Goal: Task Accomplishment & Management: Manage account settings

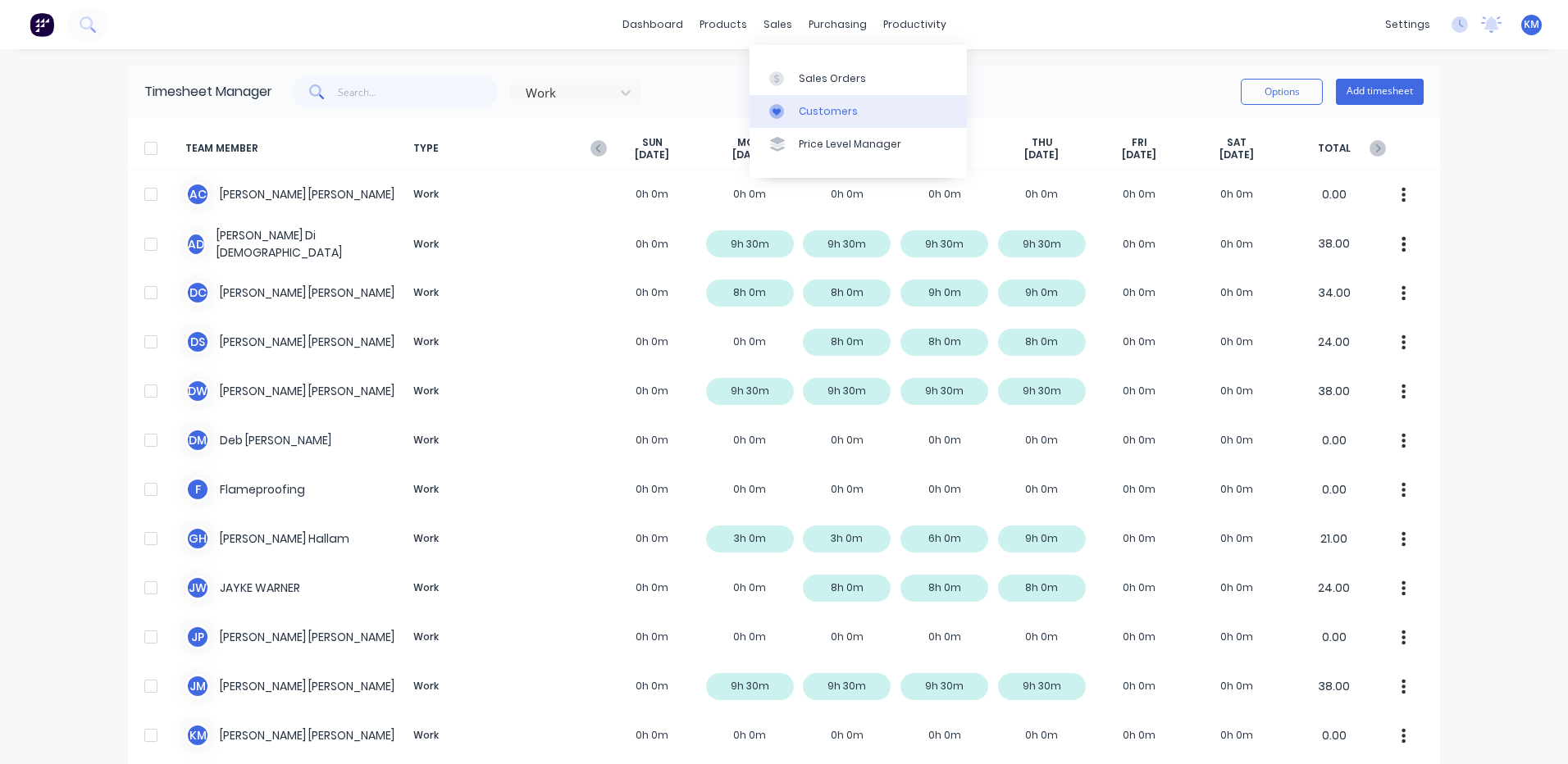
click at [791, 101] on link "Customers" at bounding box center [858, 111] width 217 height 33
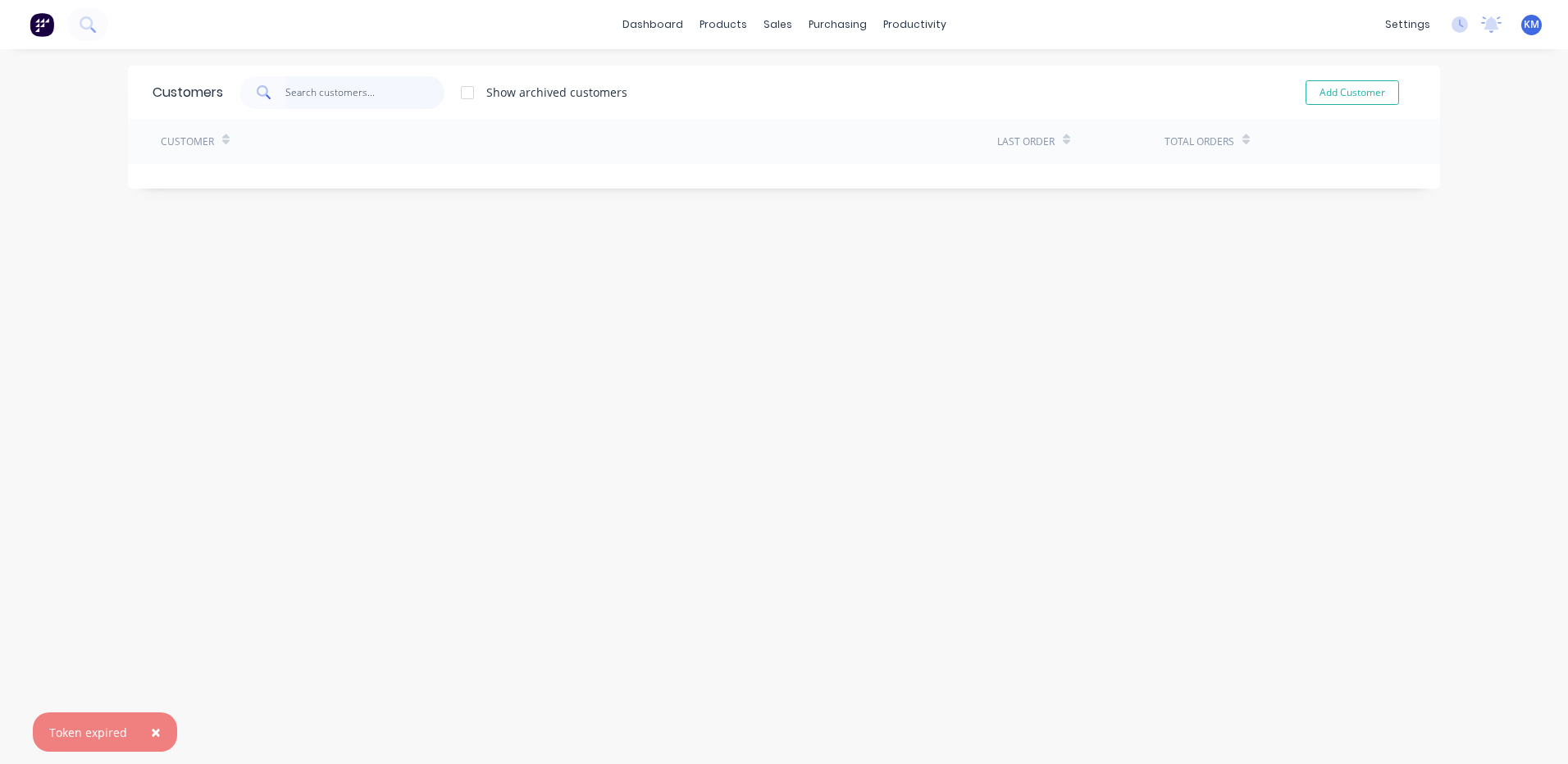
click at [329, 89] on input "text" at bounding box center [366, 92] width 160 height 33
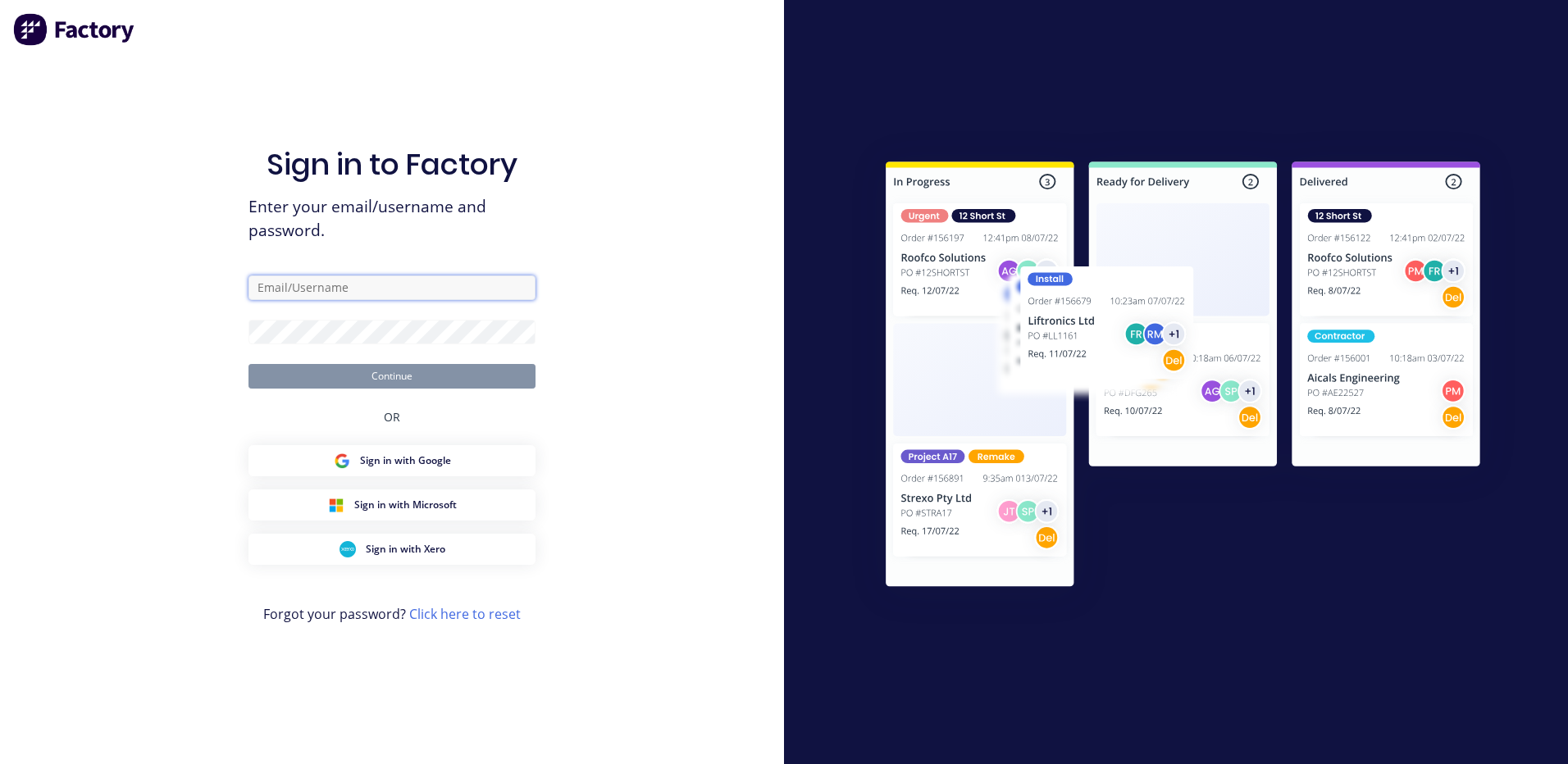
type input "[PERSON_NAME][EMAIL_ADDRESS][DOMAIN_NAME]"
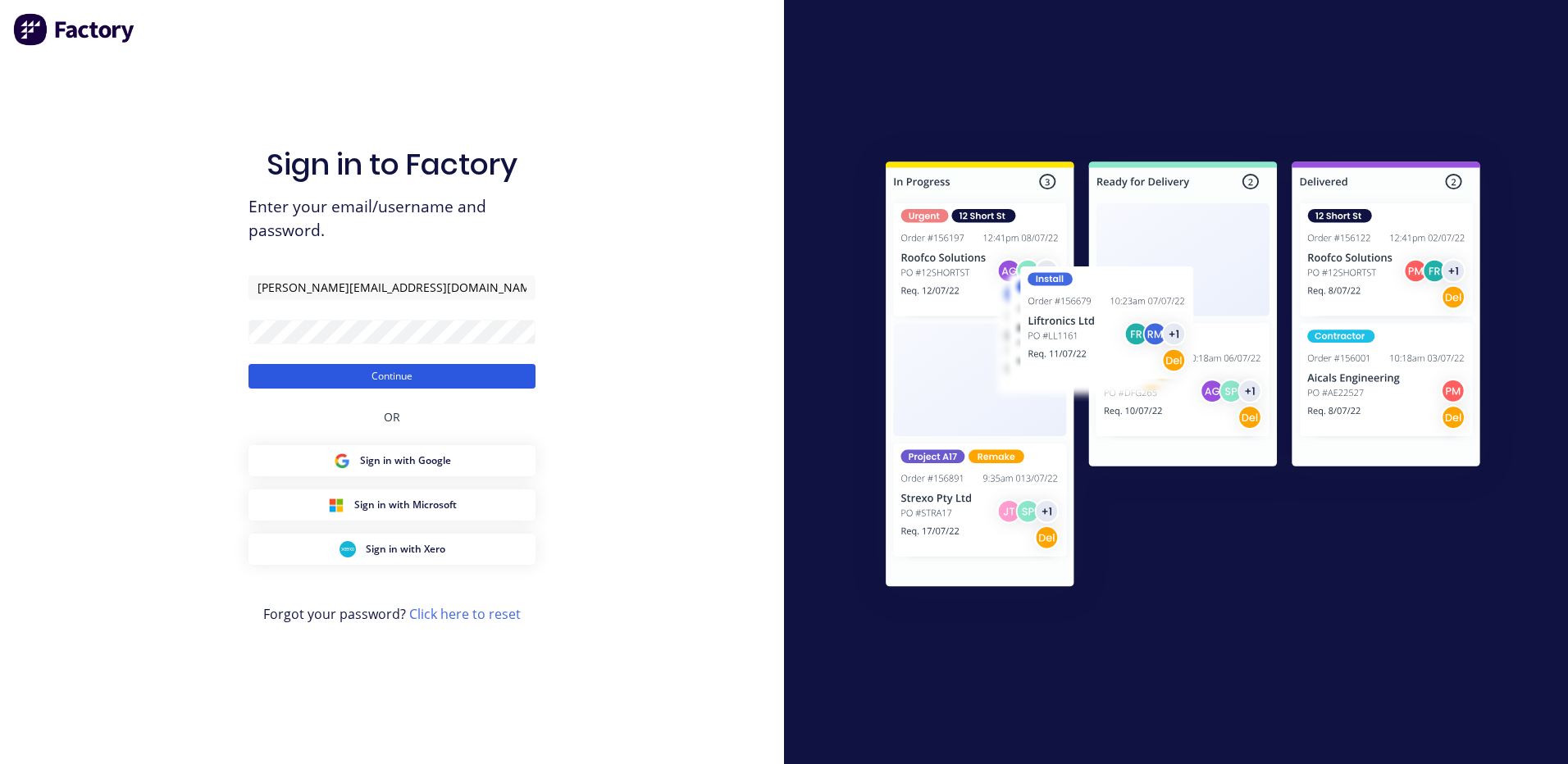
click at [408, 374] on button "Continue" at bounding box center [391, 376] width 287 height 25
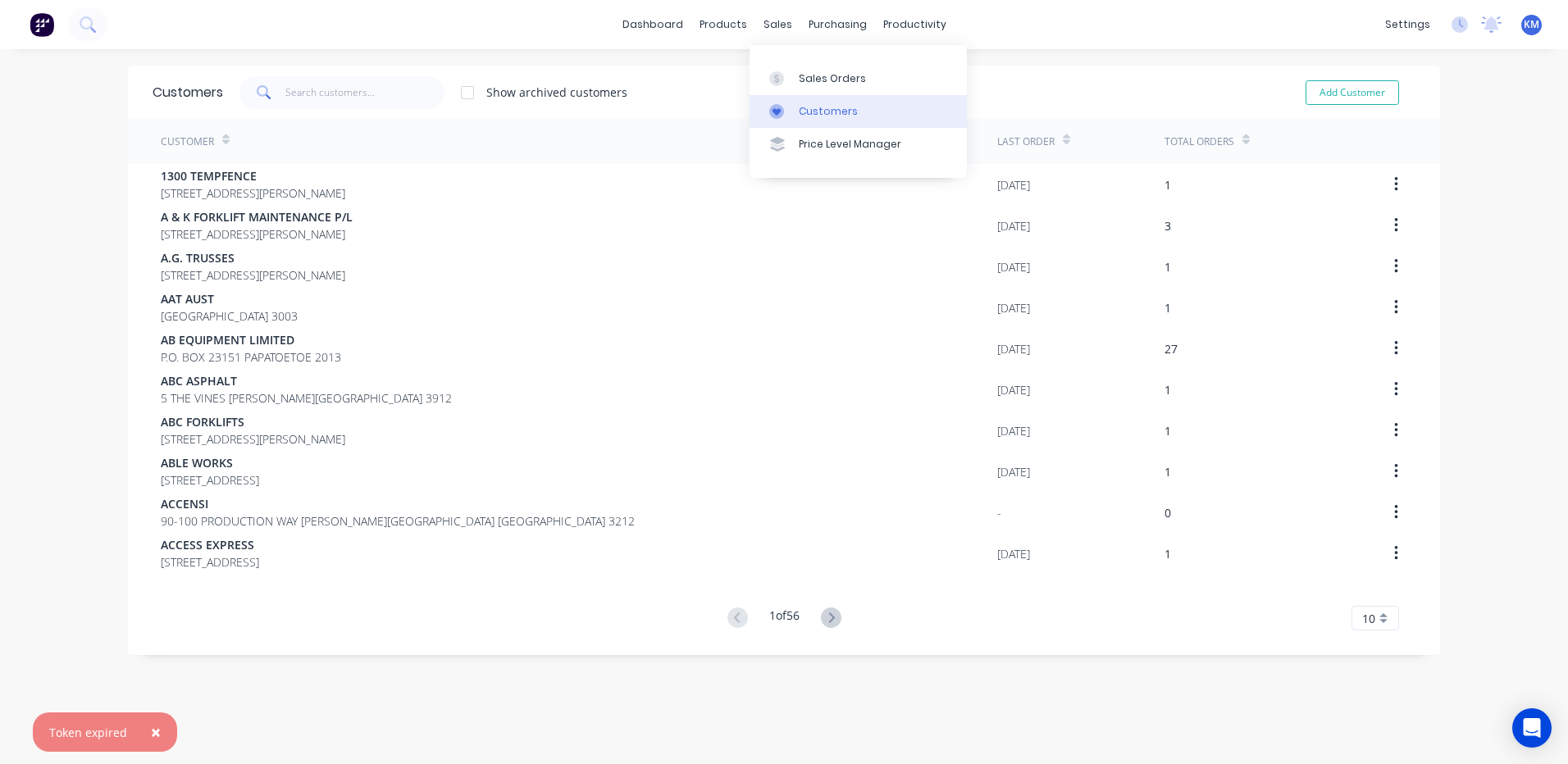
click at [773, 99] on link "Customers" at bounding box center [858, 111] width 217 height 33
click at [346, 94] on input "text" at bounding box center [366, 92] width 160 height 33
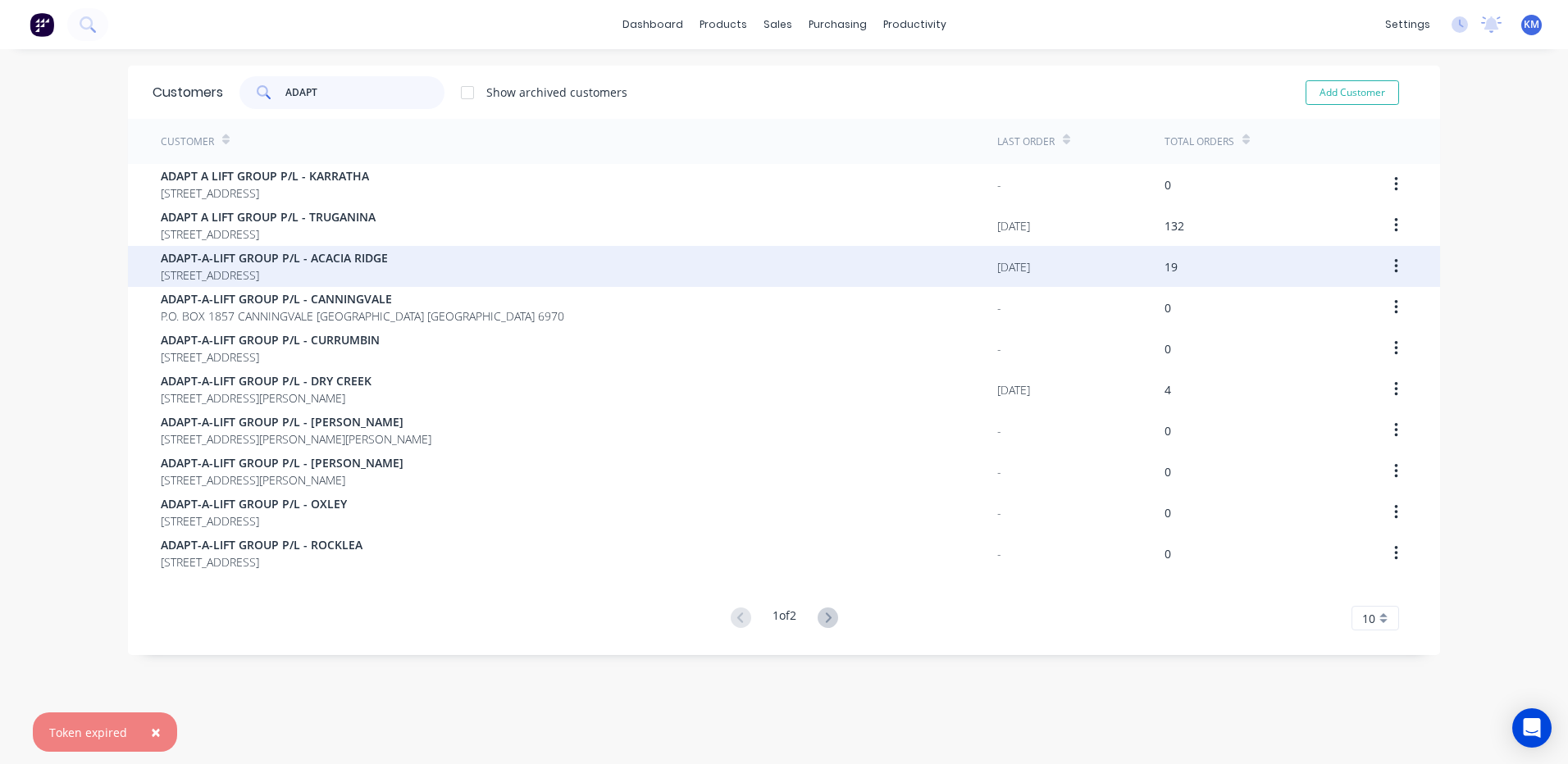
type input "ADAPT"
click at [485, 269] on div "ADAPT-A-LIFT GROUP P/[GEOGRAPHIC_DATA] [STREET_ADDRESS]" at bounding box center [579, 267] width 836 height 41
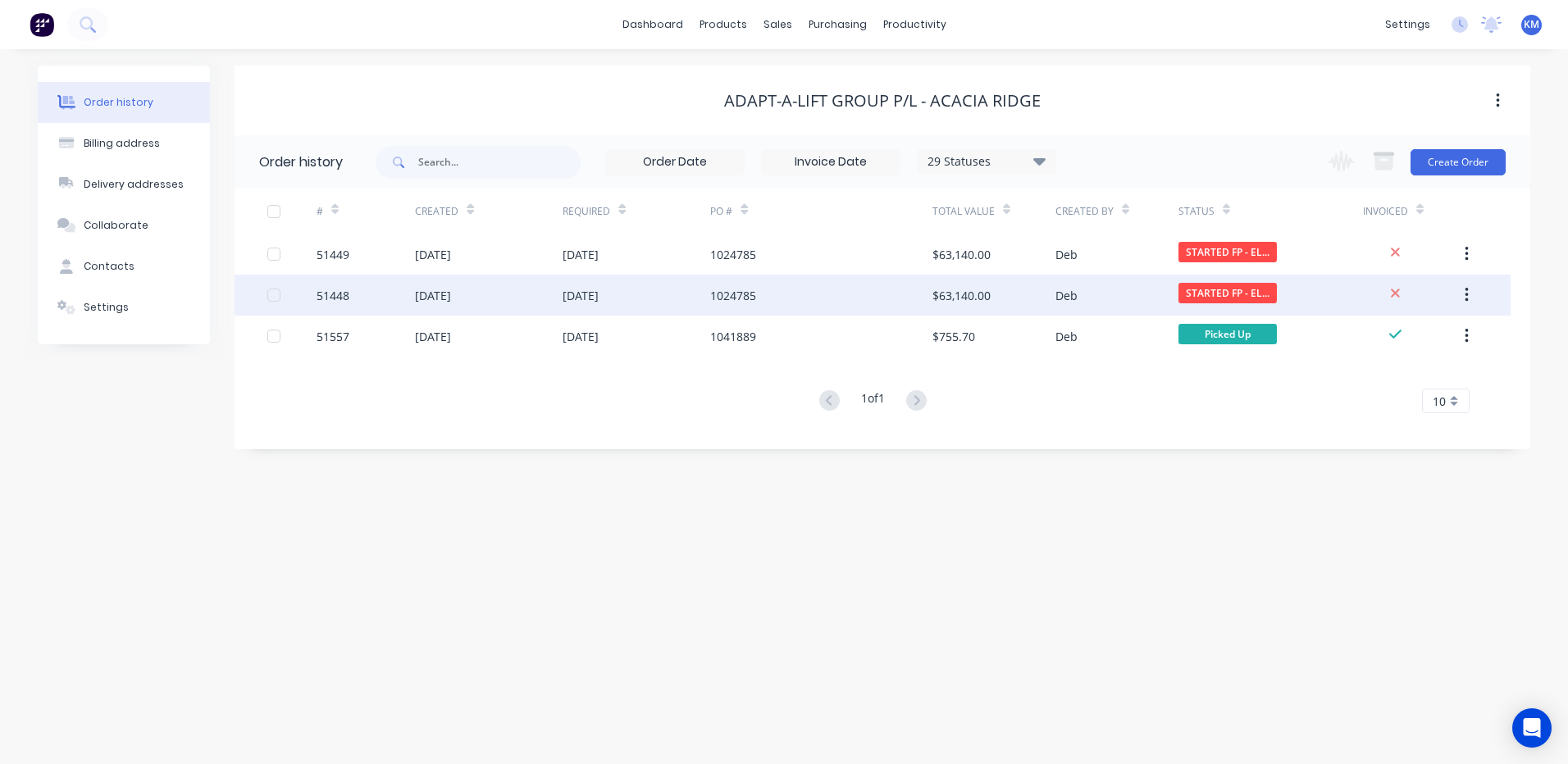
click at [578, 300] on div "[DATE]" at bounding box center [580, 295] width 36 height 17
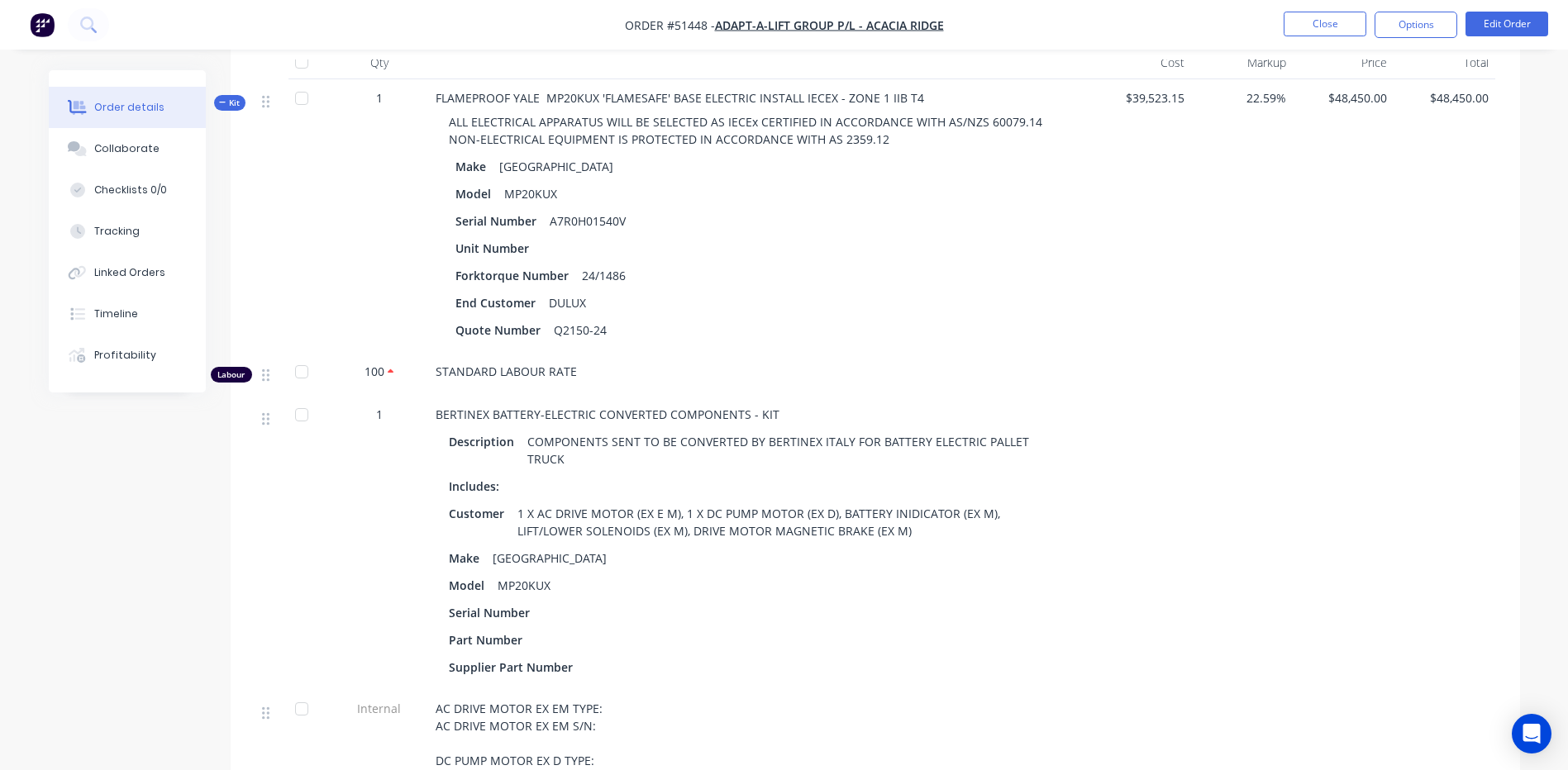
scroll to position [413, 0]
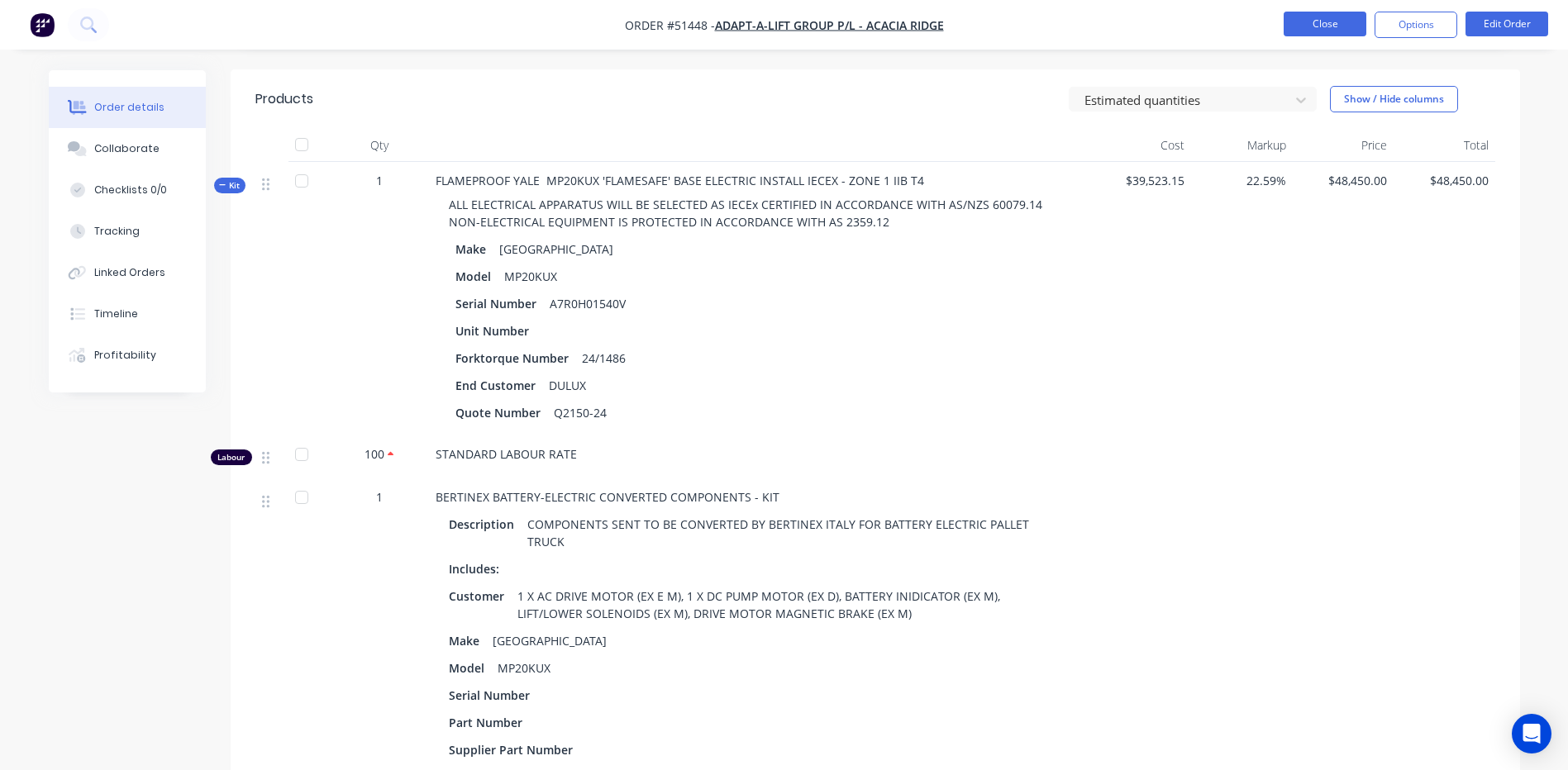
click at [1338, 15] on button "Close" at bounding box center [1325, 24] width 82 height 25
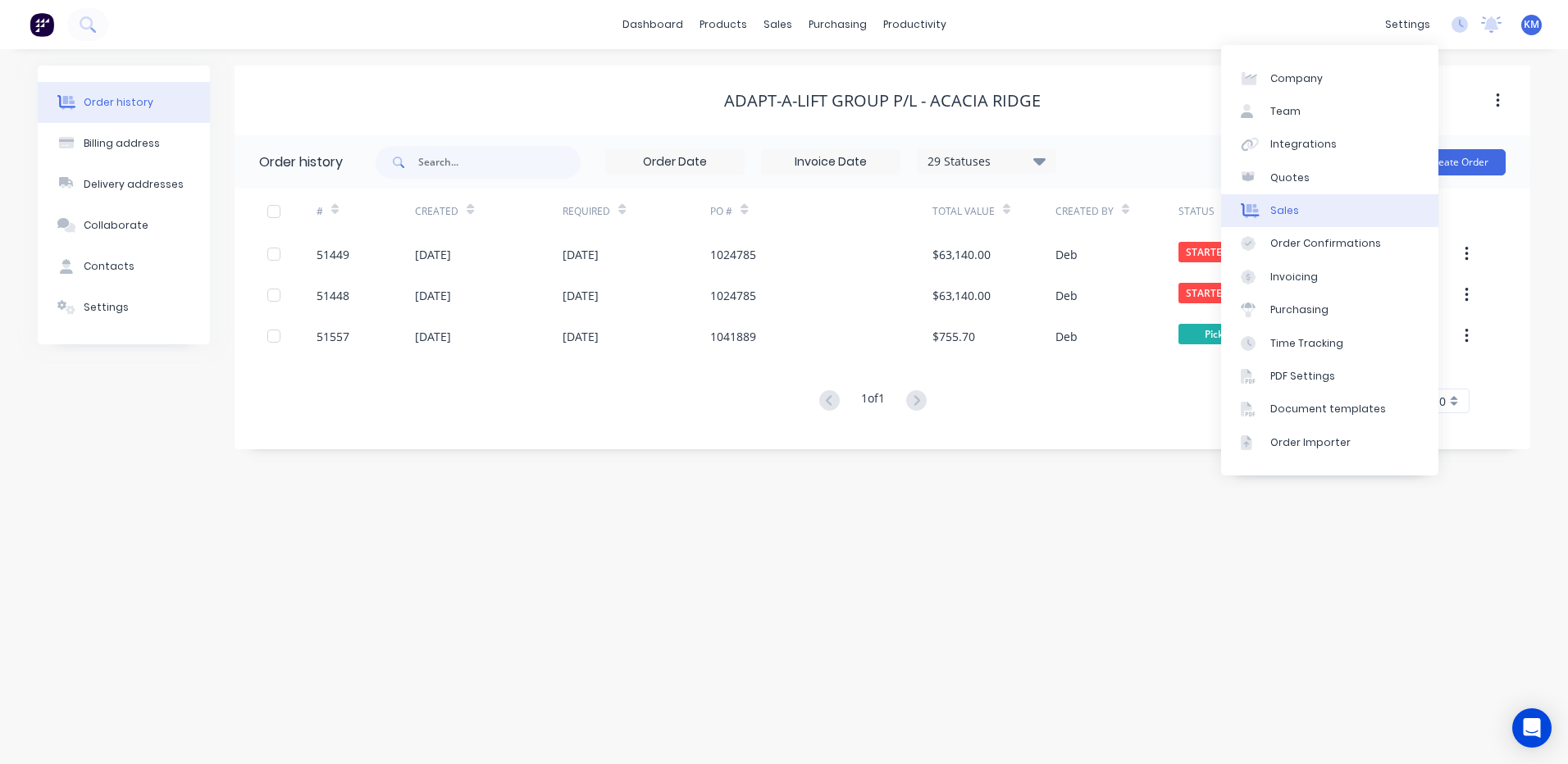
click at [1344, 210] on link "Sales" at bounding box center [1330, 211] width 217 height 33
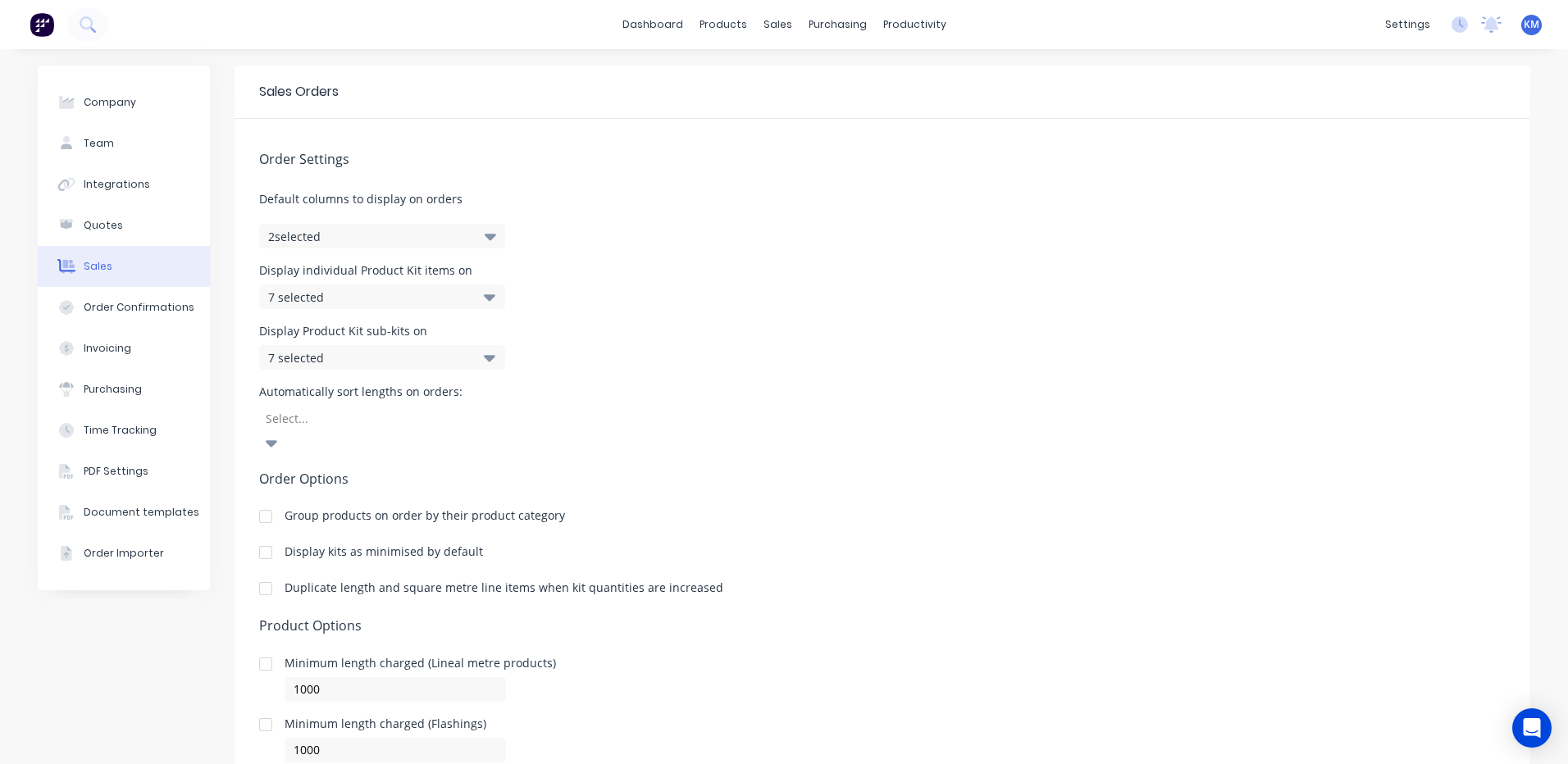
click at [259, 536] on div at bounding box center [265, 552] width 33 height 33
click at [786, 121] on link "Customers" at bounding box center [858, 111] width 217 height 33
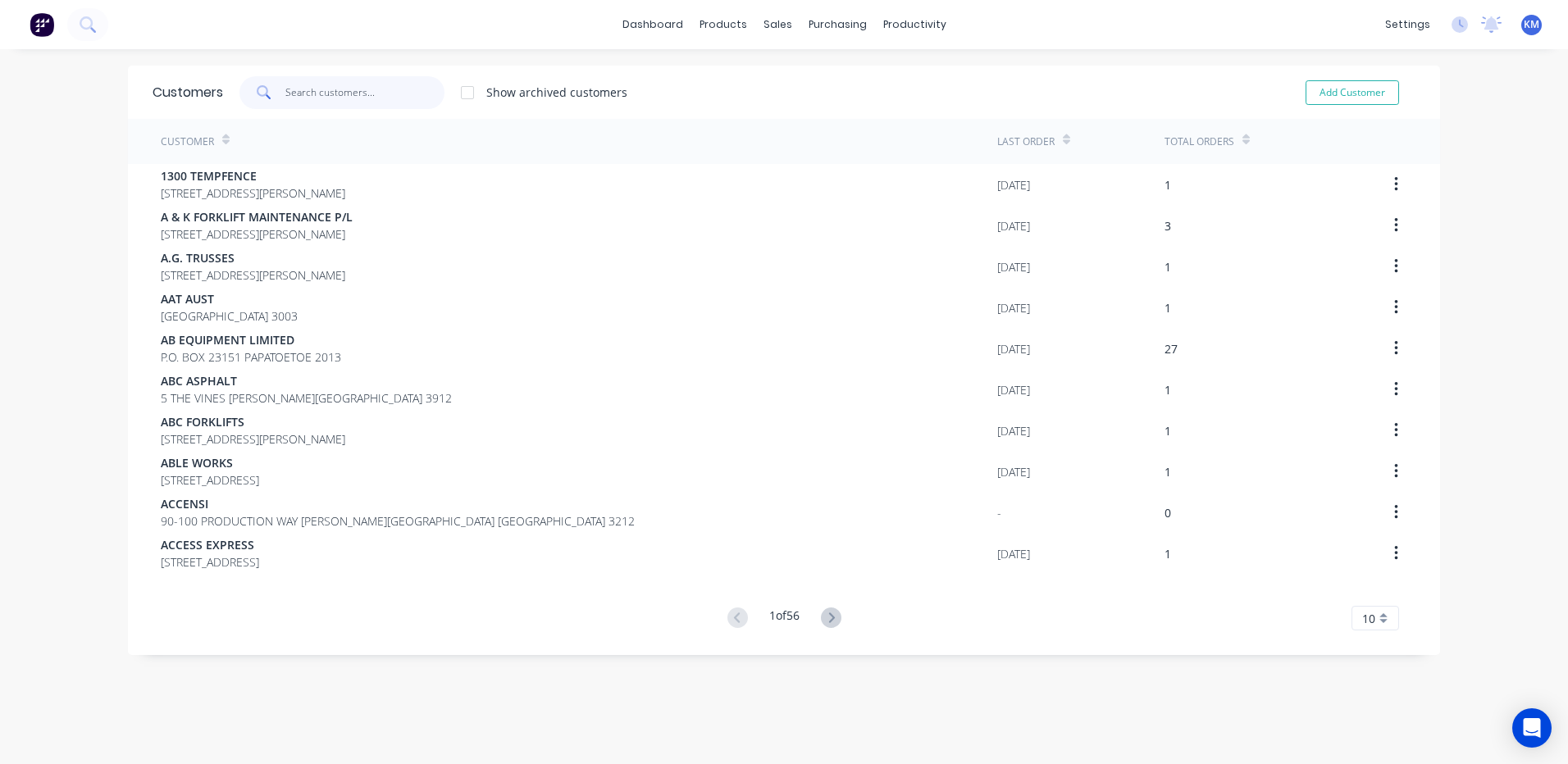
click at [397, 91] on input "text" at bounding box center [366, 92] width 160 height 33
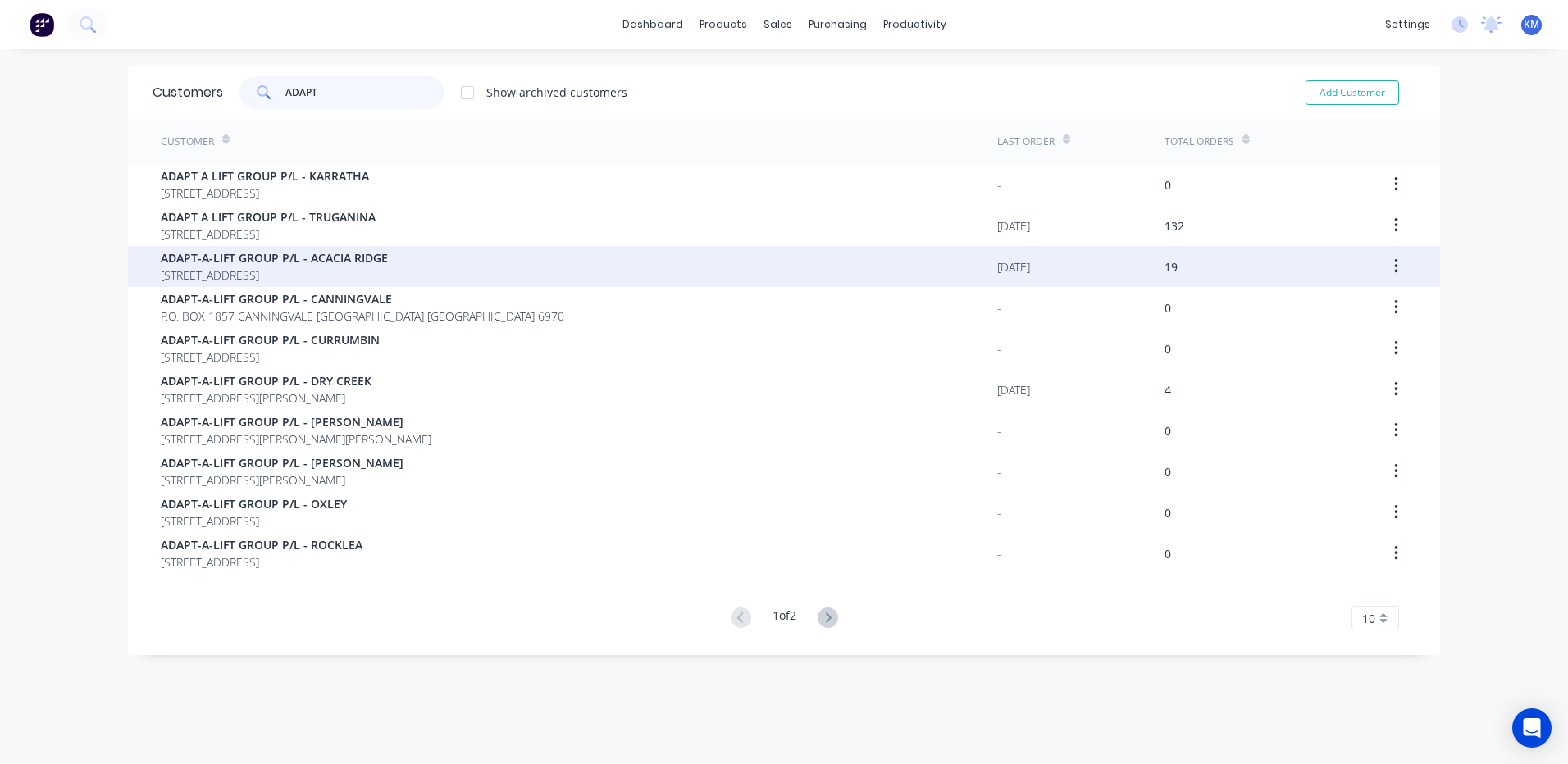
type input "ADAPT"
click at [558, 249] on div "ADAPT-A-LIFT GROUP P/[GEOGRAPHIC_DATA] [STREET_ADDRESS]" at bounding box center [579, 267] width 836 height 41
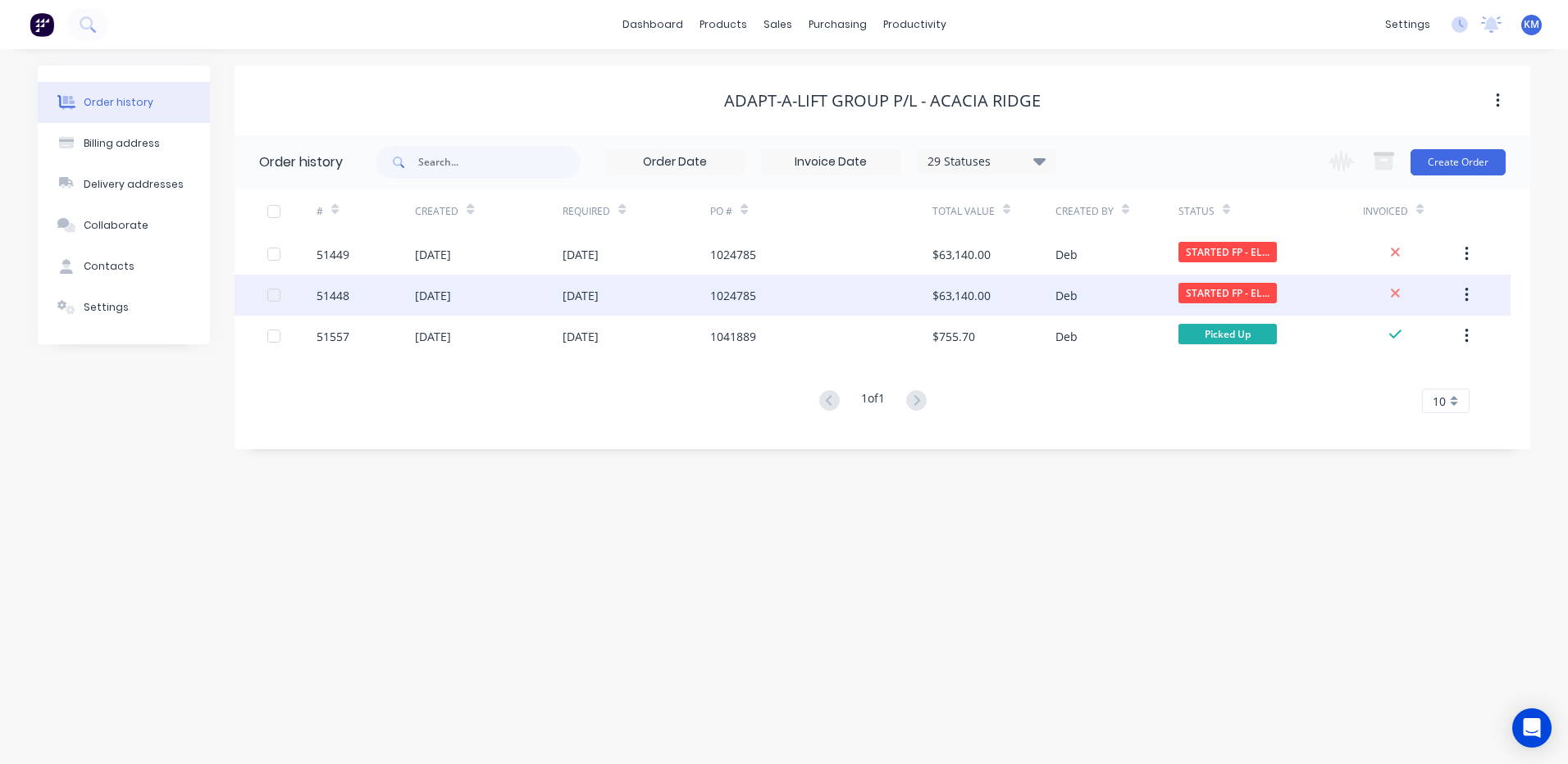
click at [1155, 289] on div "Deb" at bounding box center [1117, 295] width 123 height 41
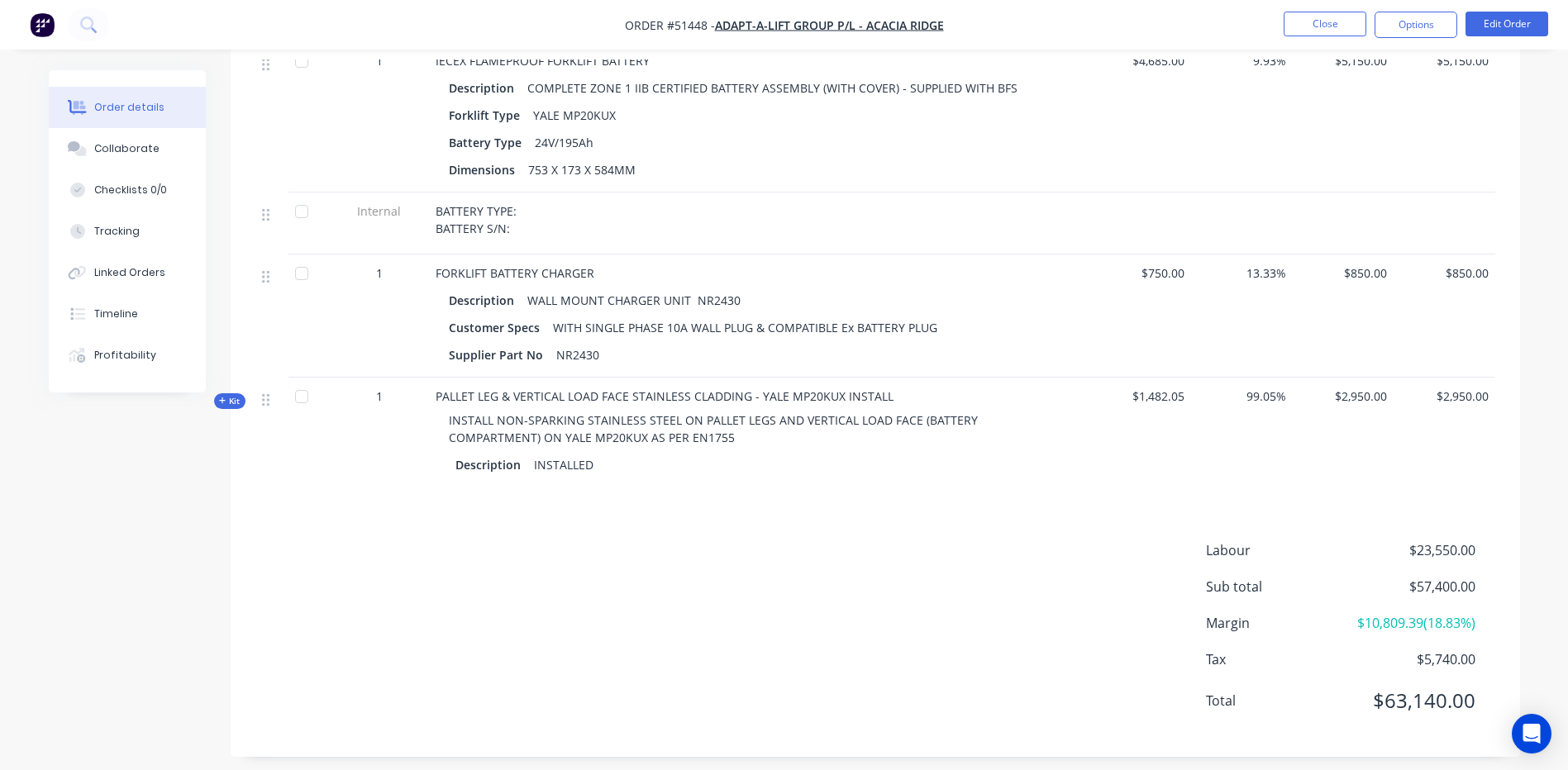
scroll to position [815, 0]
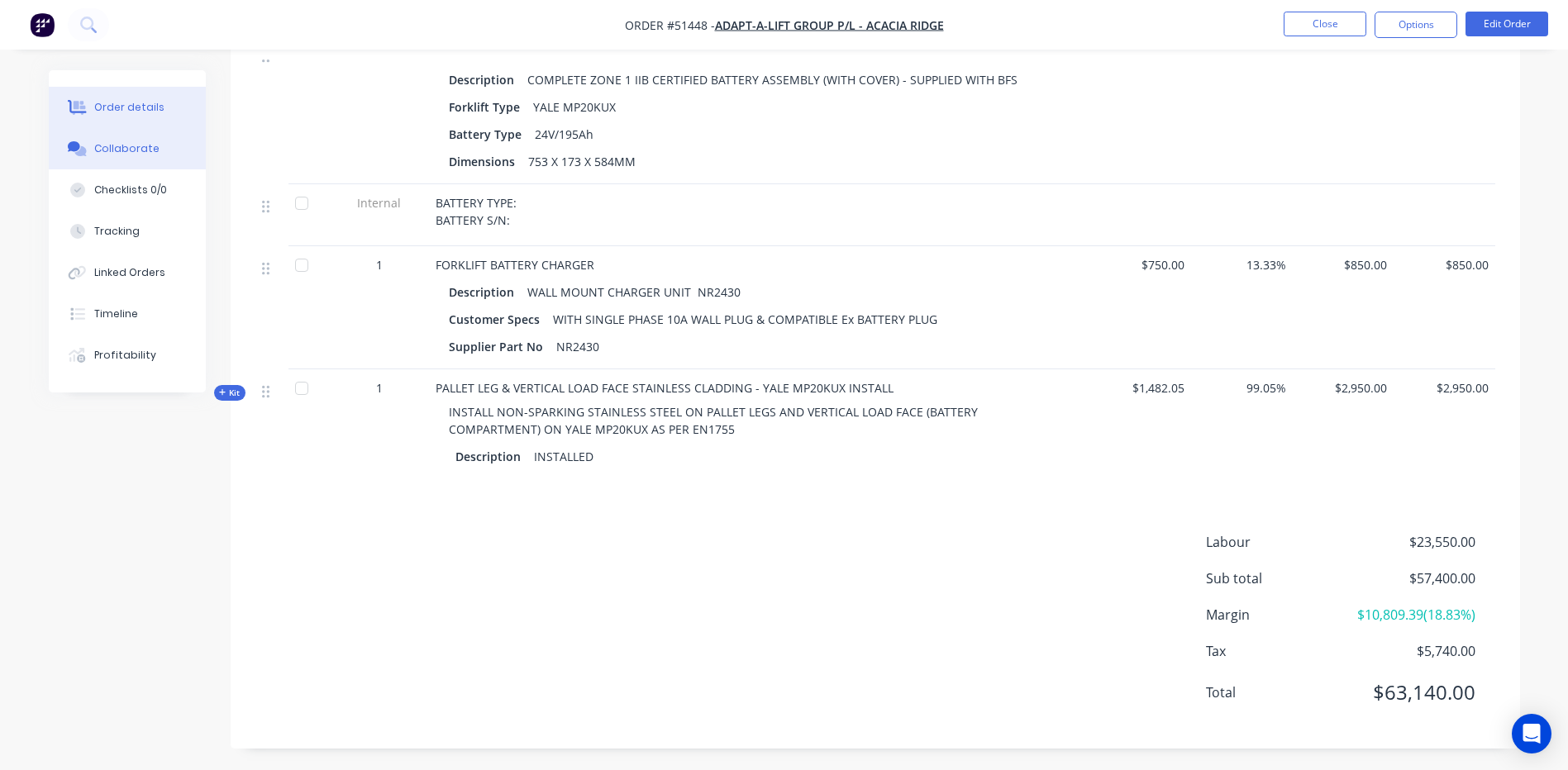
click at [109, 151] on div "Collaborate" at bounding box center [126, 149] width 65 height 15
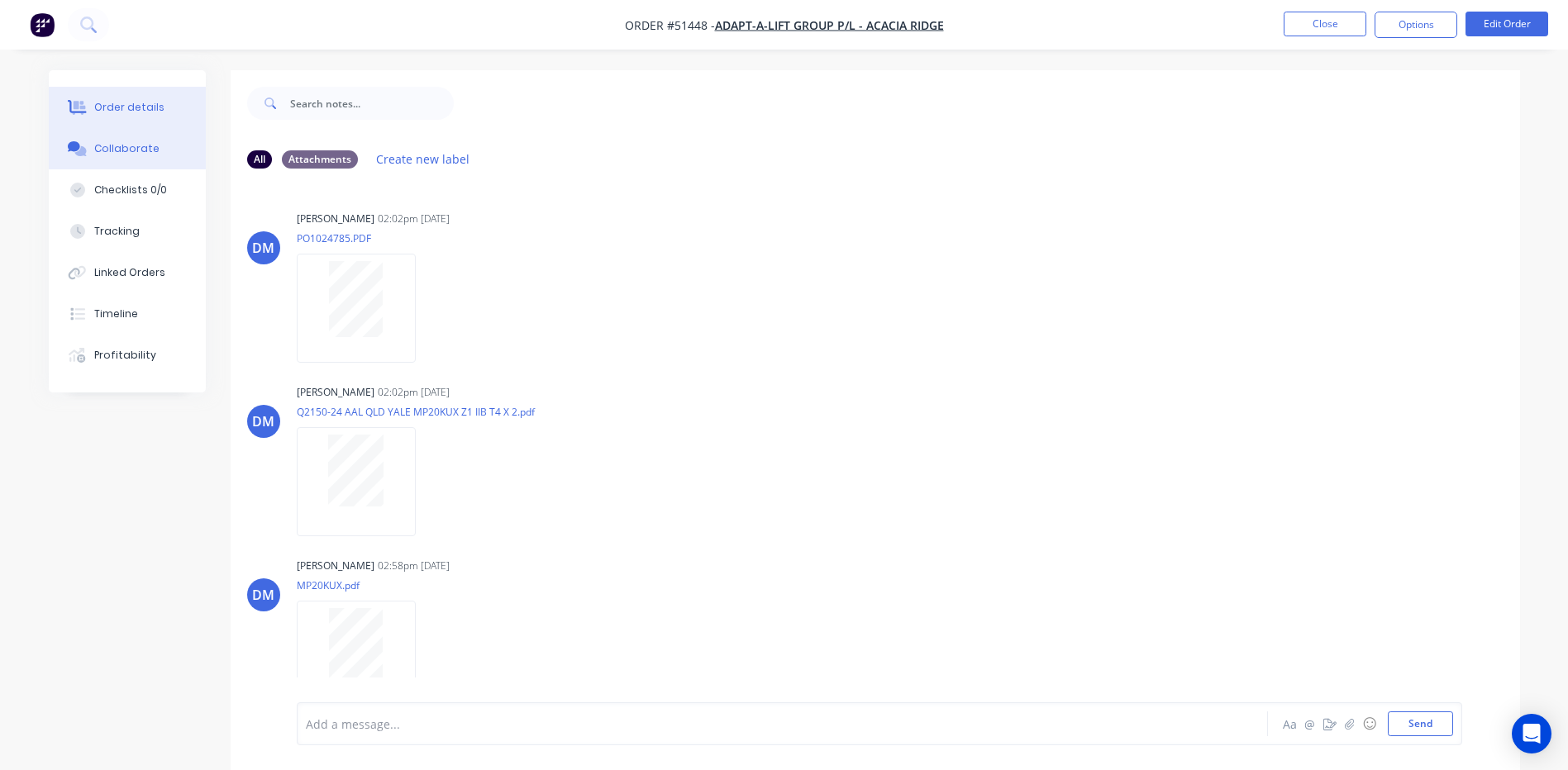
click at [101, 98] on button "Order details" at bounding box center [126, 108] width 157 height 41
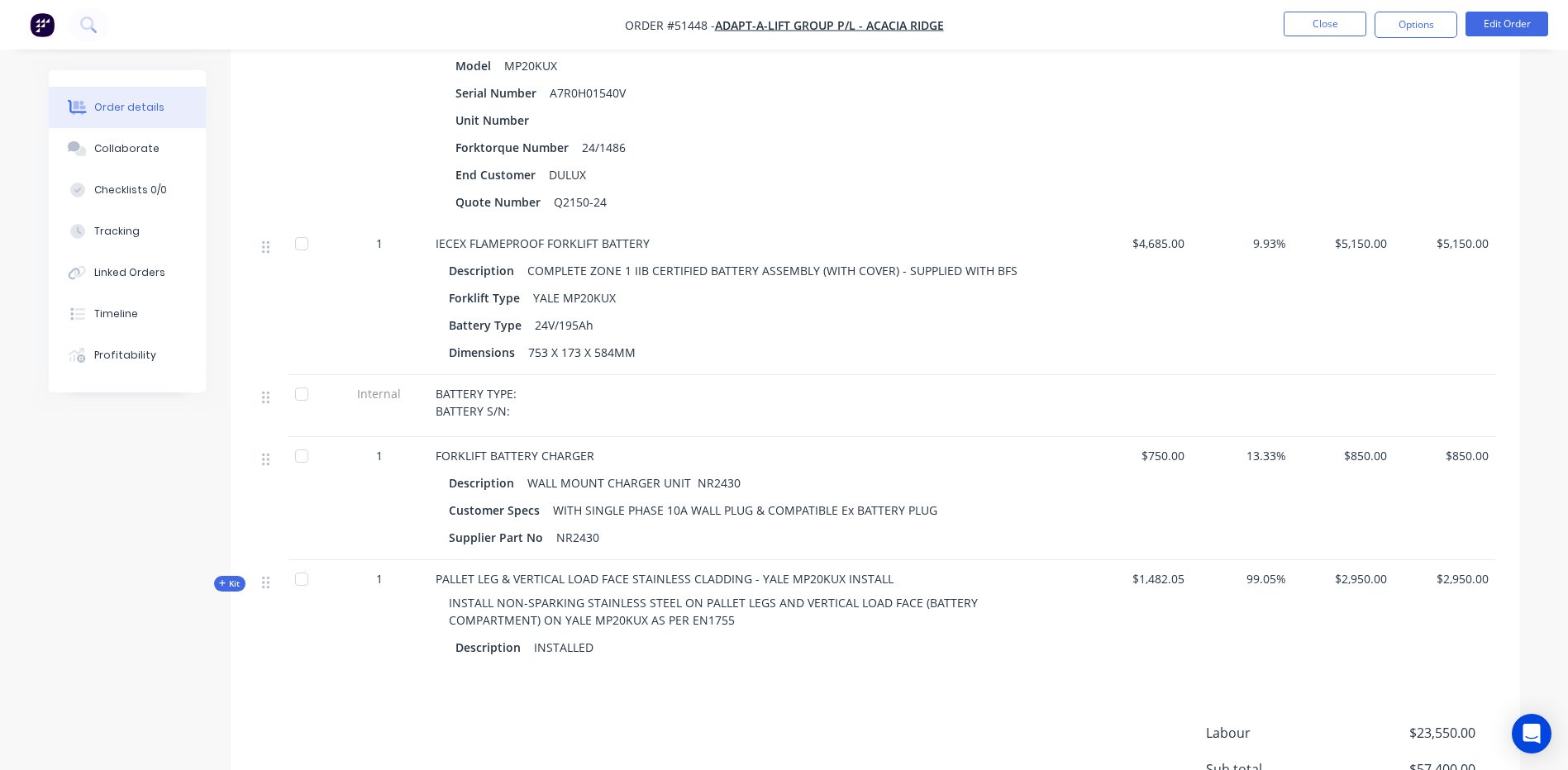
scroll to position [484, 0]
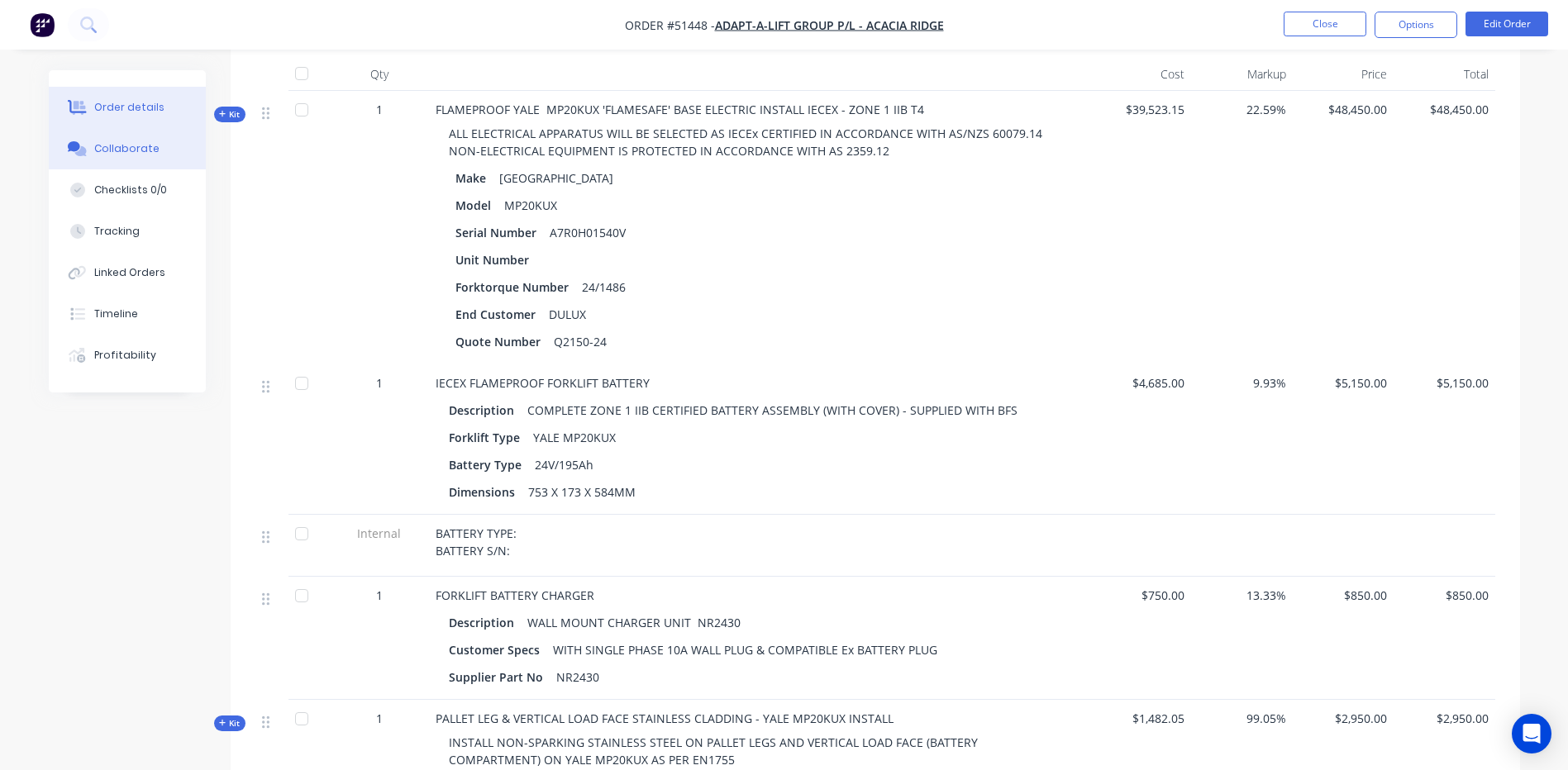
click at [136, 151] on div "Collaborate" at bounding box center [126, 149] width 65 height 15
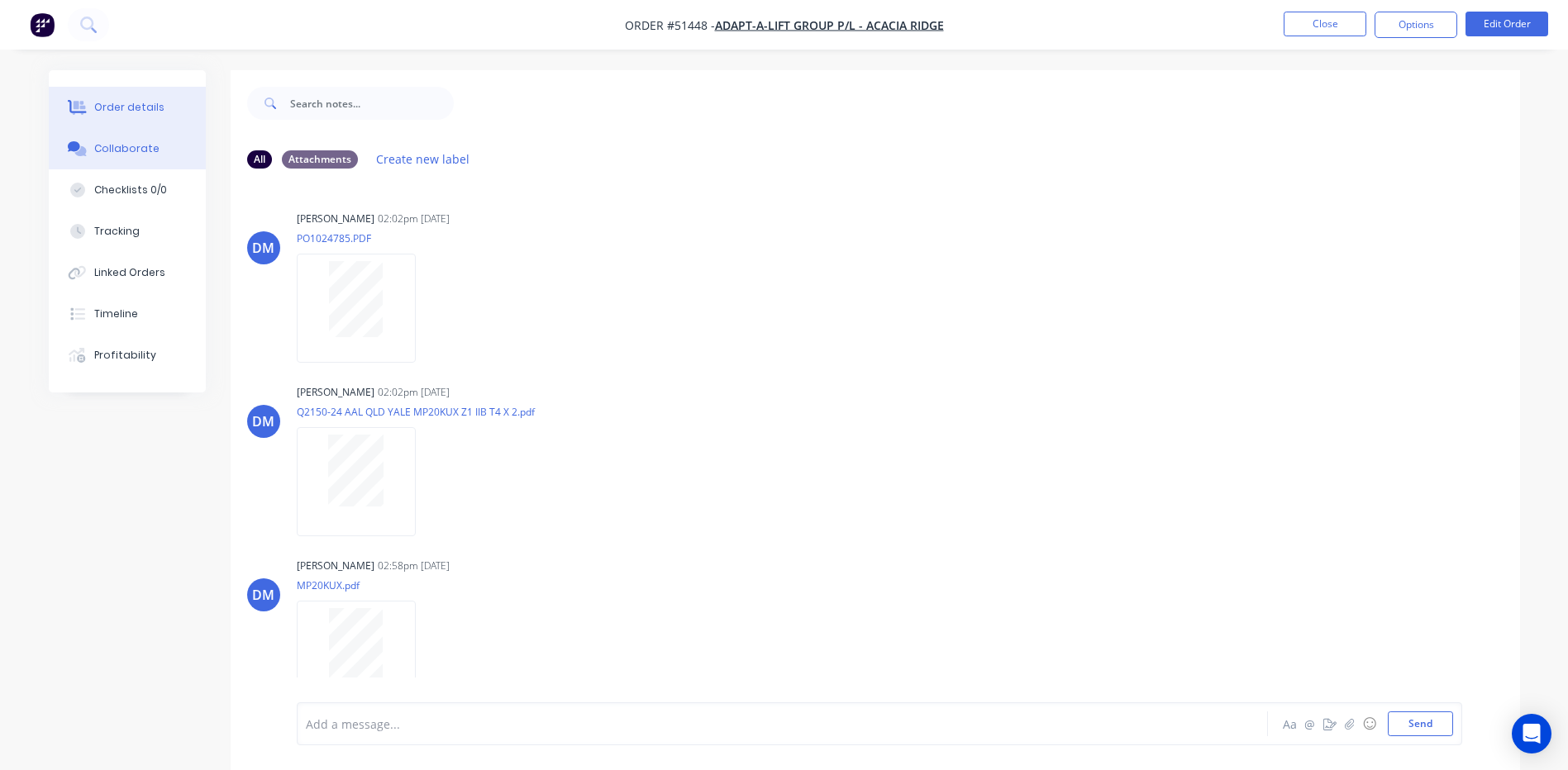
drag, startPoint x: 154, startPoint y: 102, endPoint x: 183, endPoint y: 111, distance: 30.4
click at [154, 103] on div "Order details" at bounding box center [129, 108] width 70 height 15
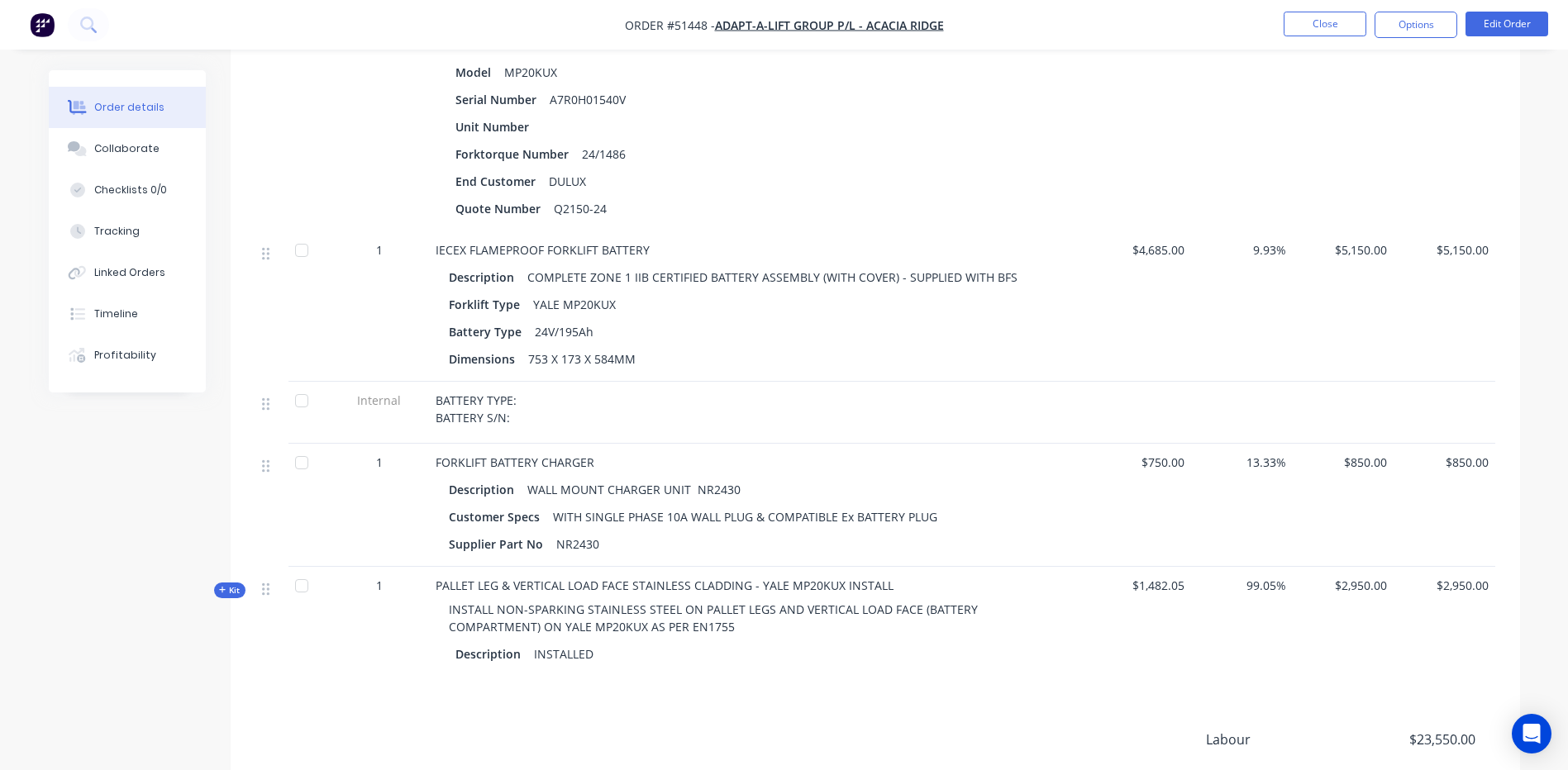
scroll to position [578, 0]
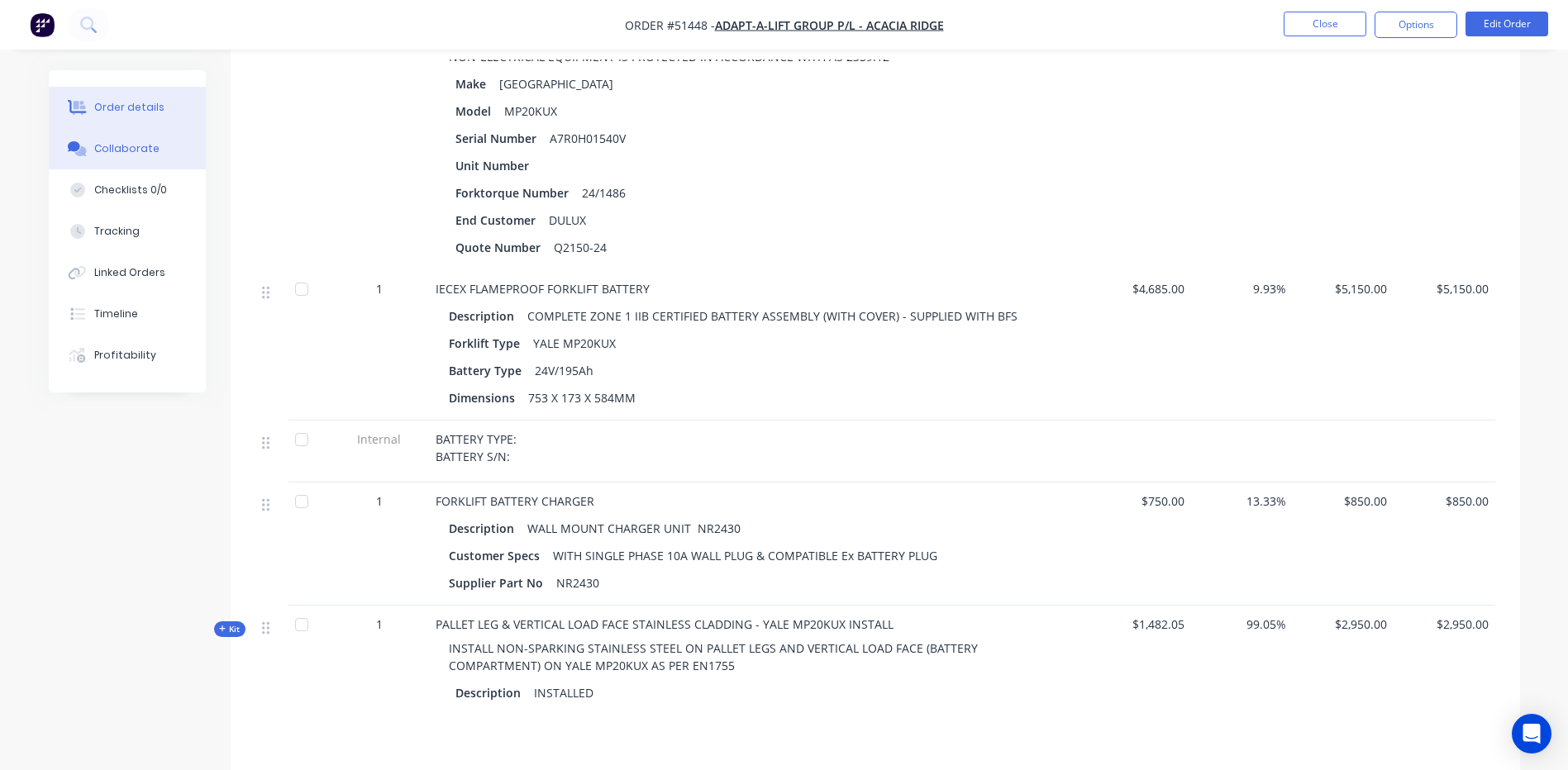
click at [143, 151] on div "Collaborate" at bounding box center [126, 149] width 65 height 15
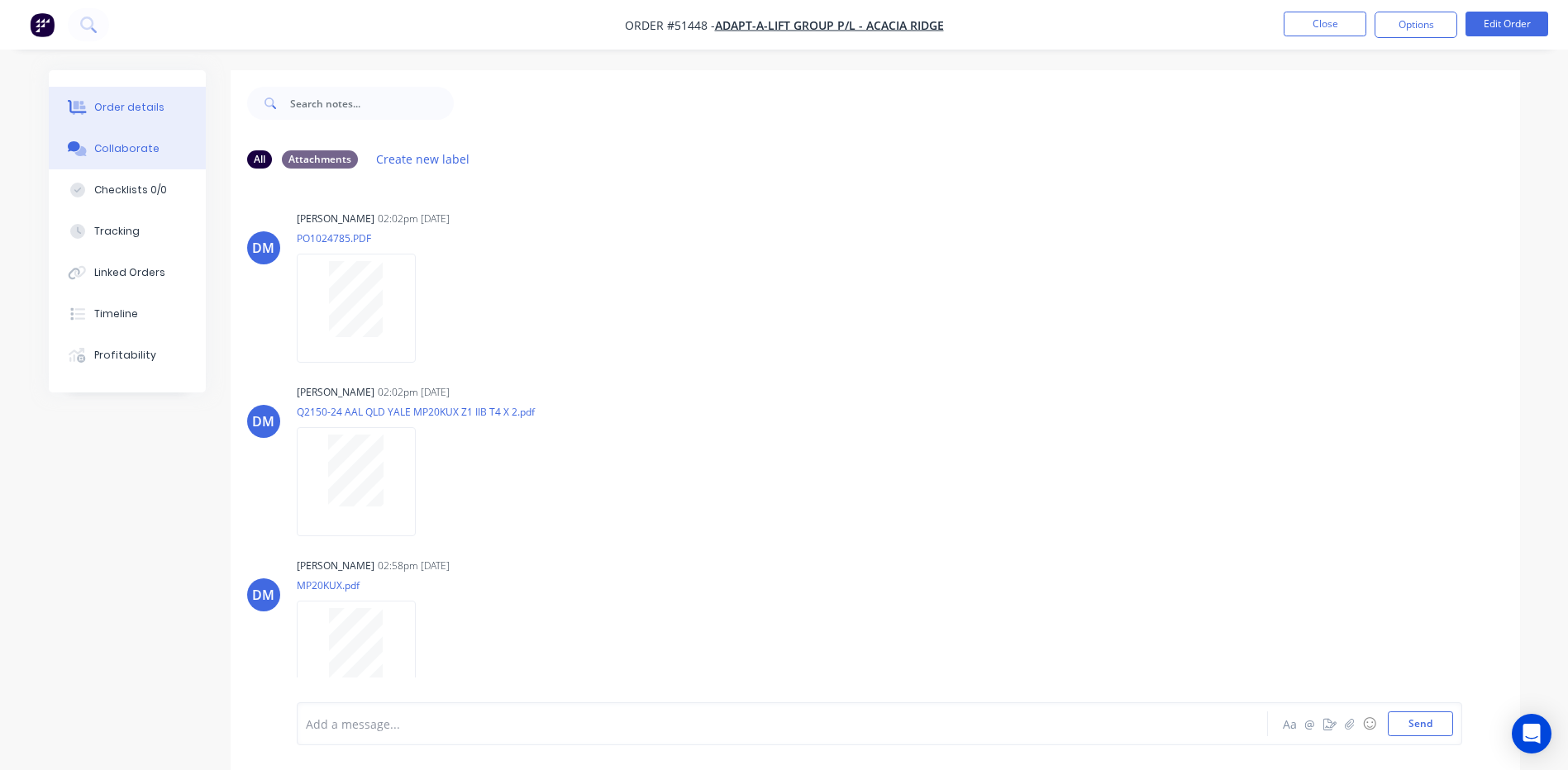
click at [175, 115] on button "Order details" at bounding box center [126, 108] width 157 height 41
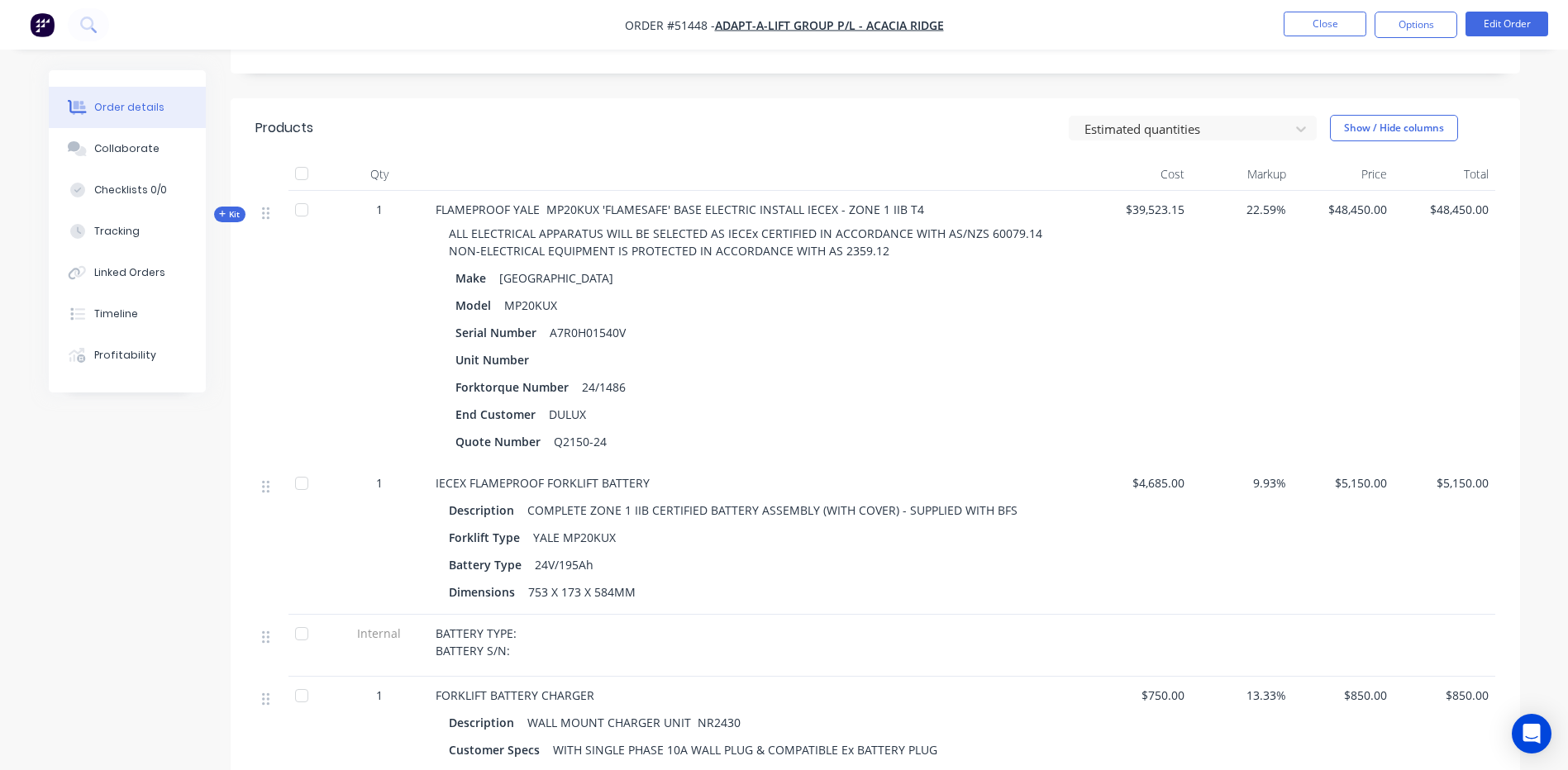
scroll to position [413, 0]
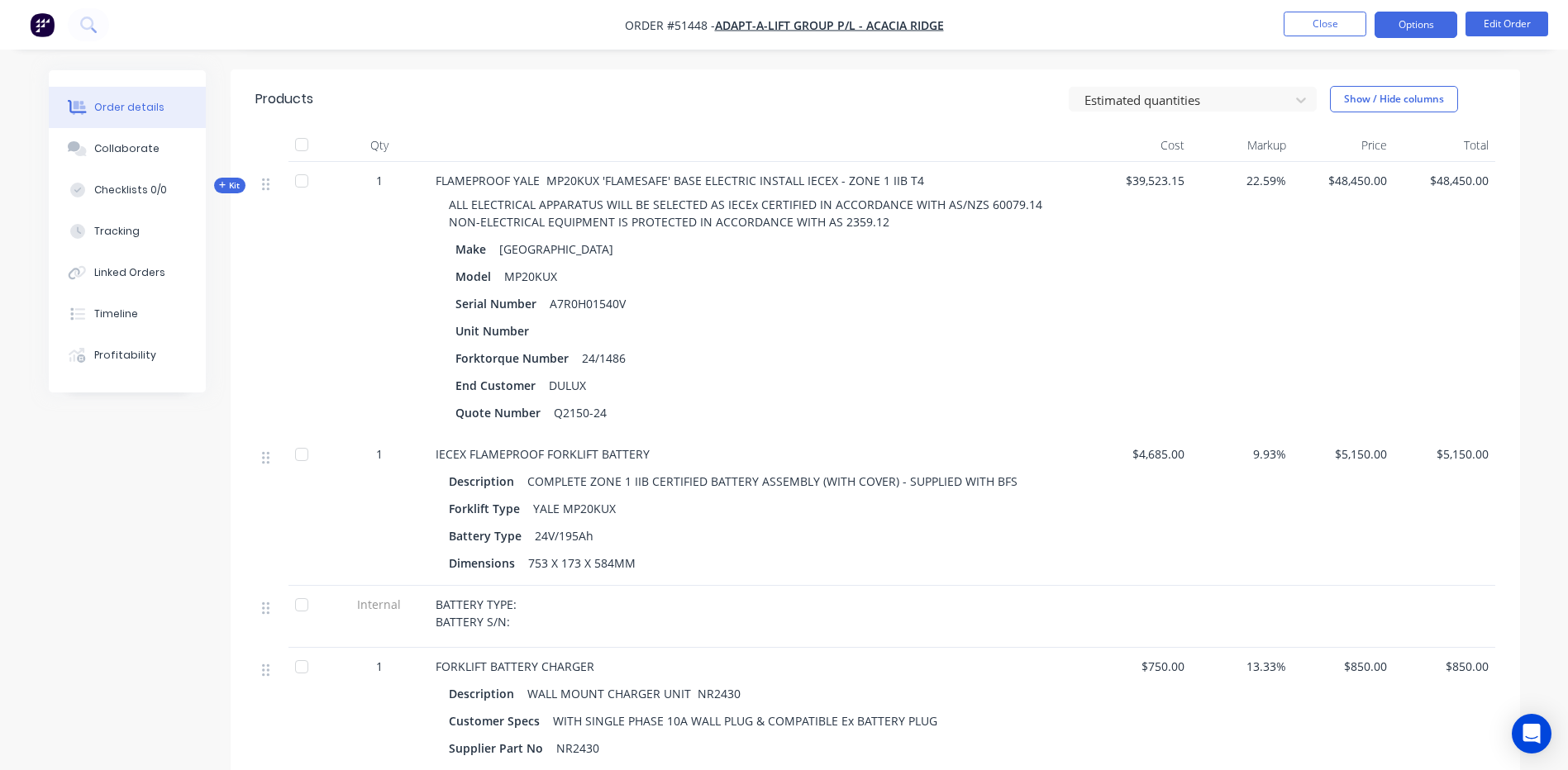
click at [1409, 17] on button "Options" at bounding box center [1416, 25] width 82 height 27
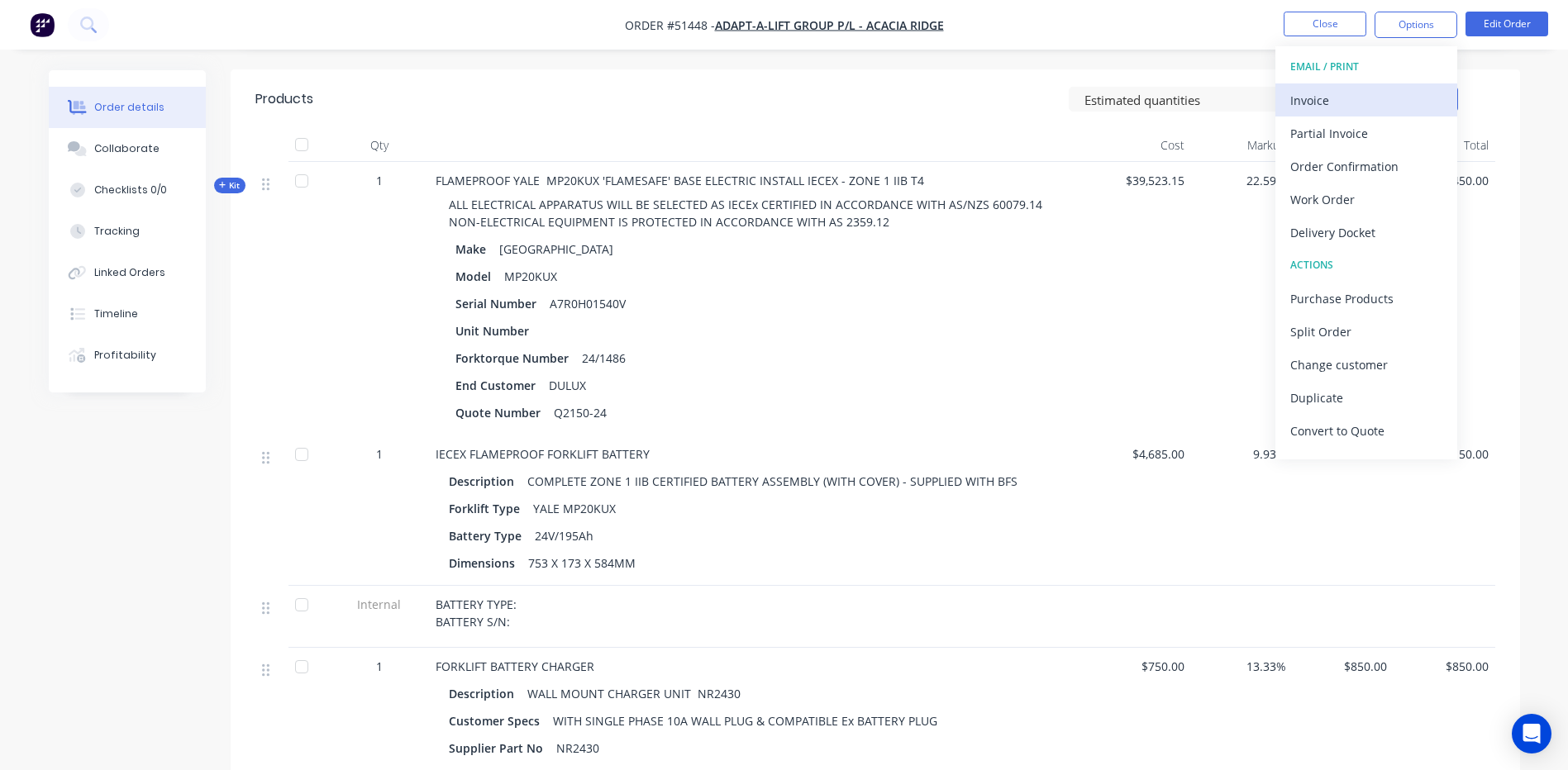
click at [1341, 100] on div "Invoice" at bounding box center [1366, 100] width 152 height 24
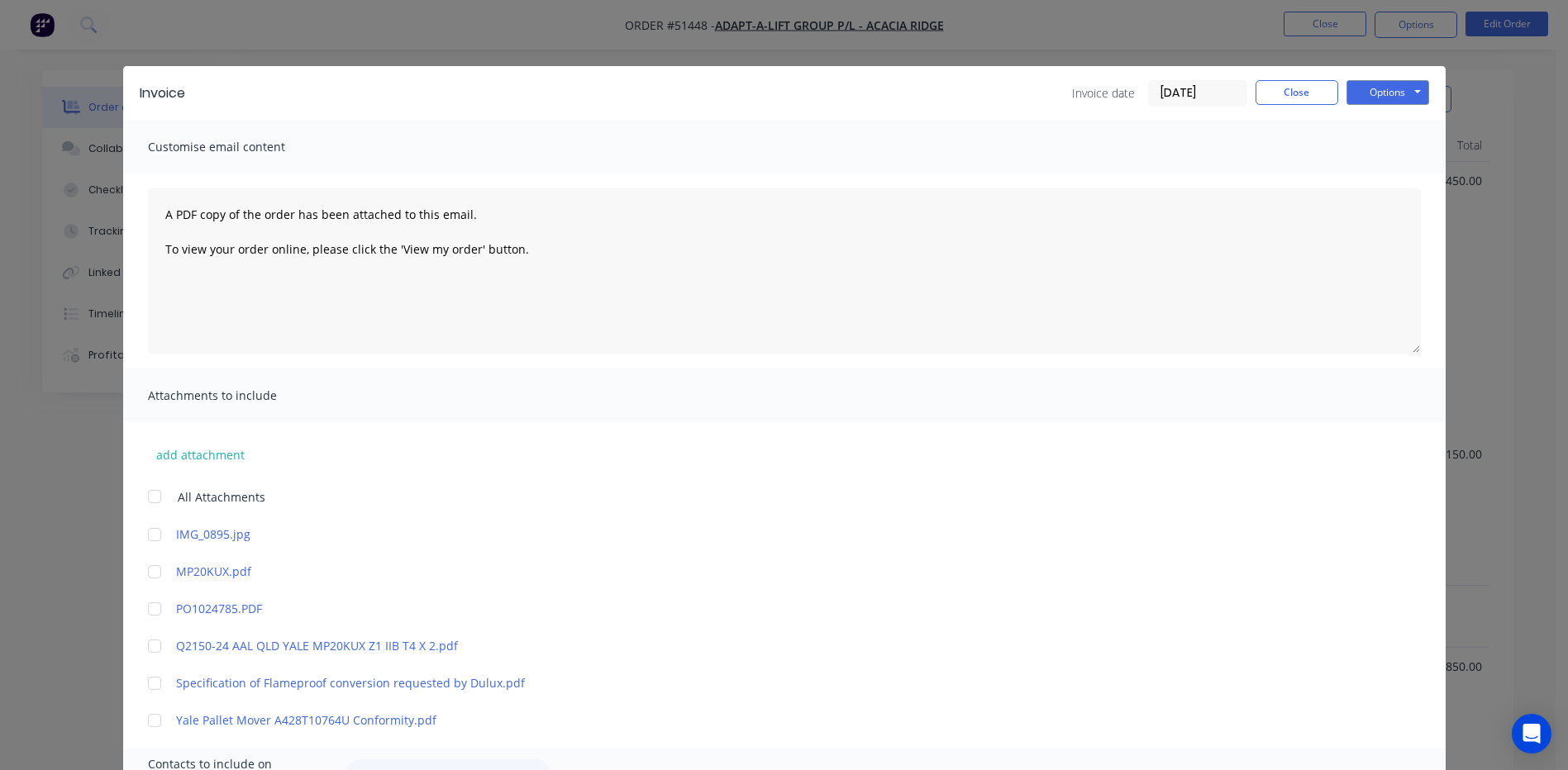
click at [1201, 95] on input "[DATE]" at bounding box center [1198, 93] width 98 height 25
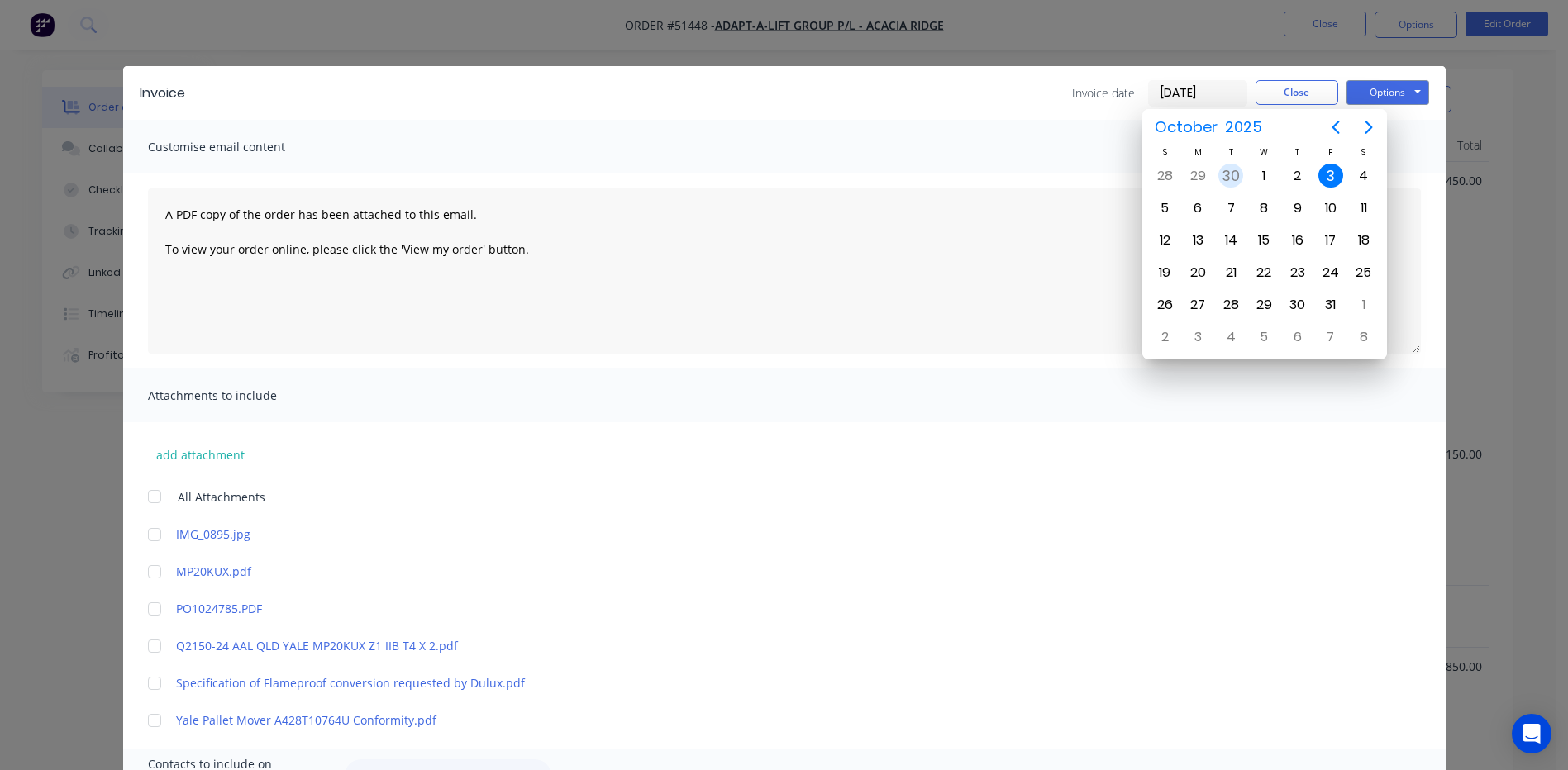
click at [1234, 174] on div "30" at bounding box center [1231, 177] width 25 height 25
type input "[DATE]"
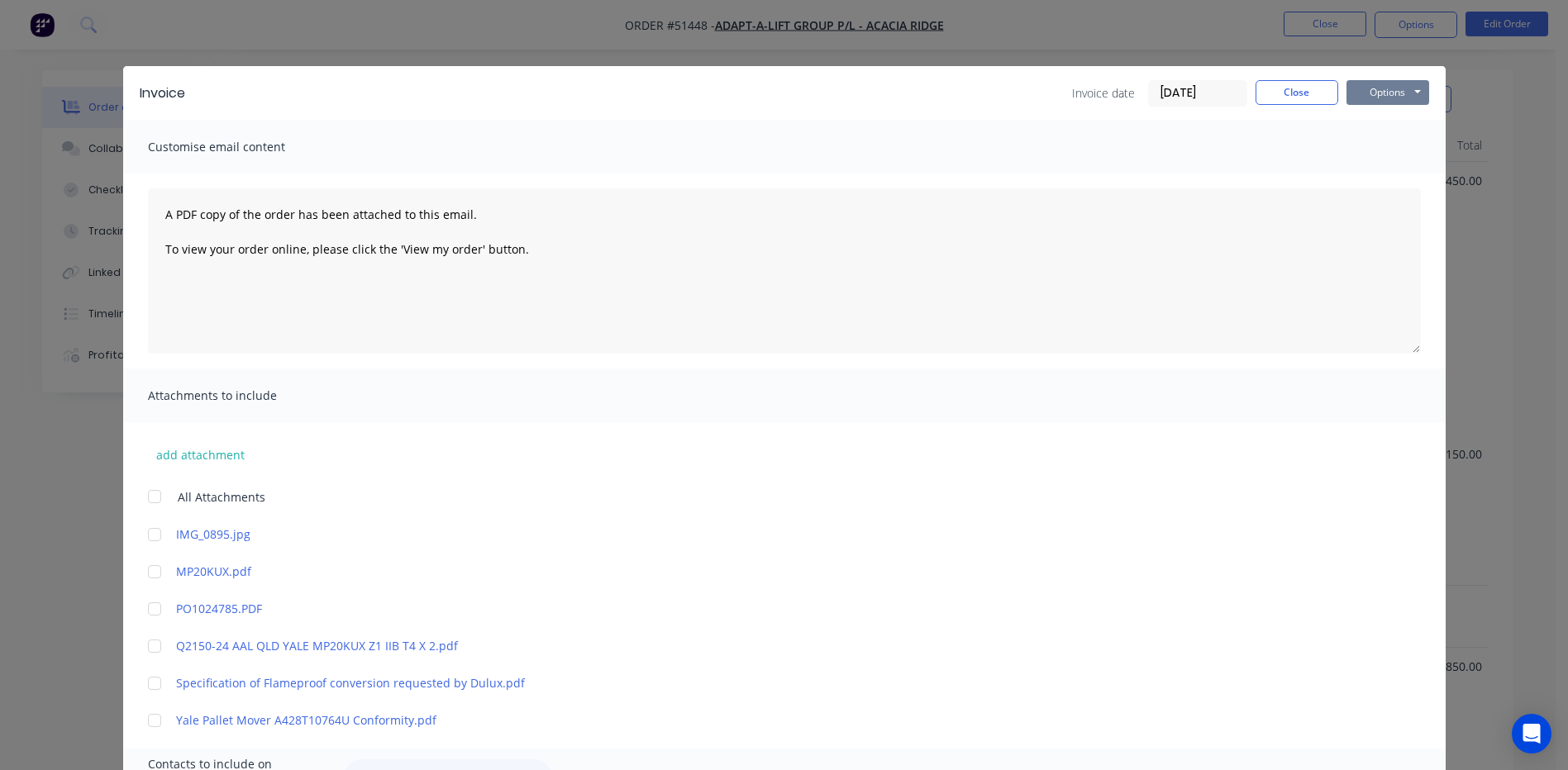
click at [1393, 99] on button "Options" at bounding box center [1388, 92] width 82 height 25
click at [1385, 124] on button "Preview" at bounding box center [1399, 122] width 106 height 27
click at [152, 605] on div at bounding box center [154, 609] width 33 height 33
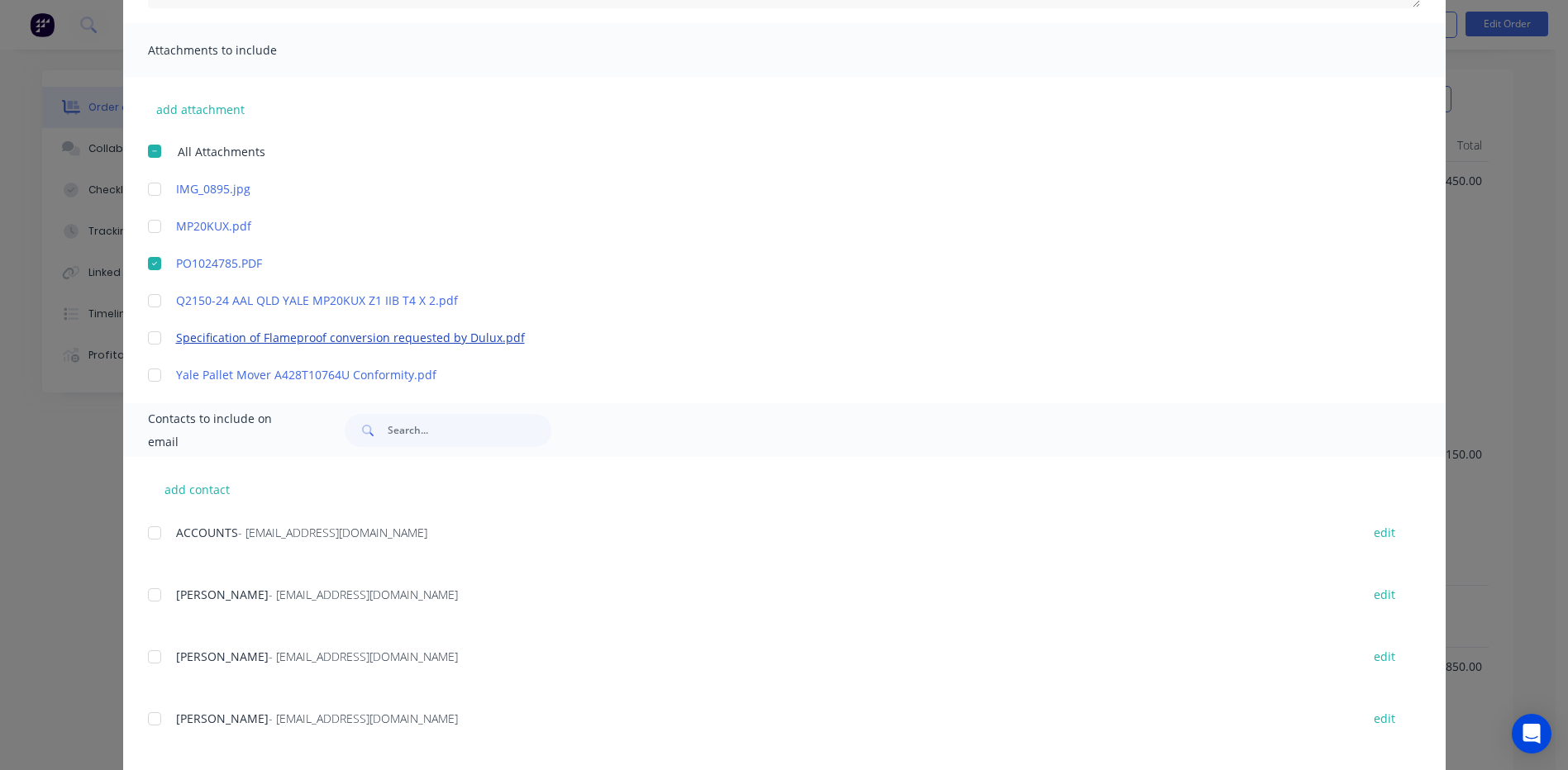
scroll to position [223, 0]
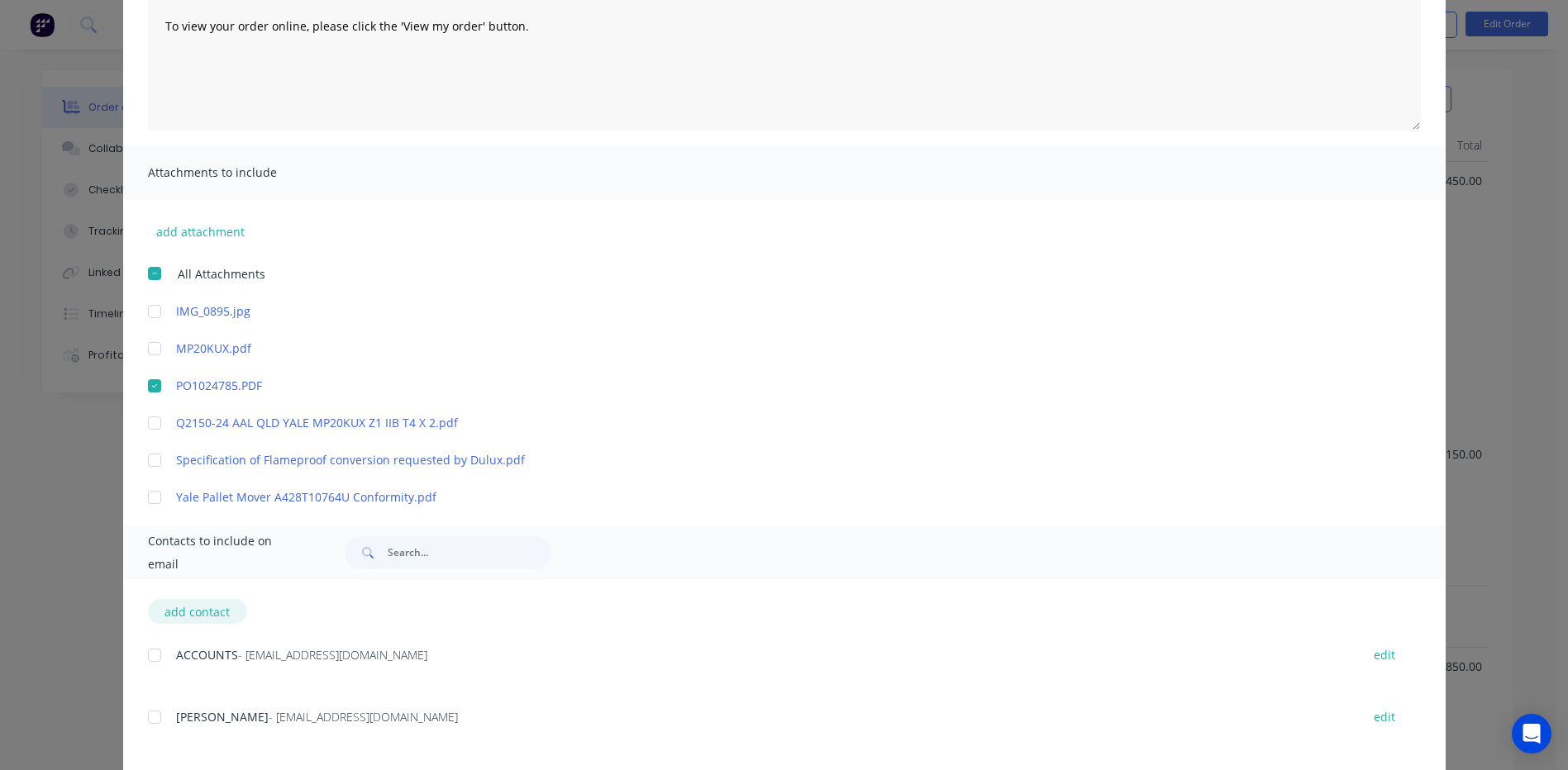
click at [194, 608] on button "add contact" at bounding box center [197, 611] width 100 height 25
select select "AU"
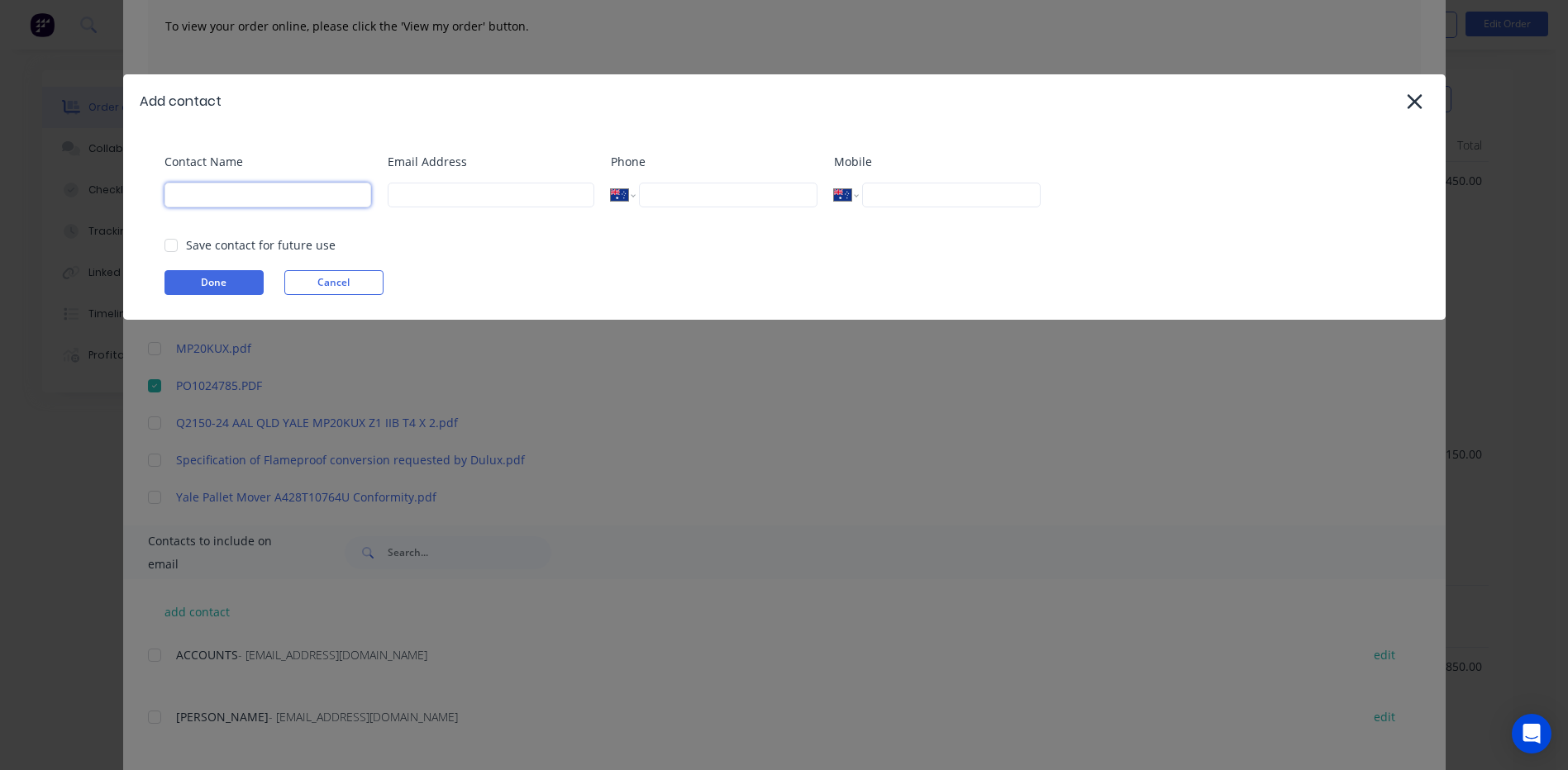
click at [304, 194] on input at bounding box center [267, 195] width 206 height 25
type input "[PERSON_NAME] [PERSON_NAME]"
type input "[PERSON_NAME][EMAIL_ADDRESS][DOMAIN_NAME]"
type input "0490 149 213"
click at [176, 242] on div at bounding box center [170, 245] width 33 height 33
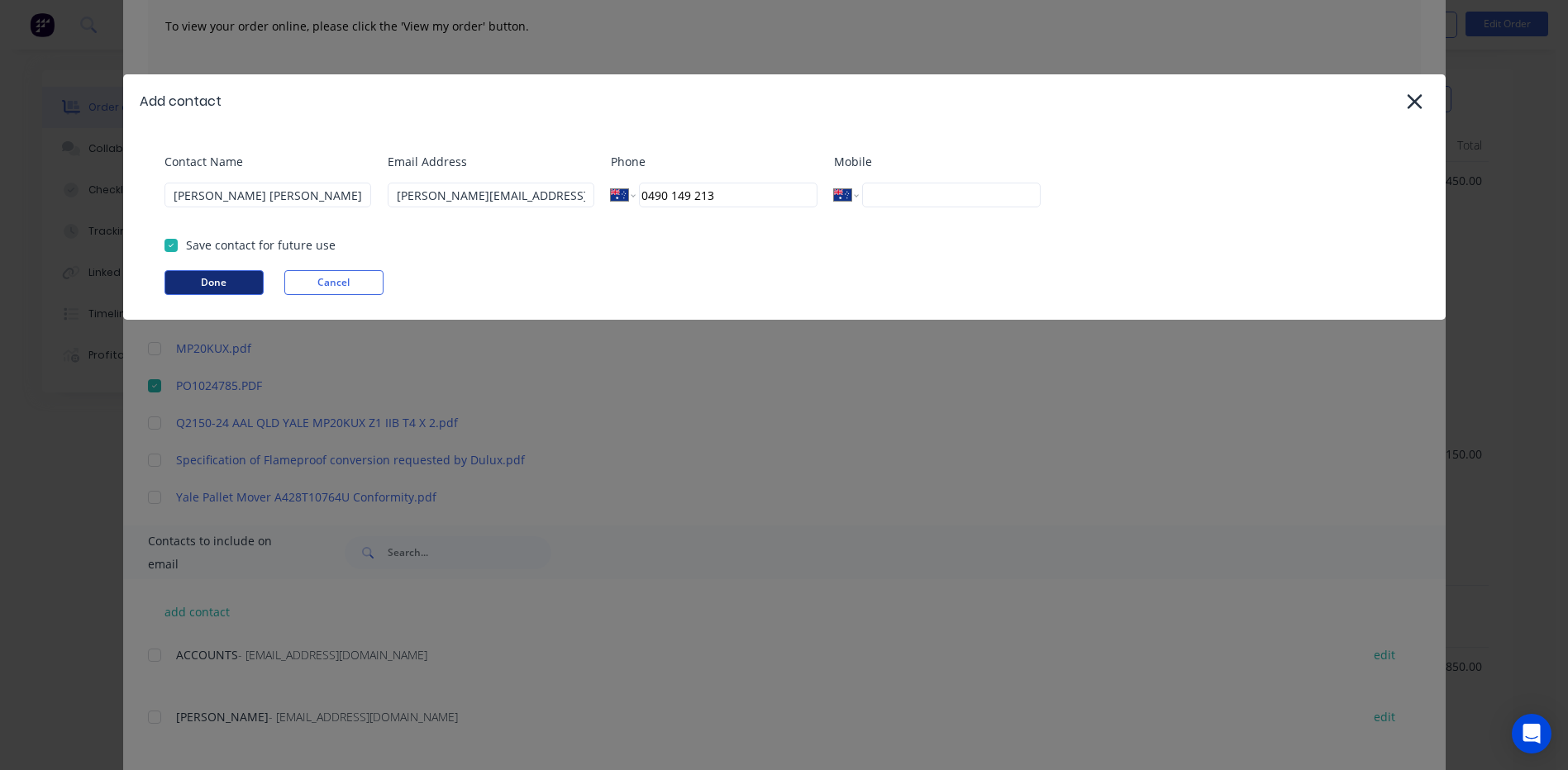
click at [186, 279] on button "Done" at bounding box center [213, 282] width 100 height 25
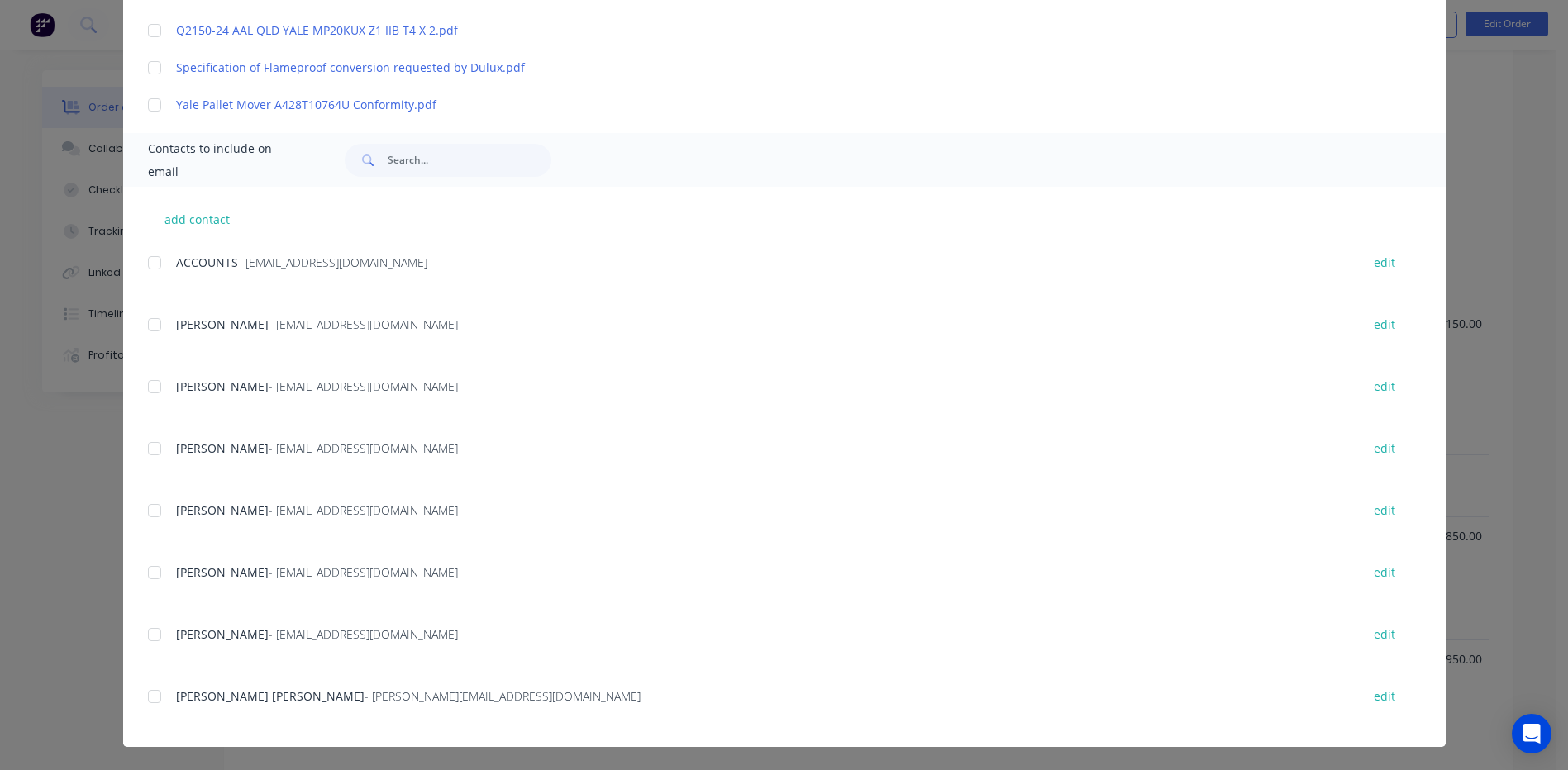
scroll to position [815, 0]
click at [161, 696] on div at bounding box center [154, 696] width 33 height 33
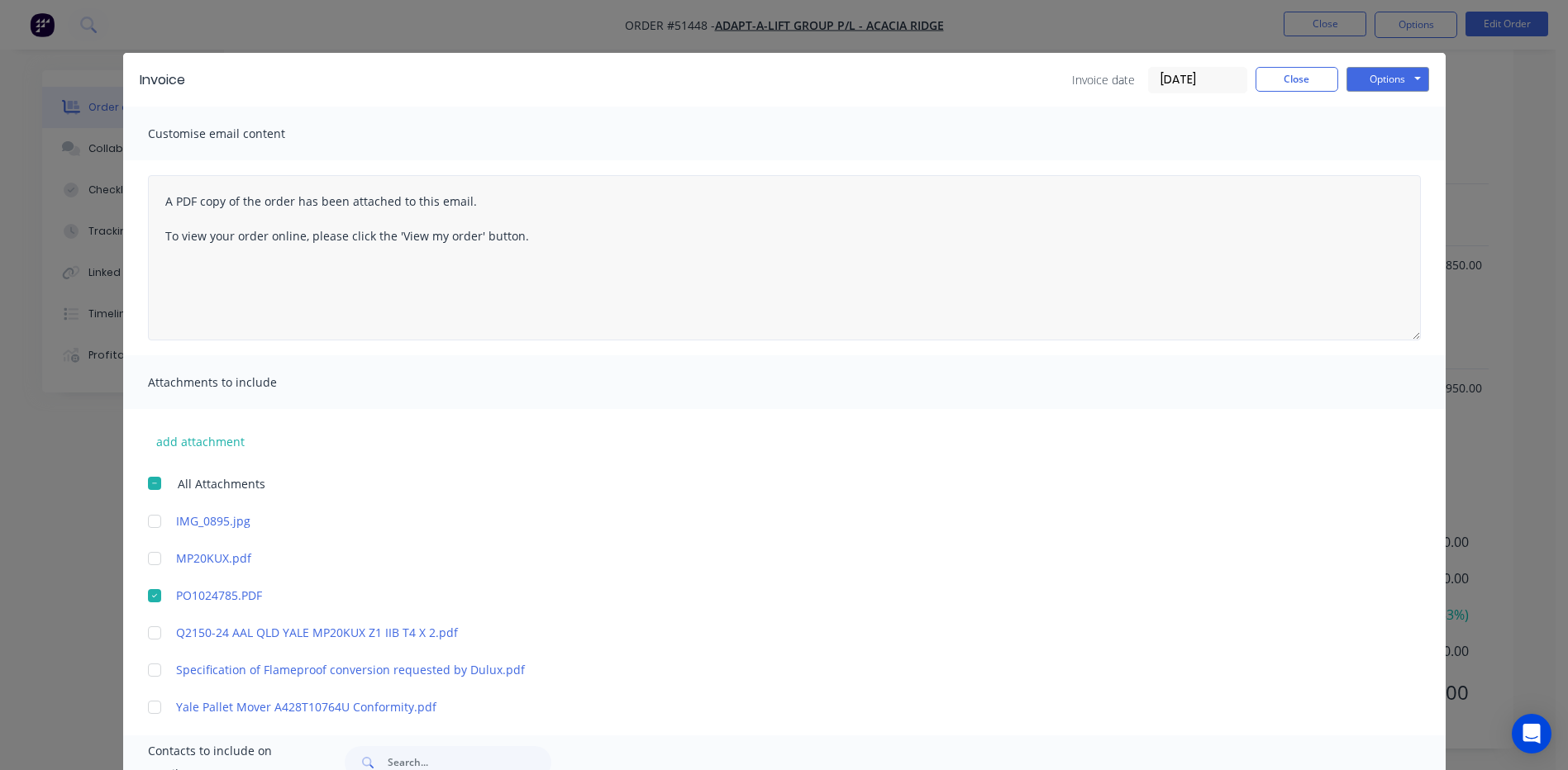
scroll to position [0, 0]
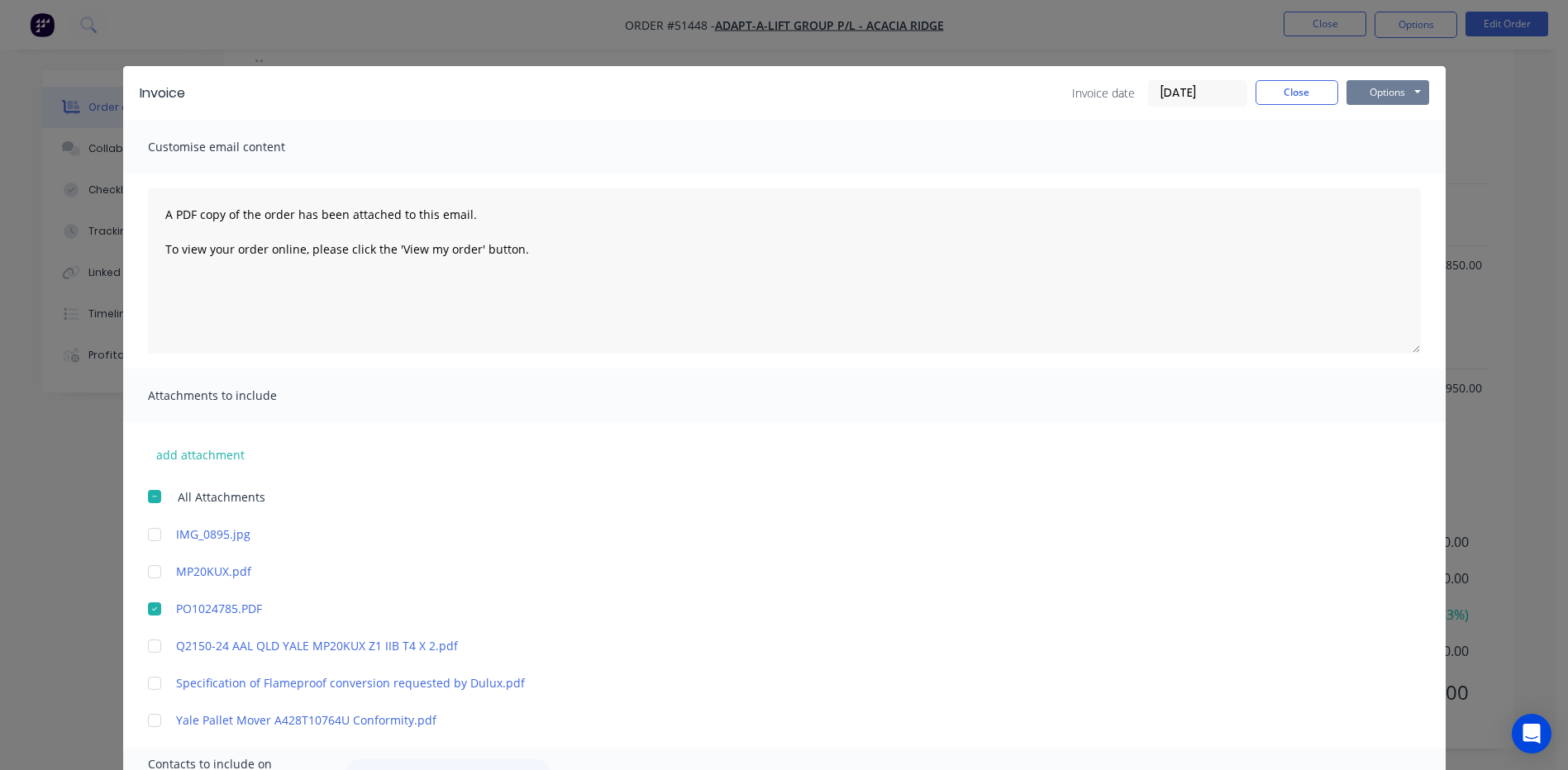
click at [1406, 95] on button "Options" at bounding box center [1388, 92] width 82 height 25
click at [1383, 169] on button "Email" at bounding box center [1399, 177] width 106 height 27
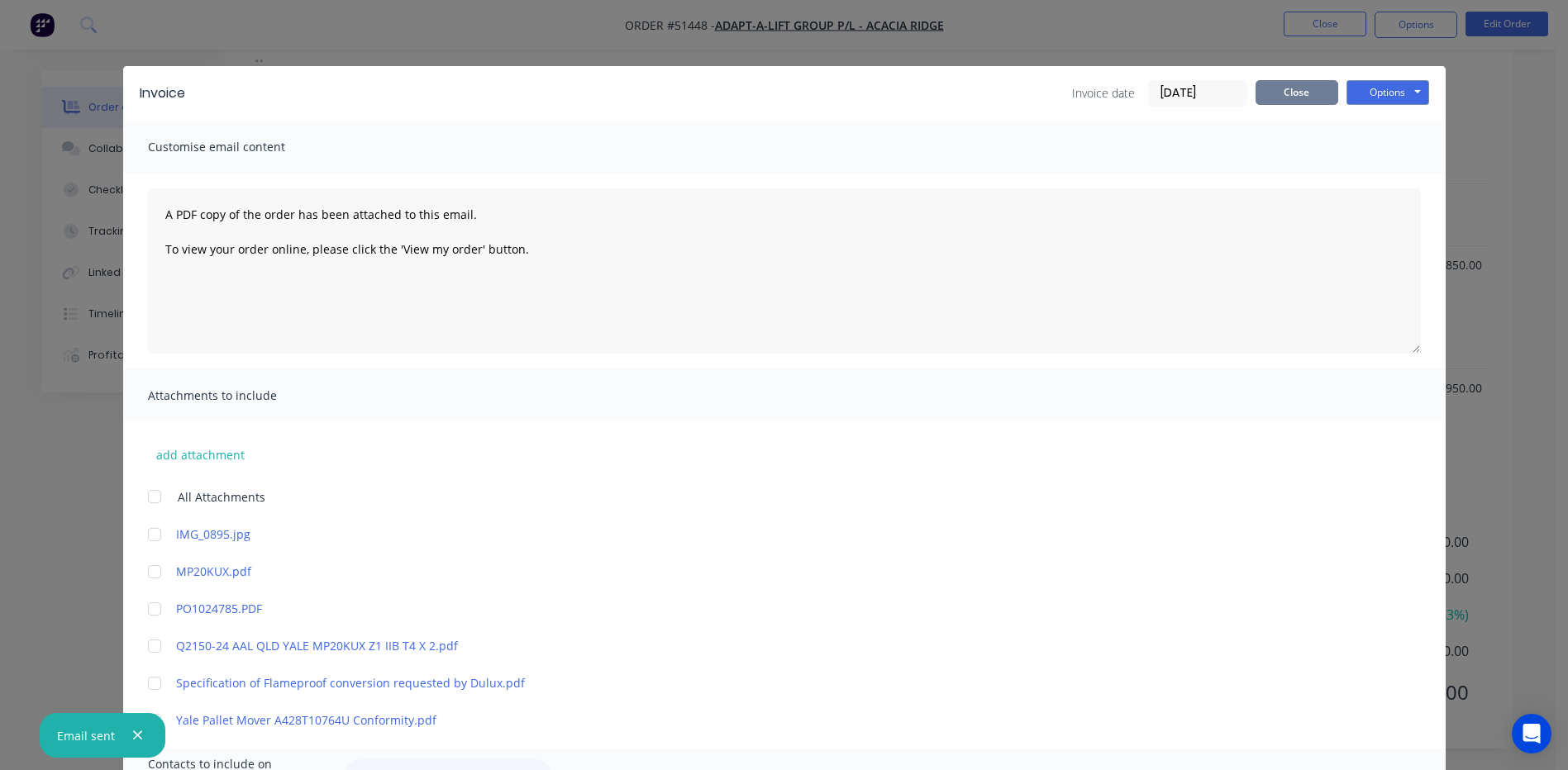
click at [1294, 93] on button "Close" at bounding box center [1296, 92] width 82 height 25
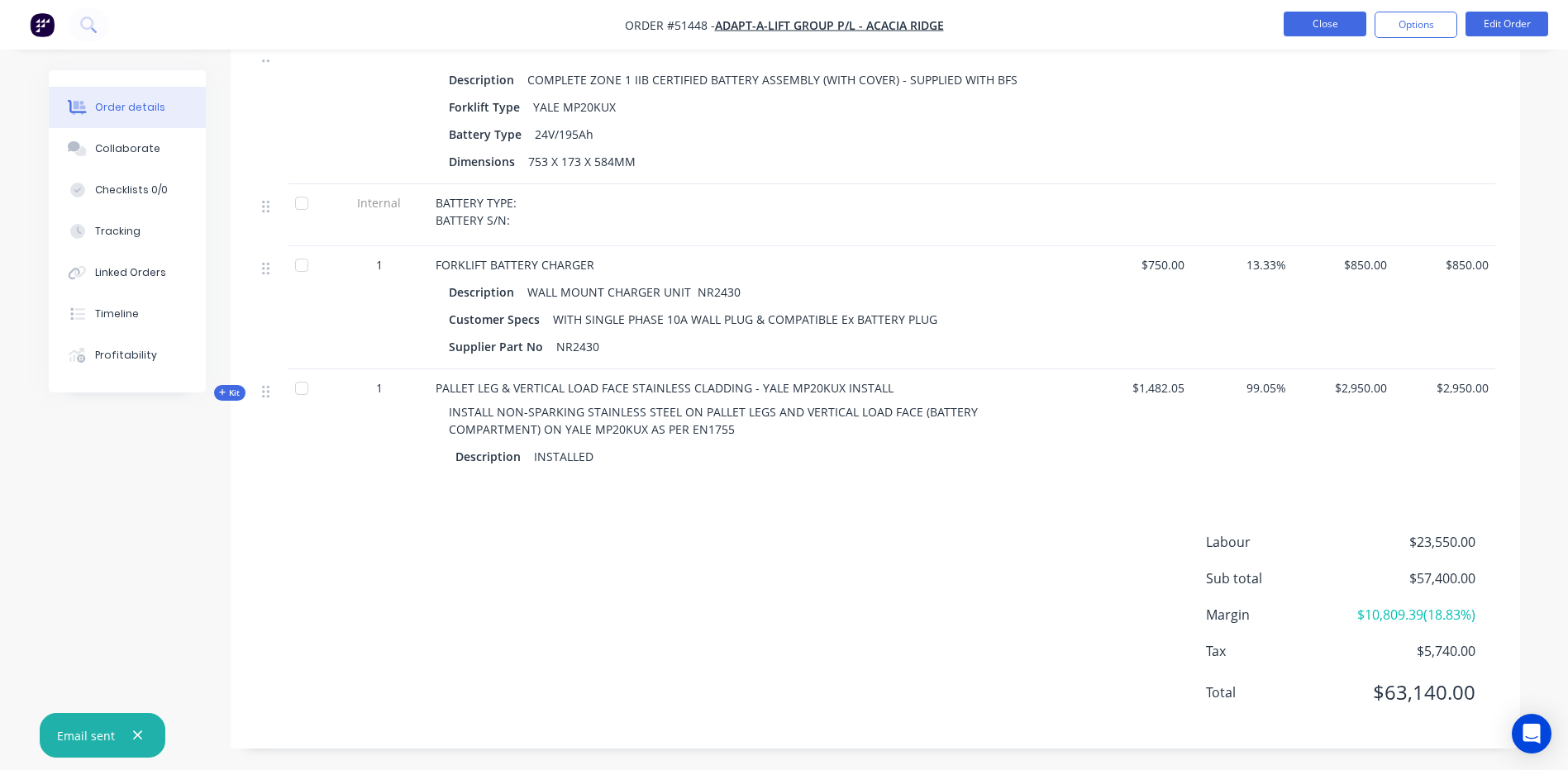
click at [1320, 32] on button "Close" at bounding box center [1325, 24] width 82 height 25
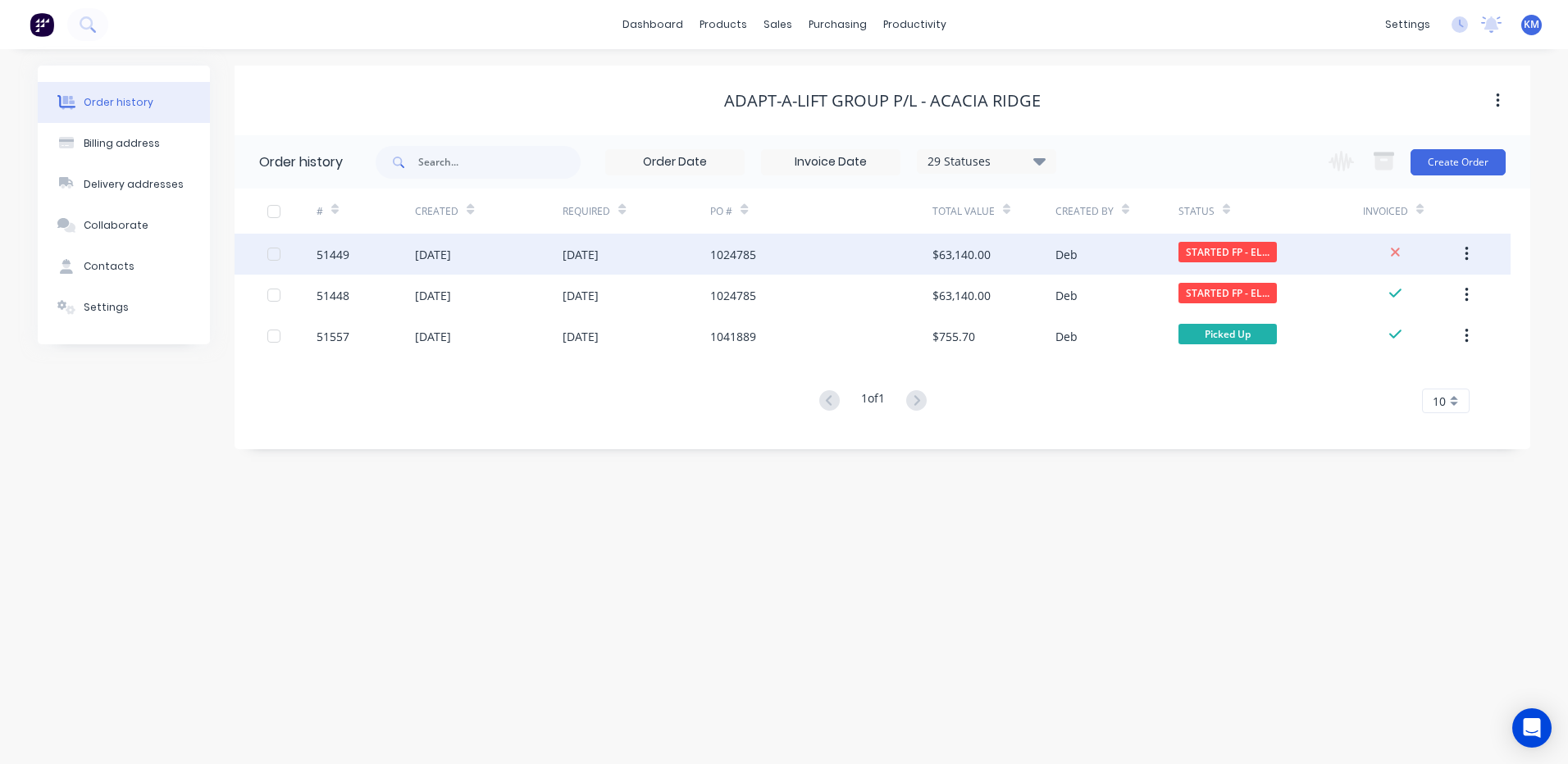
click at [577, 256] on div "[DATE]" at bounding box center [580, 254] width 36 height 17
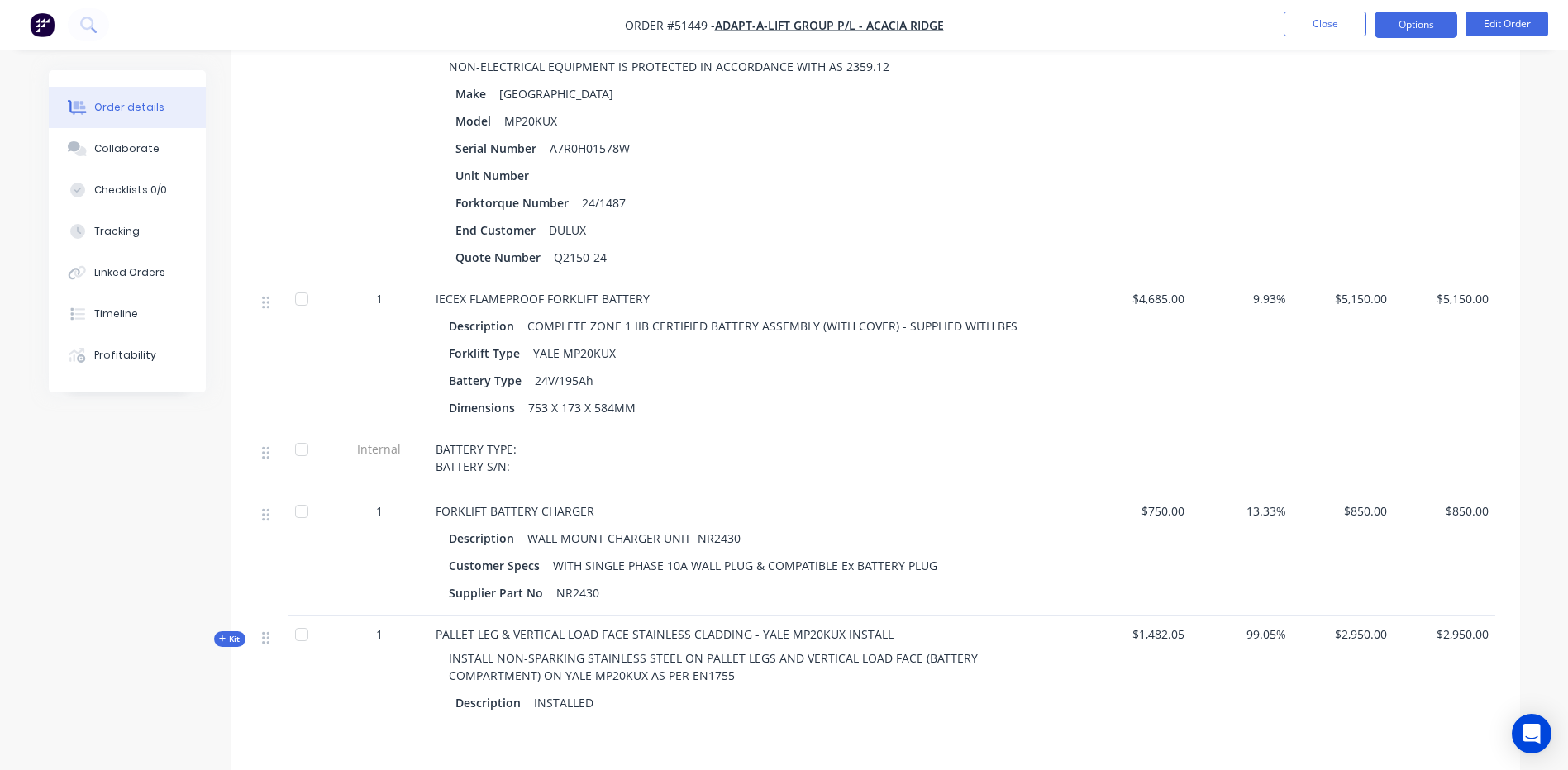
scroll to position [567, 0]
click at [1414, 21] on button "Options" at bounding box center [1416, 25] width 82 height 27
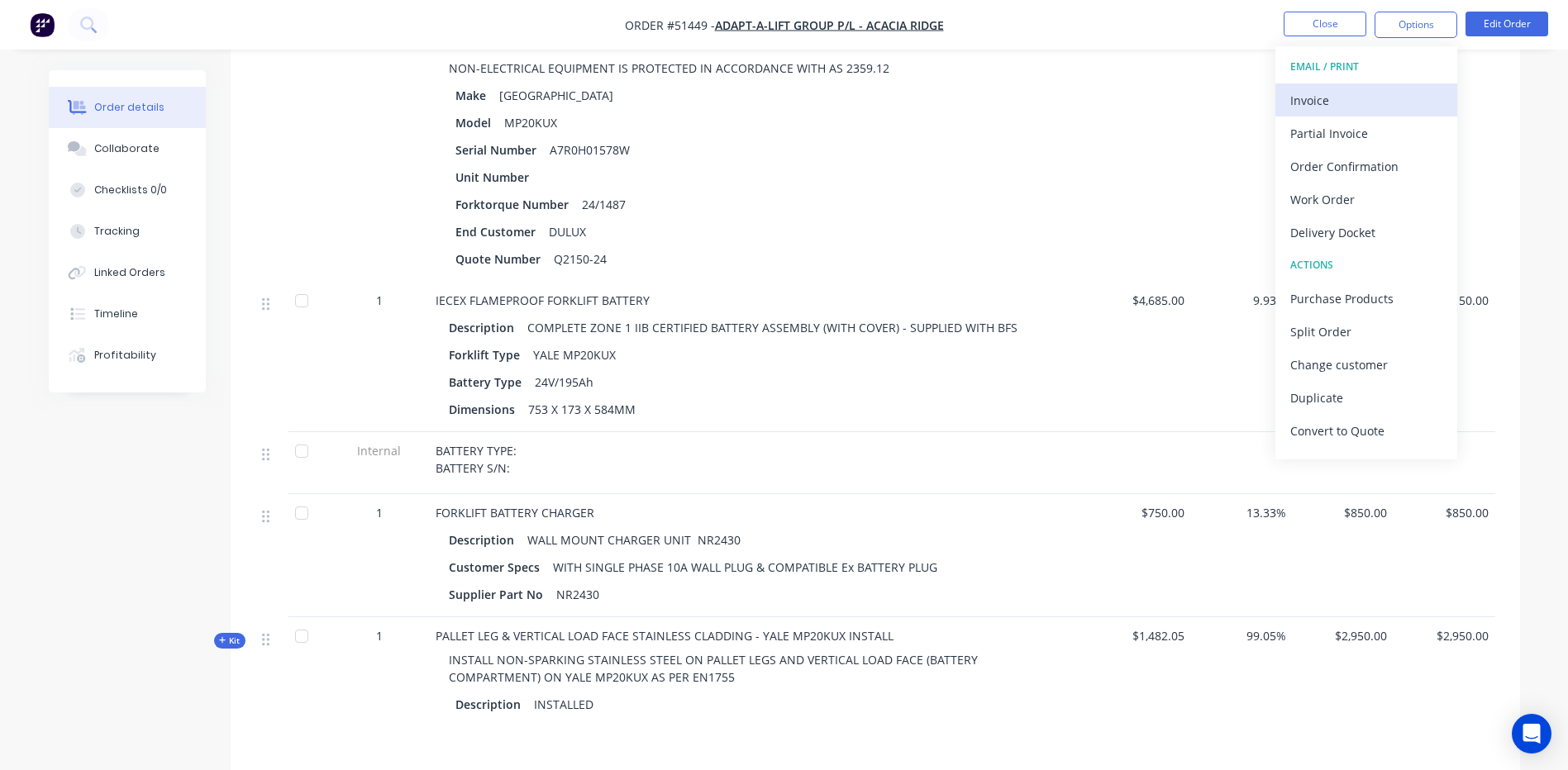
click at [1344, 92] on div "Invoice" at bounding box center [1366, 100] width 152 height 24
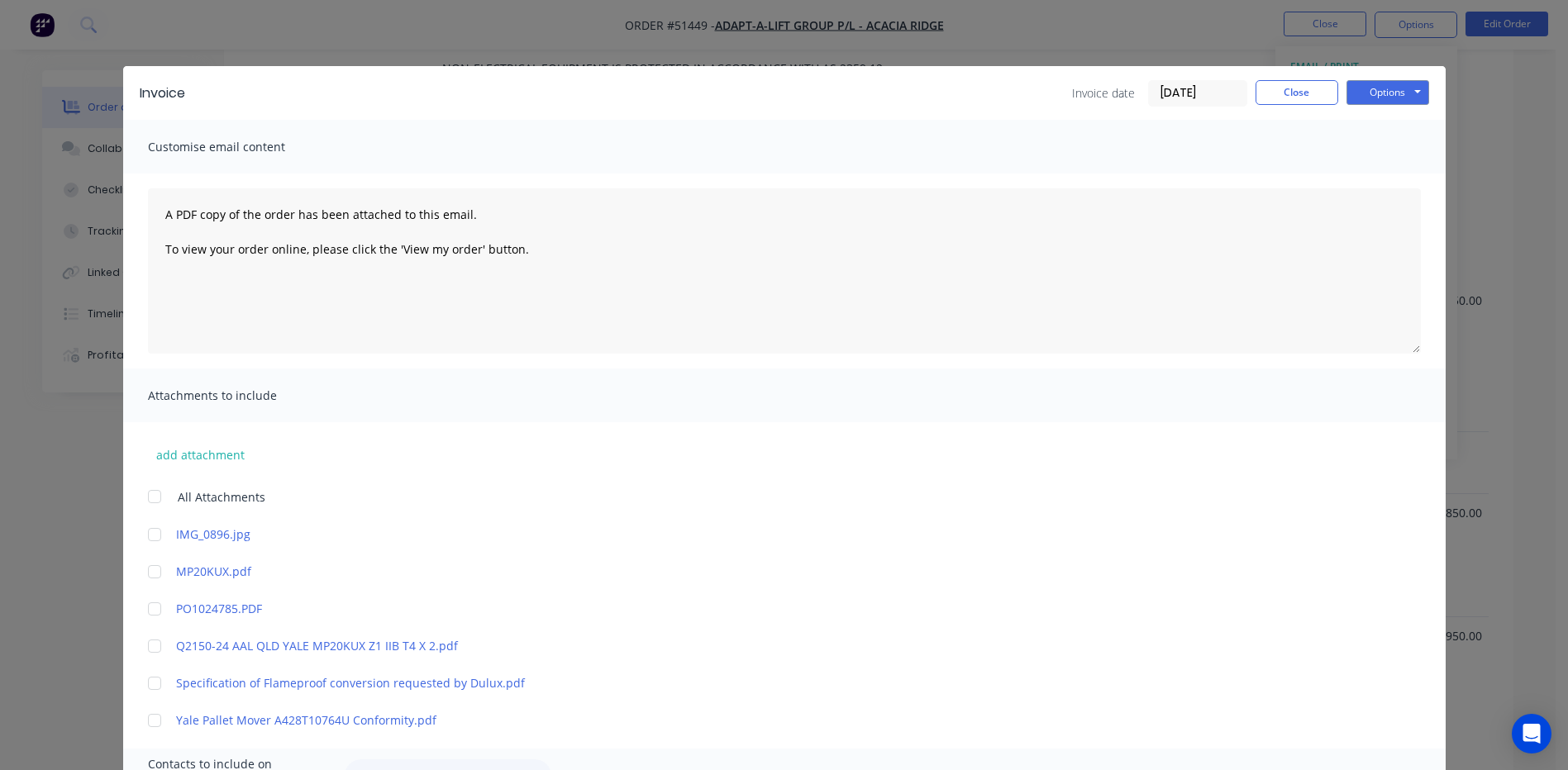
click at [1231, 84] on input "[DATE]" at bounding box center [1198, 93] width 98 height 25
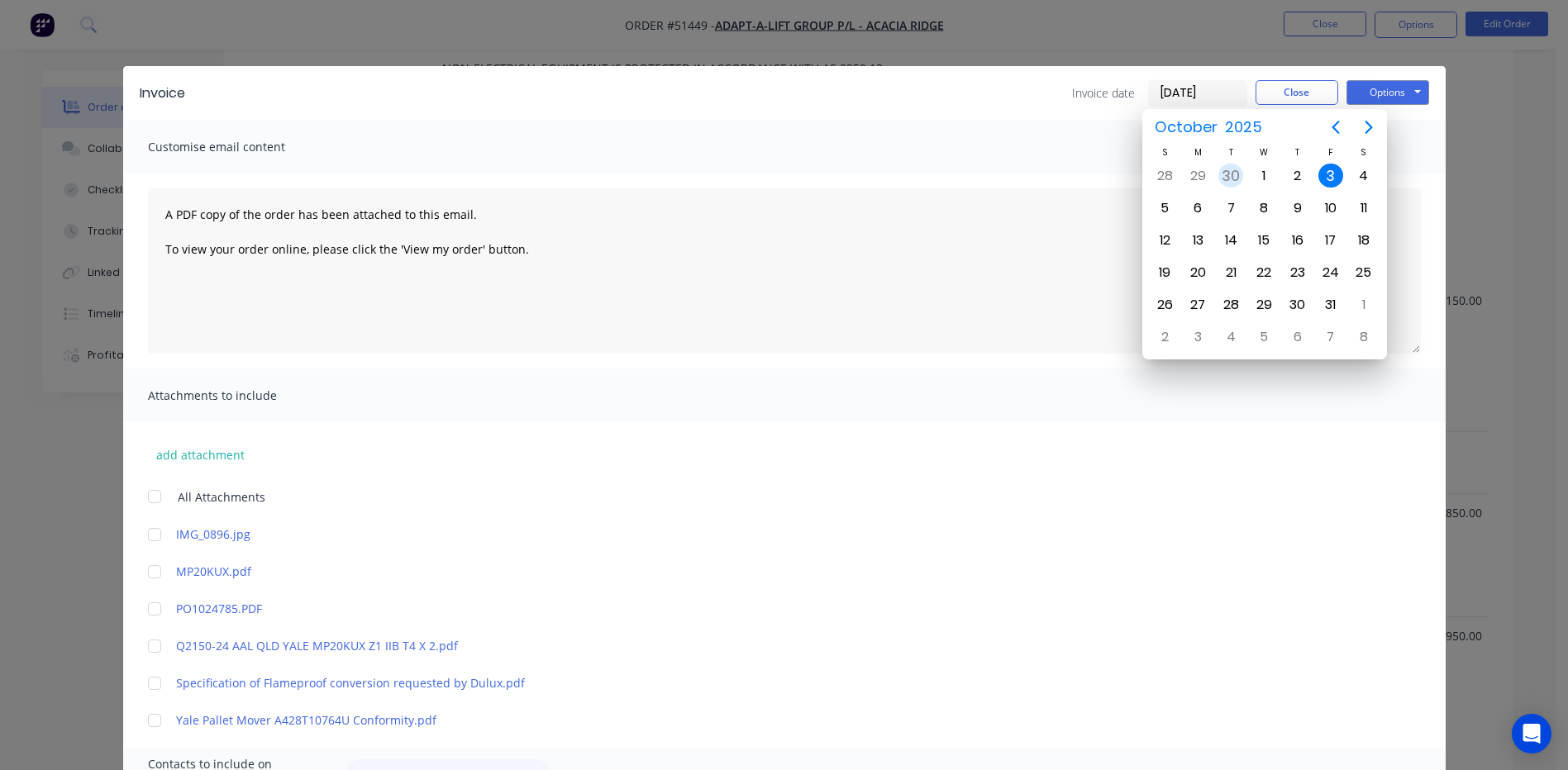
click at [1234, 173] on div "30" at bounding box center [1231, 177] width 25 height 25
type input "[DATE]"
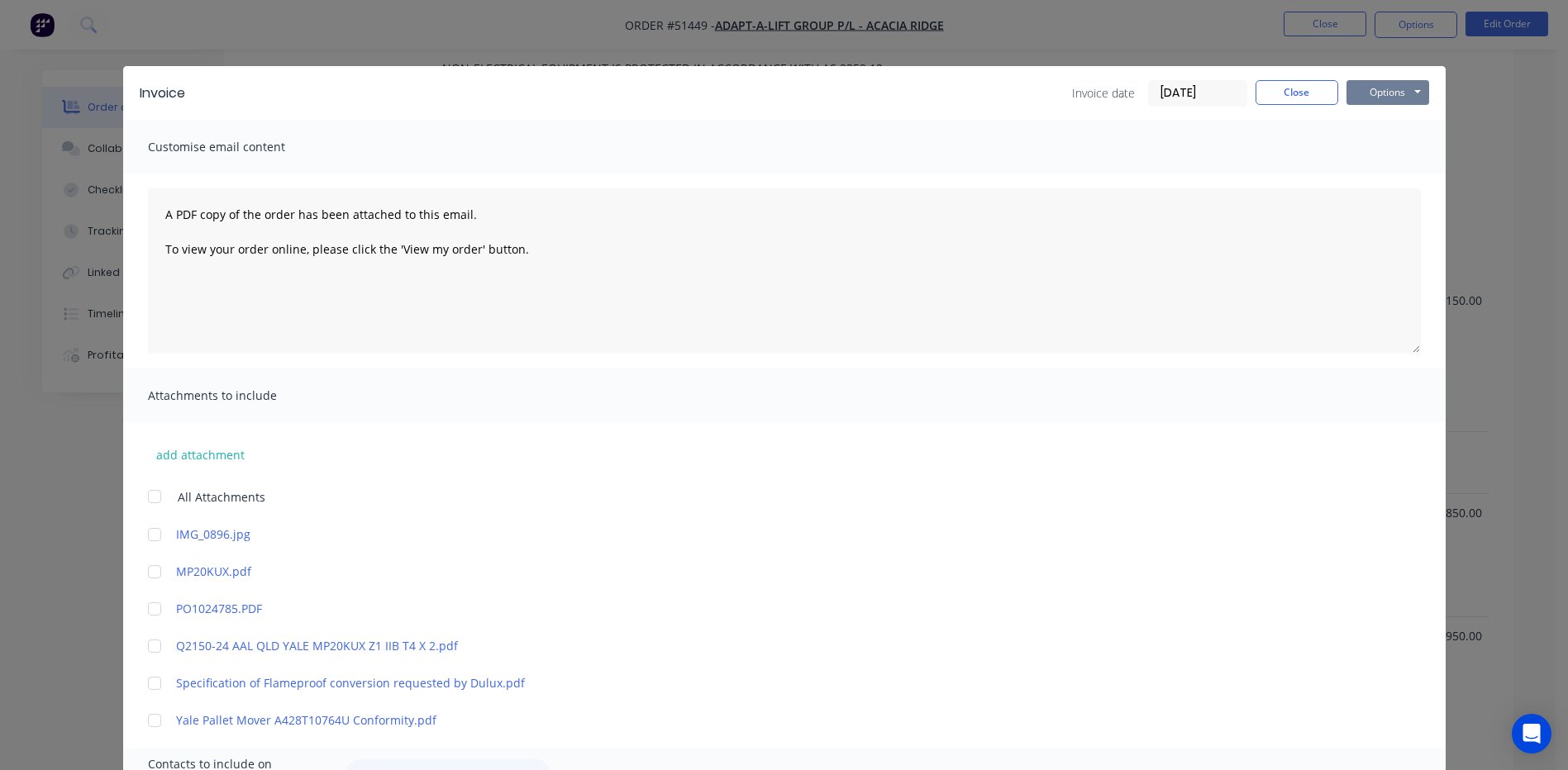
click at [1376, 88] on button "Options" at bounding box center [1388, 92] width 82 height 25
click at [1373, 127] on button "Preview" at bounding box center [1399, 122] width 106 height 27
click at [160, 605] on div at bounding box center [154, 609] width 33 height 33
click at [1364, 97] on button "Options" at bounding box center [1388, 92] width 82 height 25
click at [1415, 177] on button "Email" at bounding box center [1399, 177] width 106 height 27
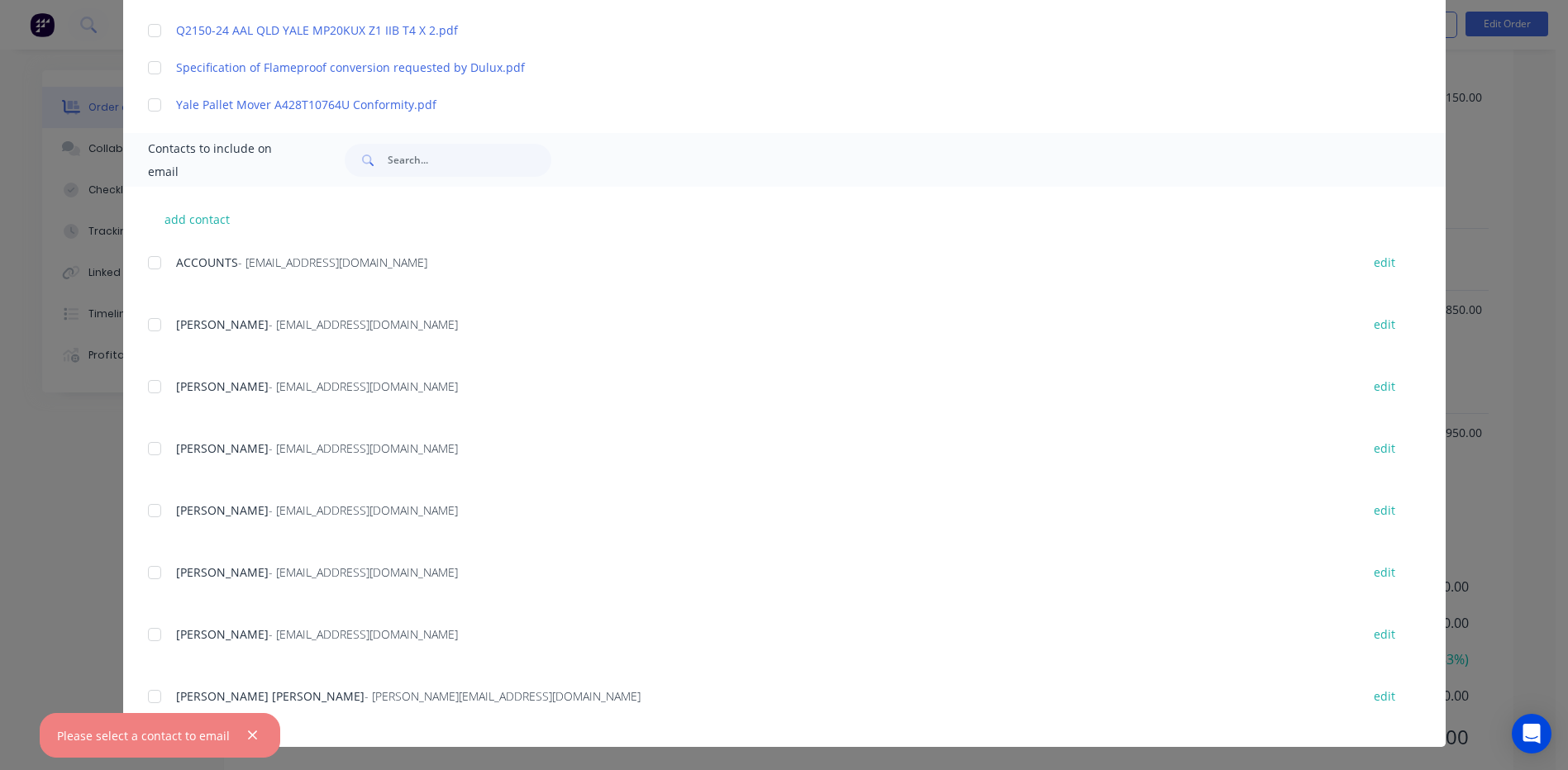
scroll to position [815, 0]
click at [248, 731] on icon "button" at bounding box center [253, 735] width 11 height 15
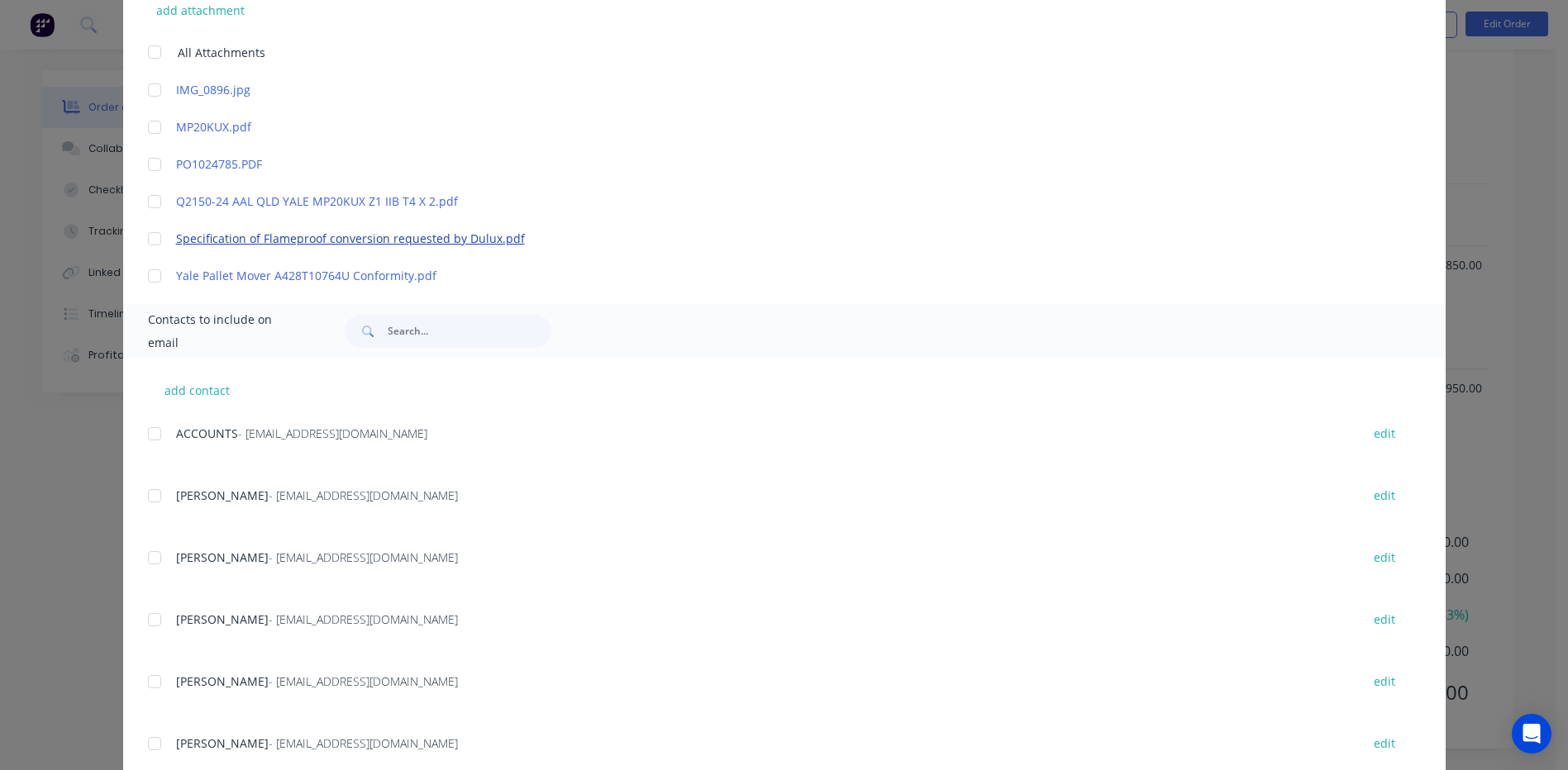
scroll to position [616, 0]
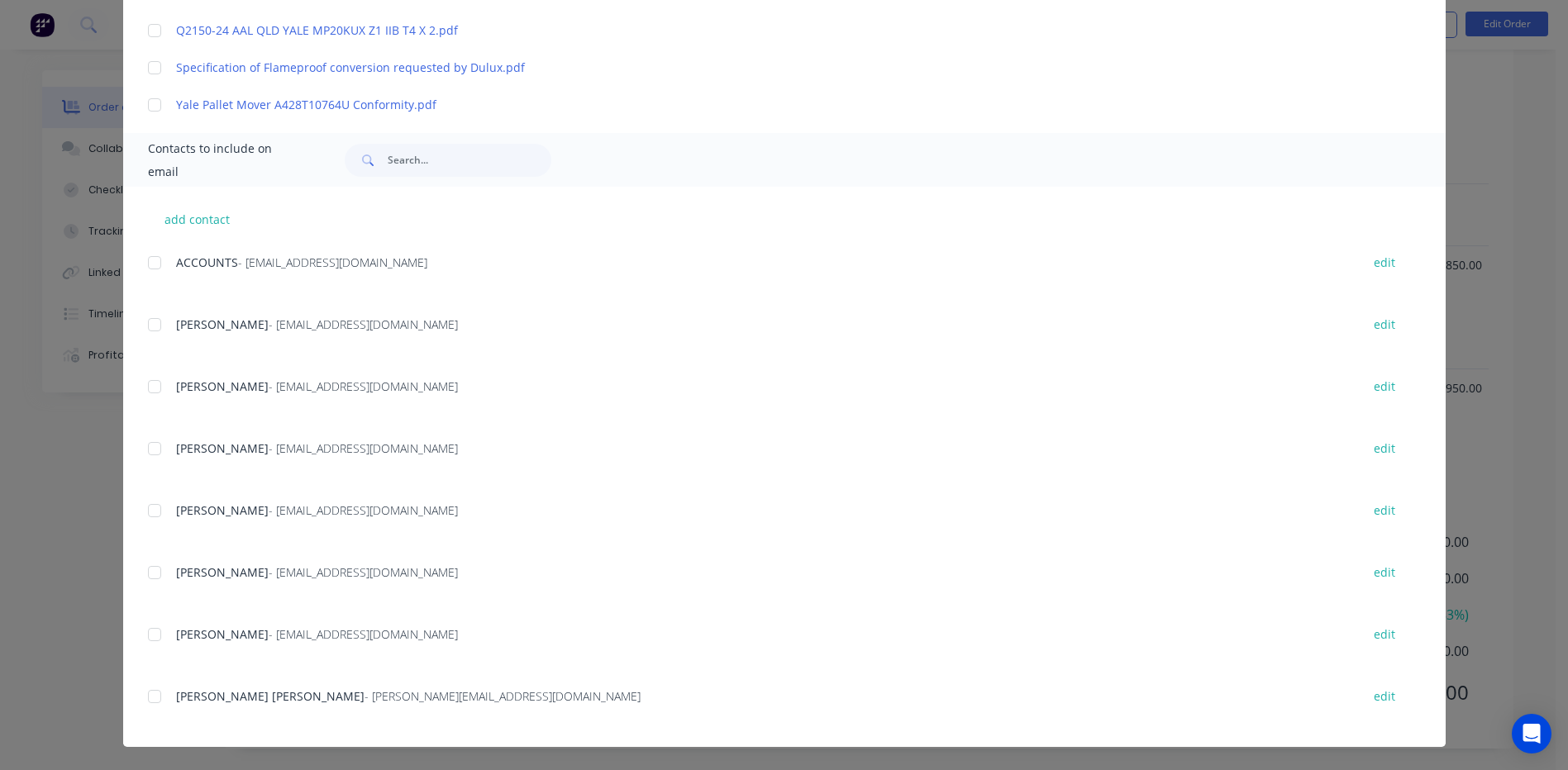
click at [154, 704] on div at bounding box center [154, 696] width 33 height 33
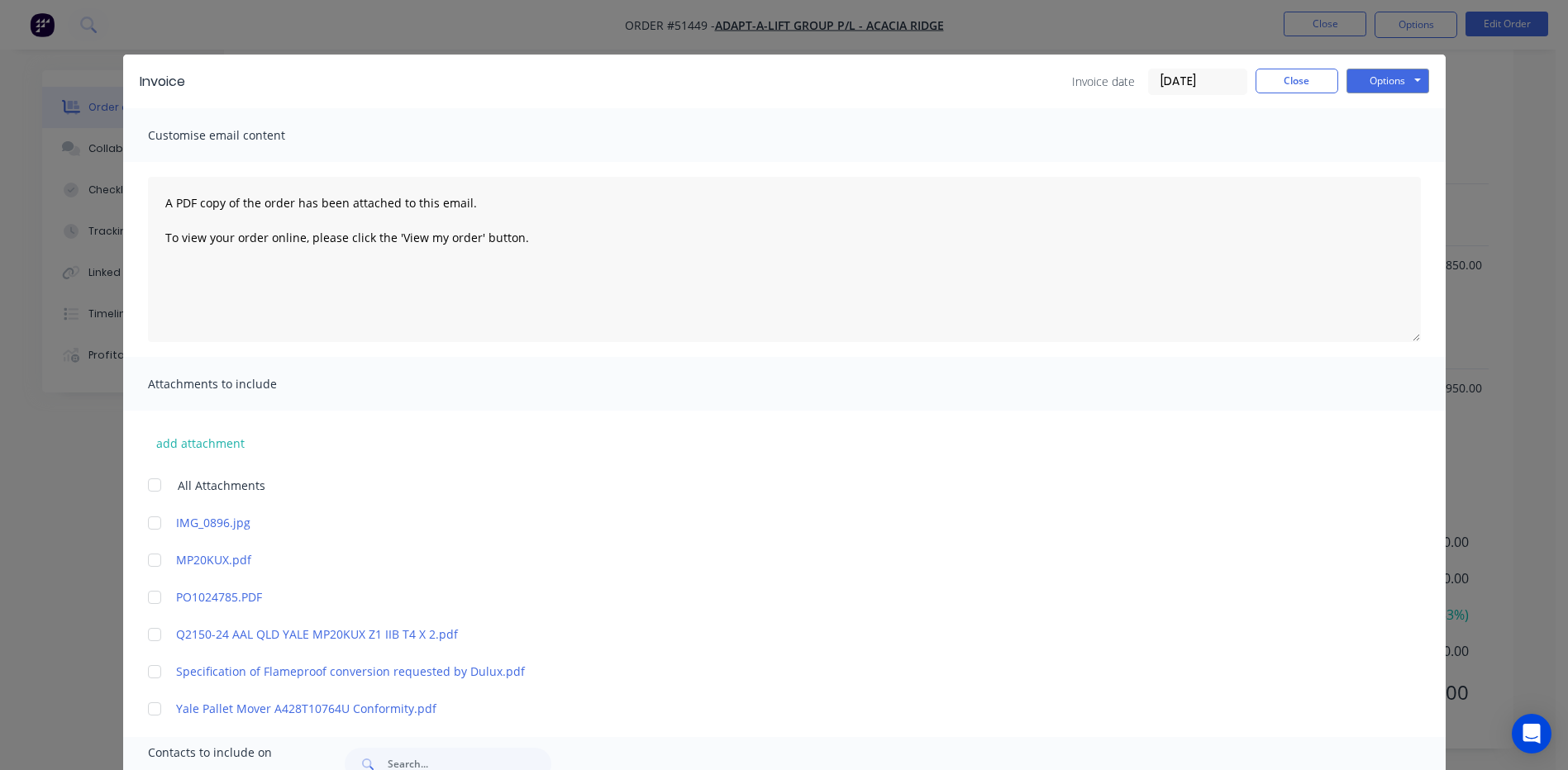
scroll to position [0, 0]
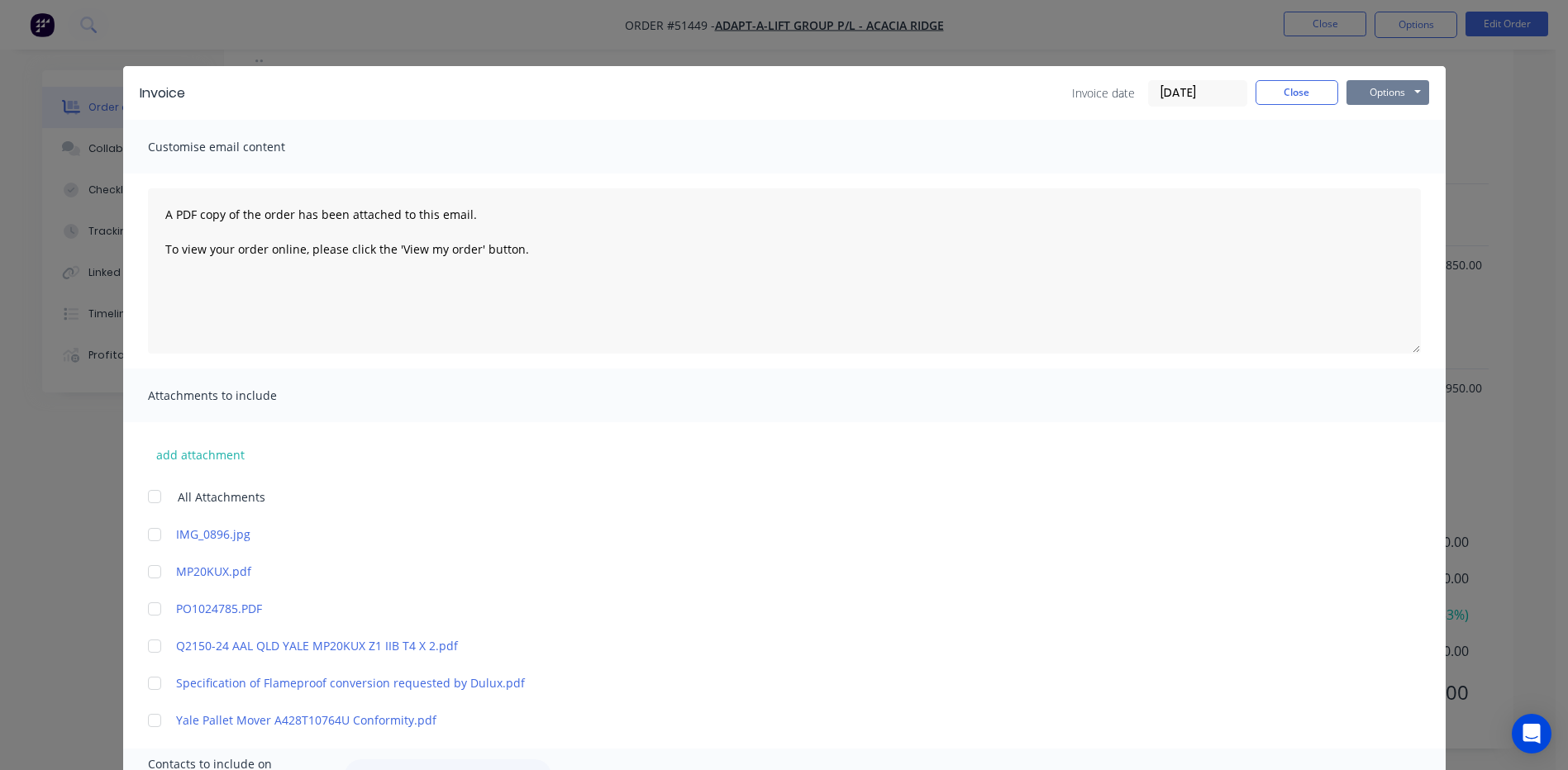
click at [1376, 88] on button "Options" at bounding box center [1388, 92] width 82 height 25
click at [1347, 179] on button "Email" at bounding box center [1399, 177] width 106 height 27
click at [1313, 92] on button "Close" at bounding box center [1296, 92] width 82 height 25
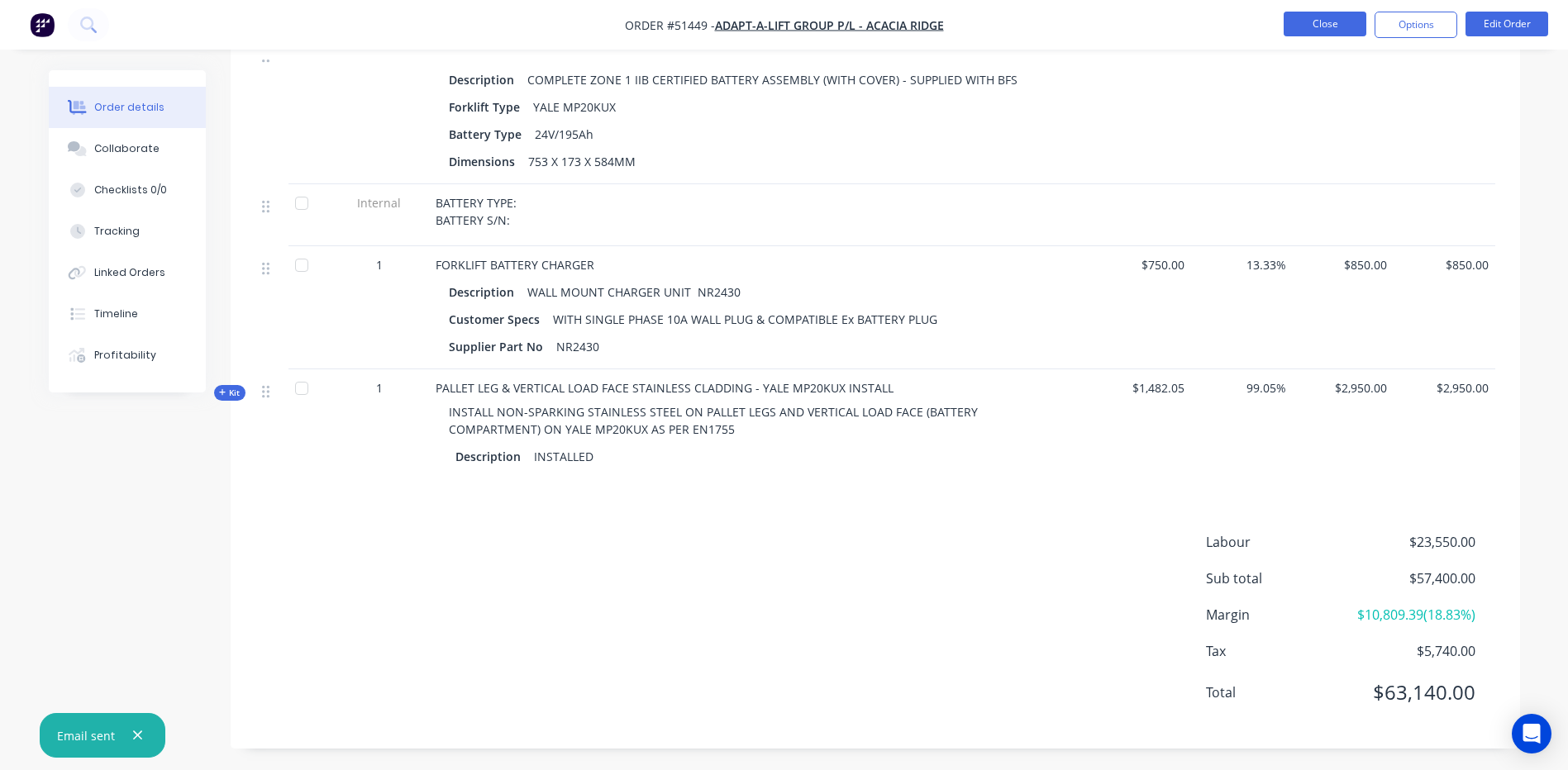
click at [1319, 22] on button "Close" at bounding box center [1325, 24] width 82 height 25
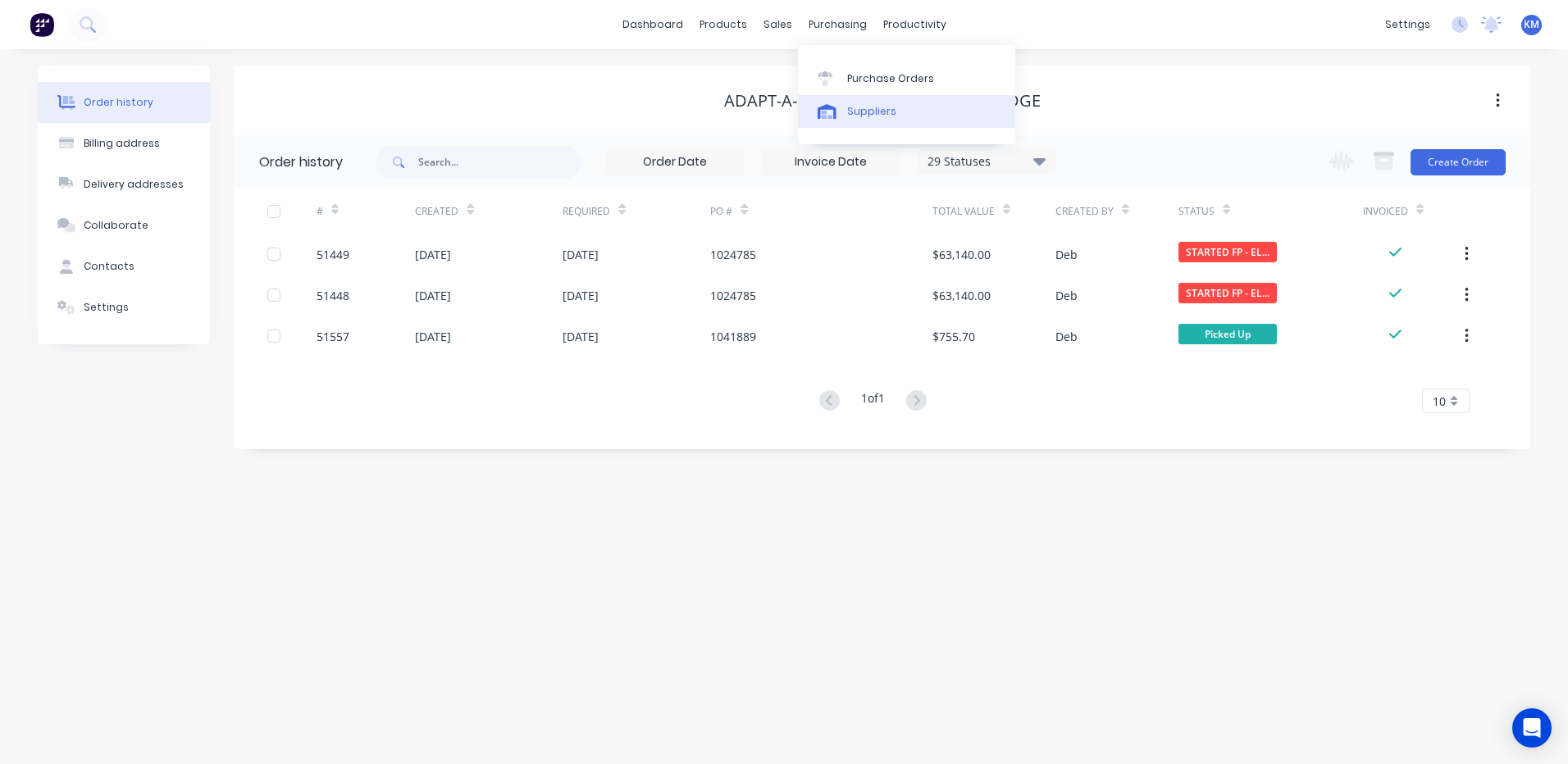
click at [871, 111] on div "Suppliers" at bounding box center [871, 111] width 49 height 15
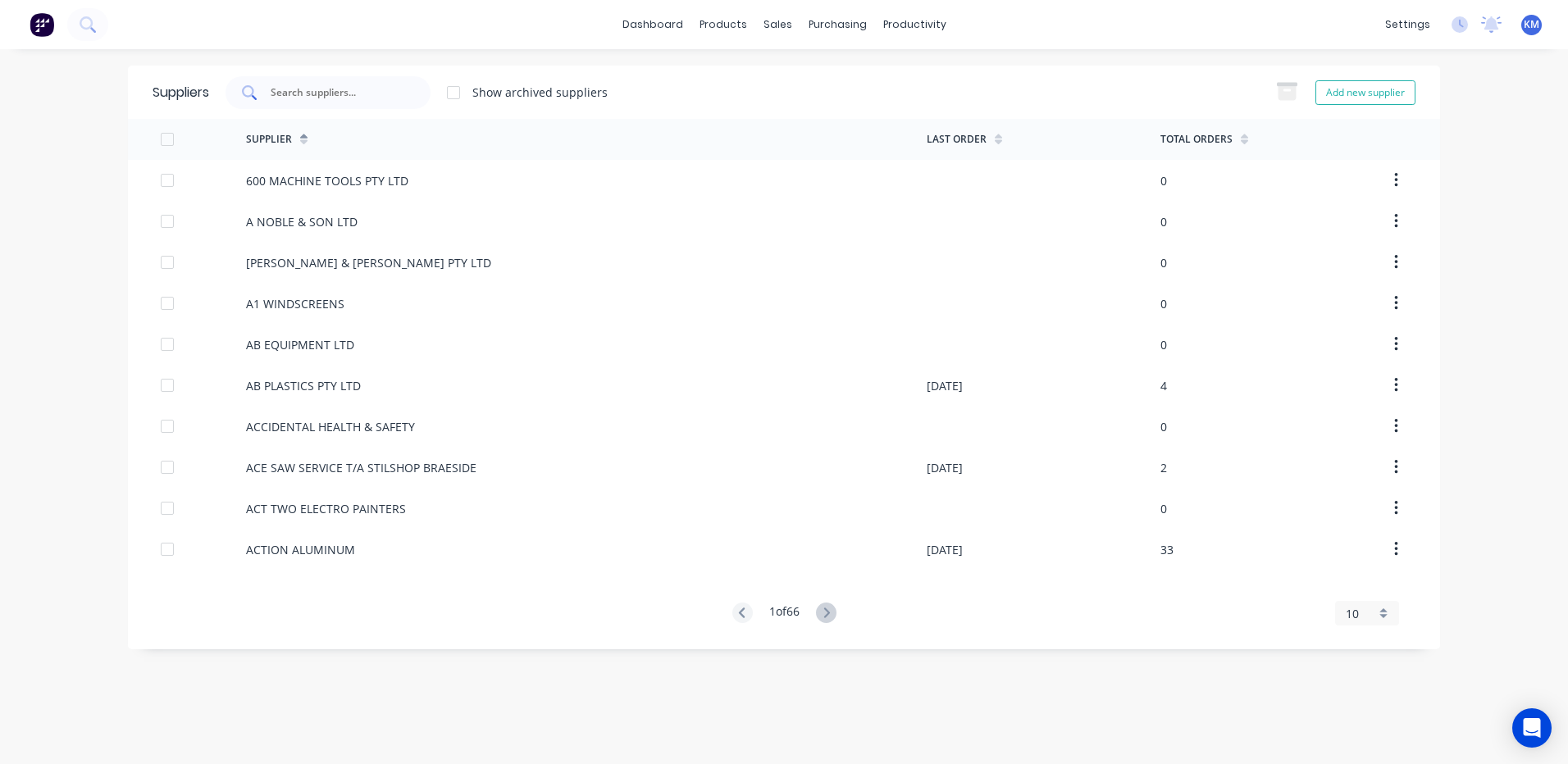
click at [401, 91] on input "text" at bounding box center [336, 92] width 136 height 16
click at [820, 119] on link "Suppliers" at bounding box center [906, 111] width 217 height 33
click at [393, 81] on div at bounding box center [328, 92] width 205 height 33
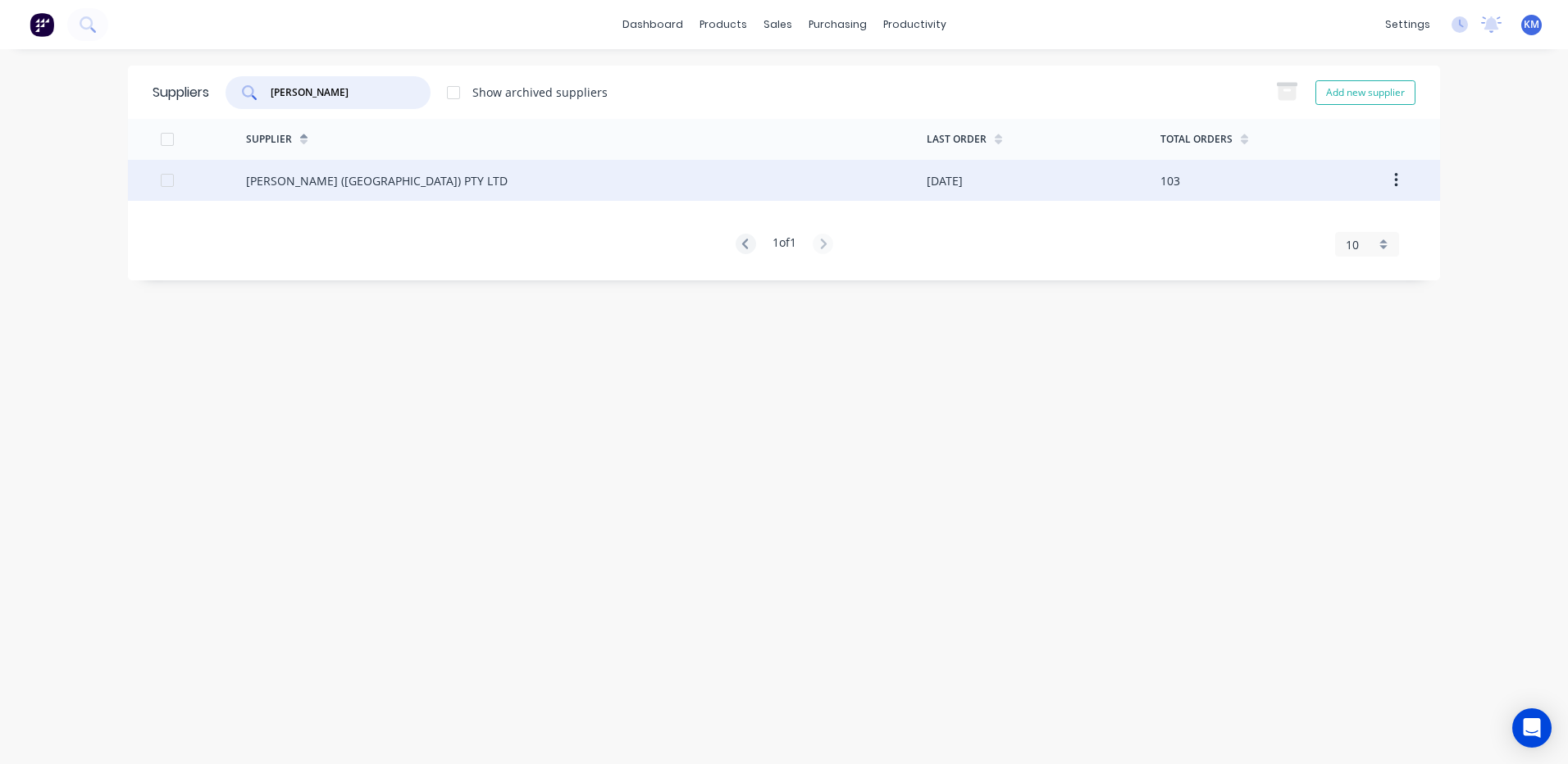
type input "[PERSON_NAME]"
click at [683, 189] on div "[PERSON_NAME] ([GEOGRAPHIC_DATA]) PTY LTD" at bounding box center [586, 181] width 680 height 41
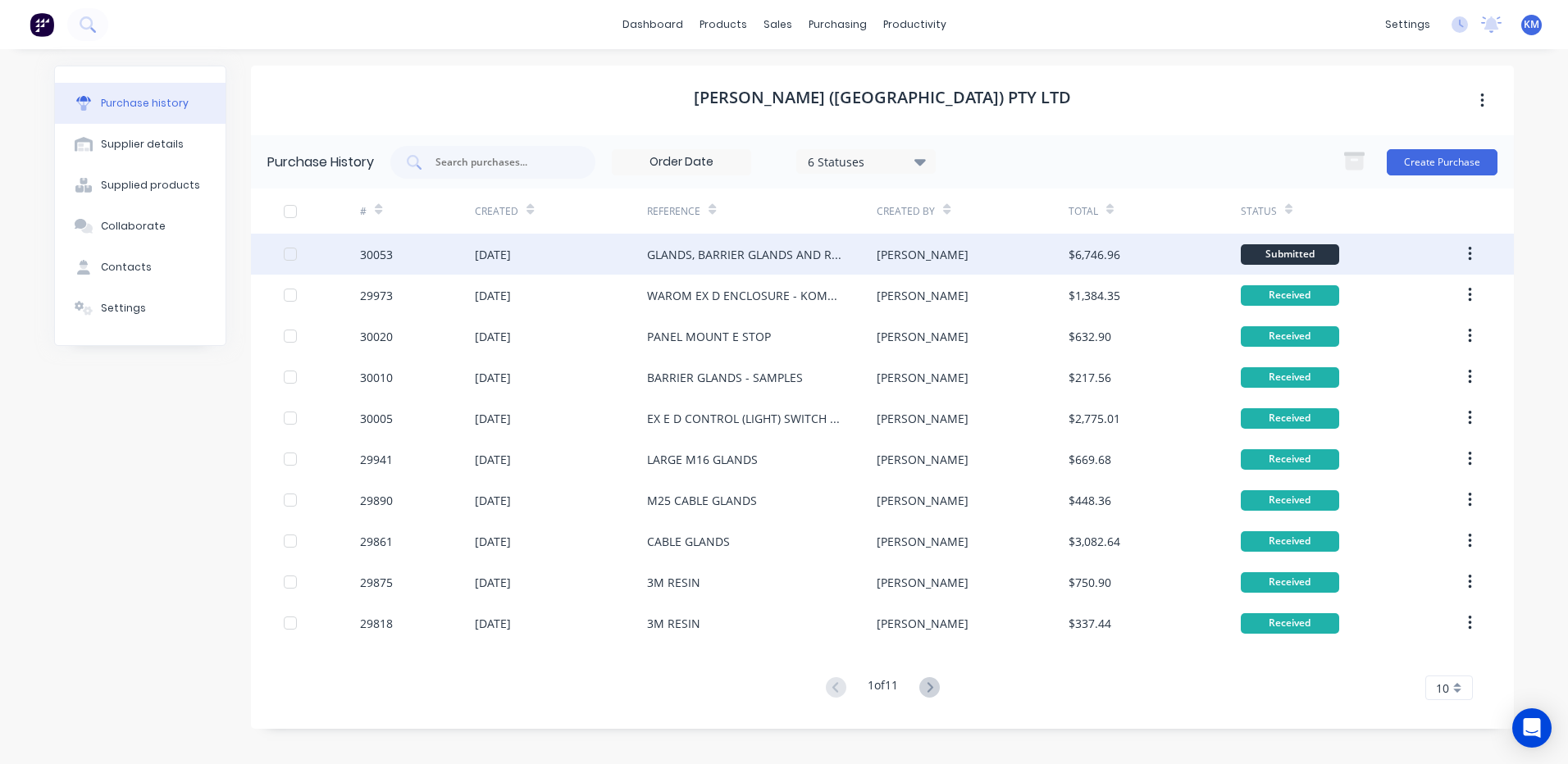
click at [771, 251] on div "GLANDS, BARRIER GLANDS AND REDUCERS" at bounding box center [744, 254] width 197 height 17
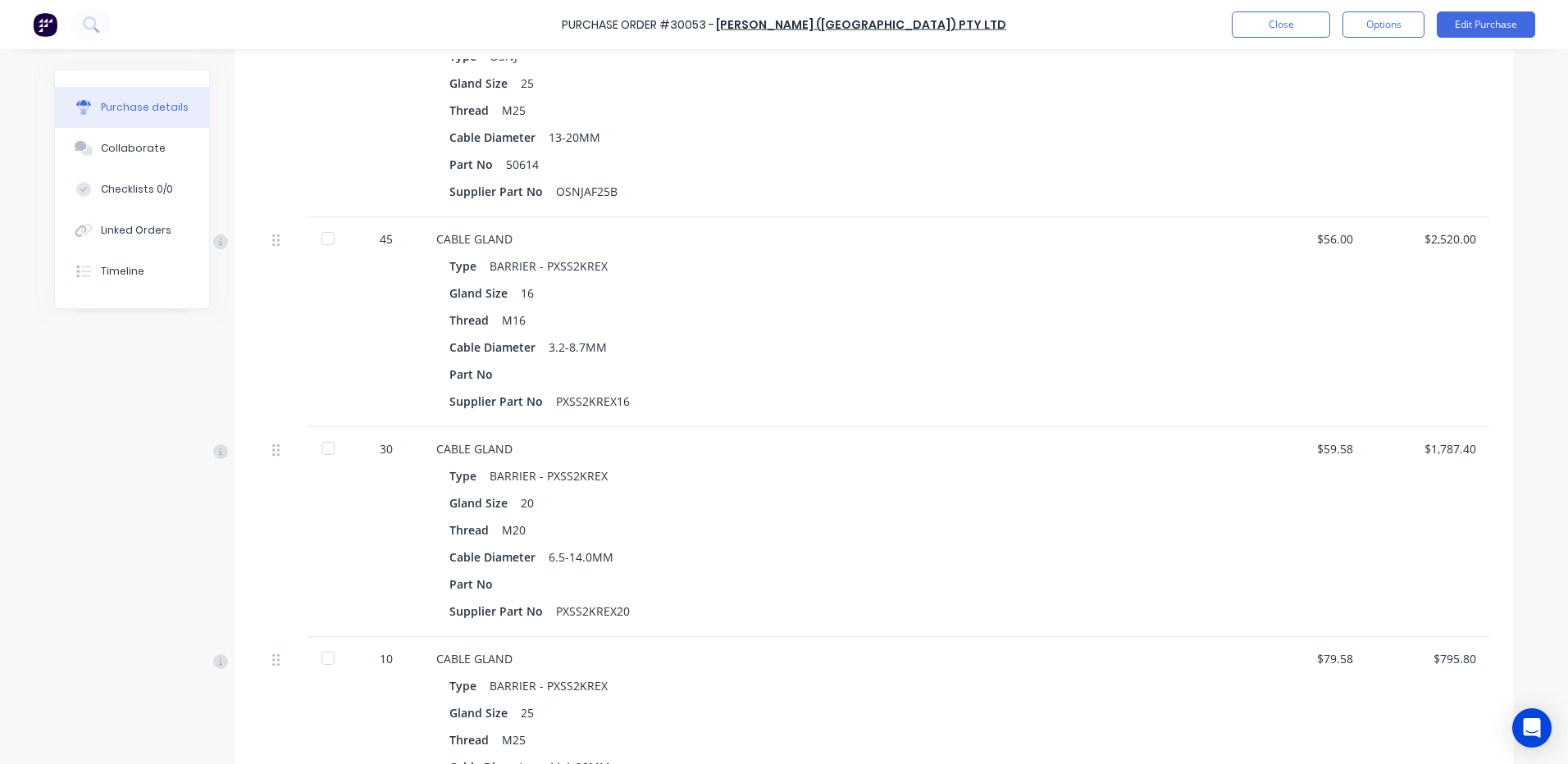
scroll to position [492, 0]
click at [1262, 23] on button "Close" at bounding box center [1281, 25] width 99 height 27
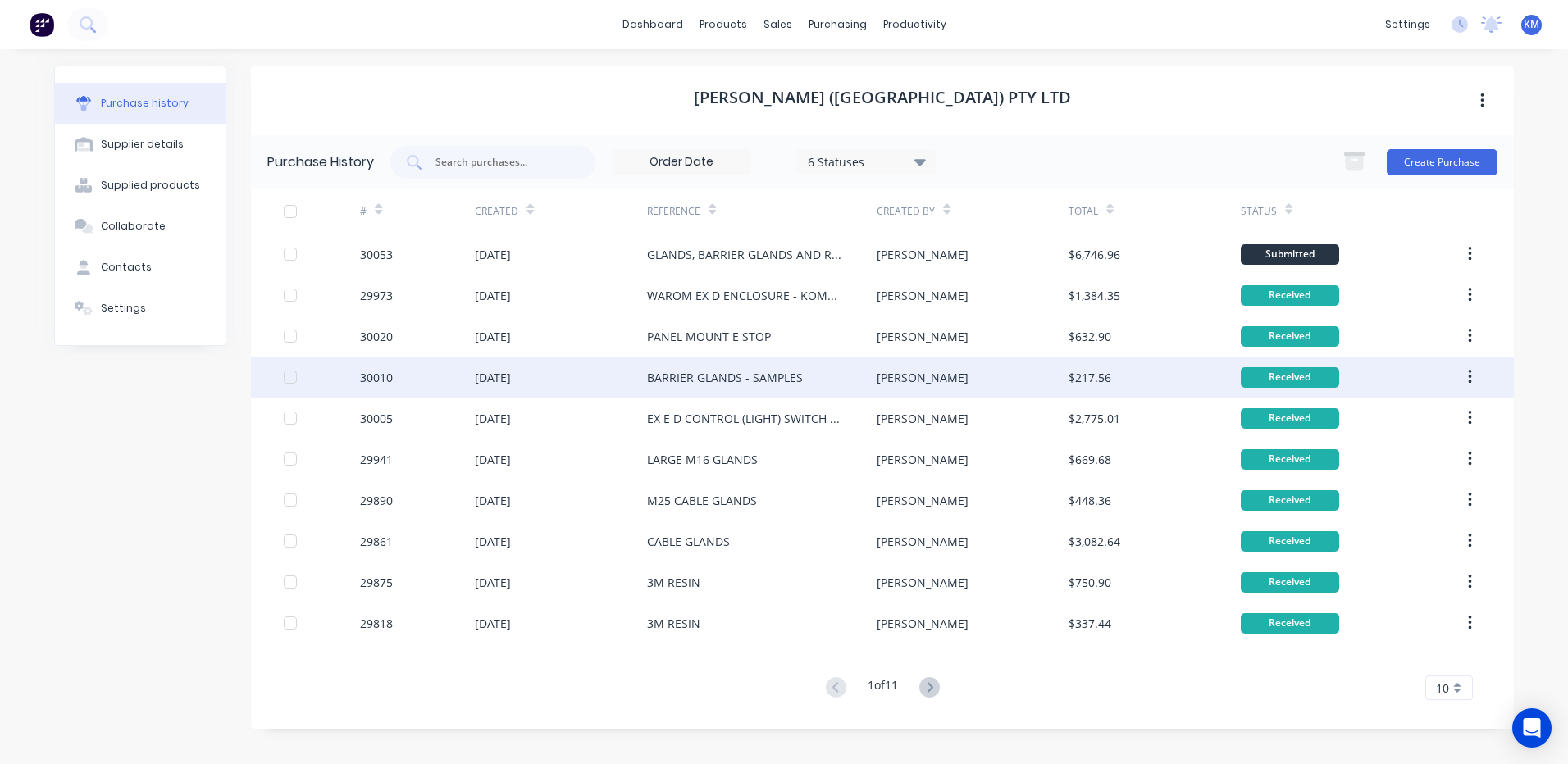
click at [1041, 361] on div "[PERSON_NAME]" at bounding box center [972, 377] width 191 height 41
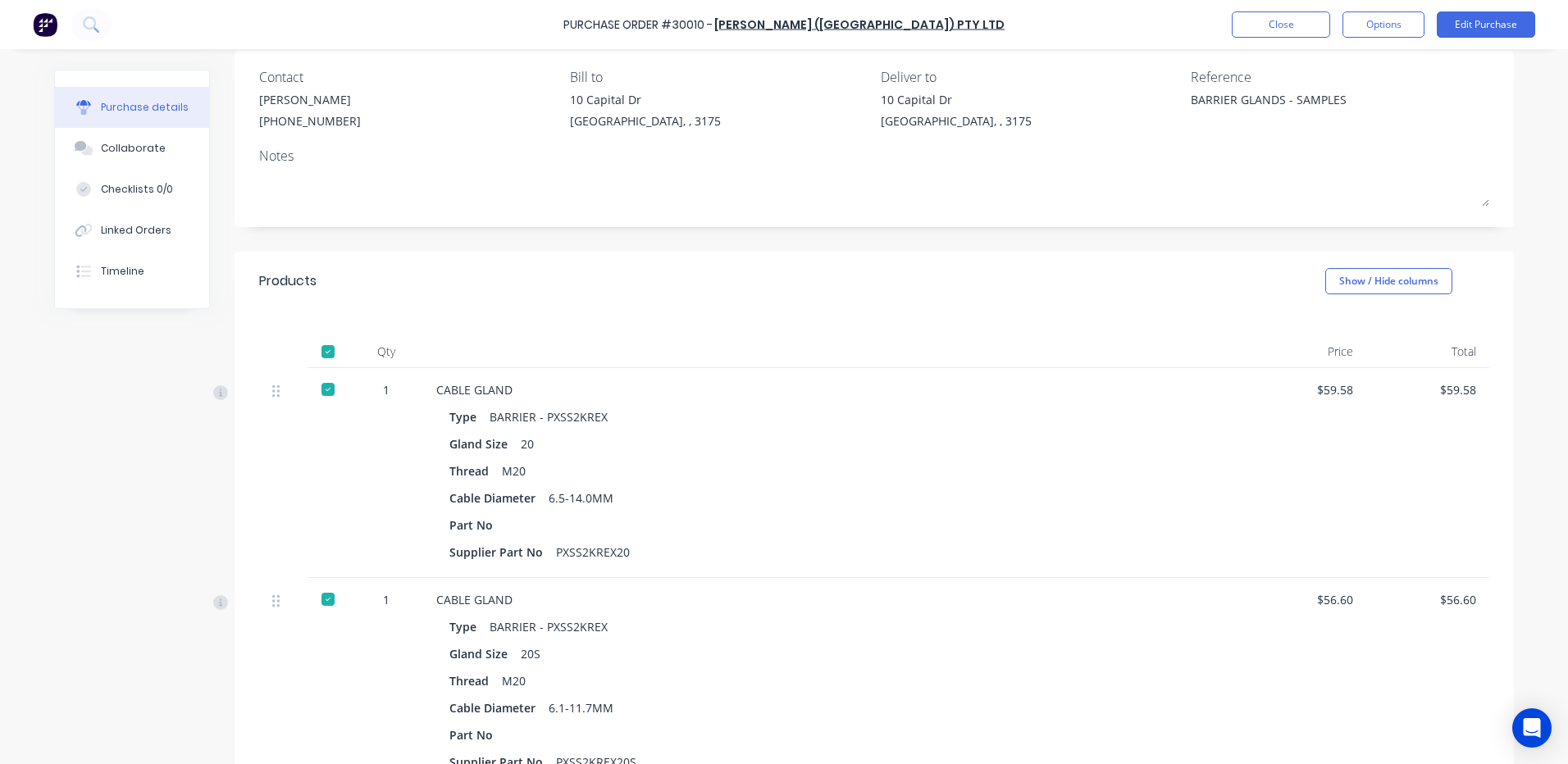
scroll to position [82, 0]
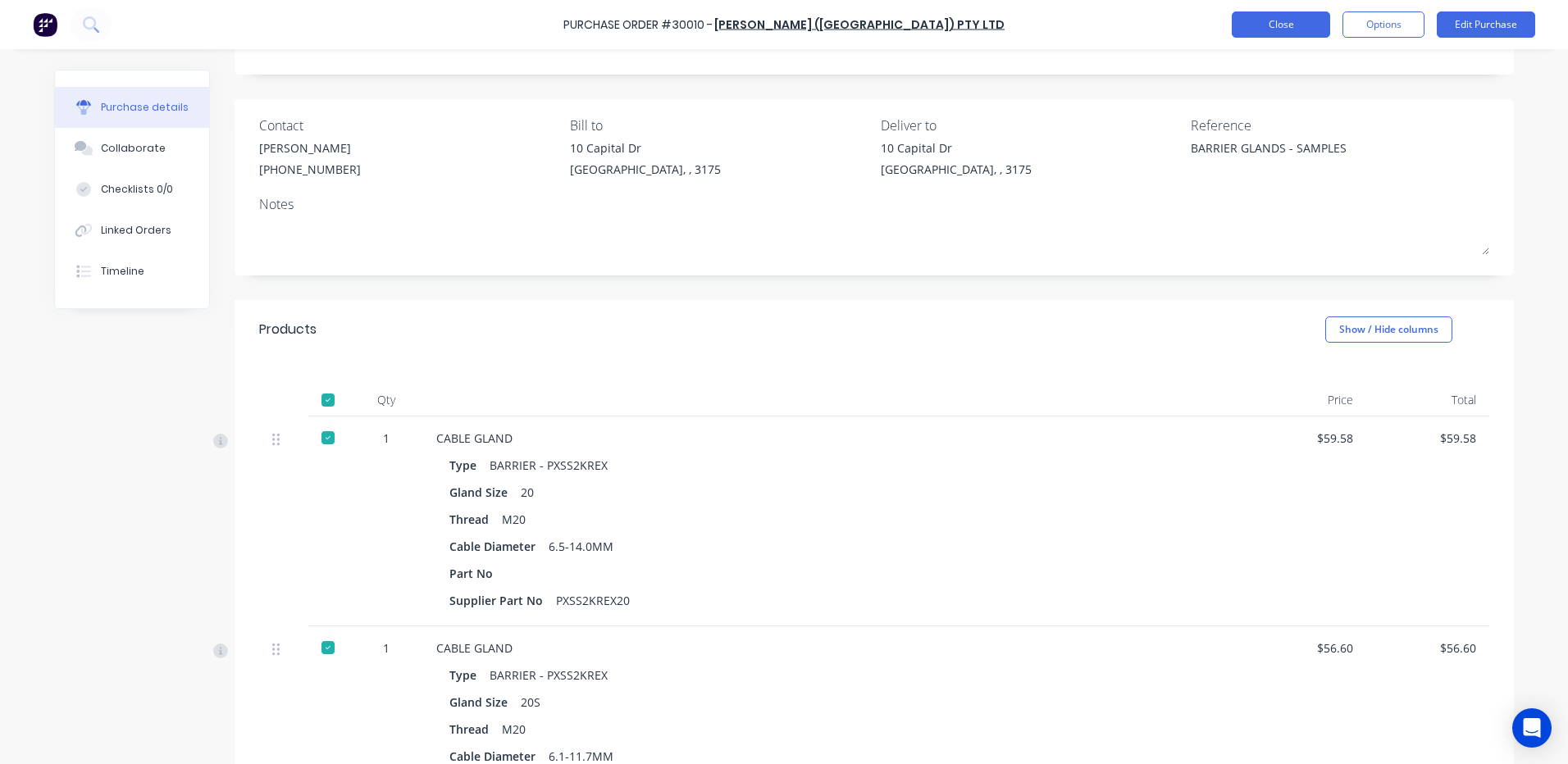
click at [1284, 35] on button "Close" at bounding box center [1281, 25] width 99 height 27
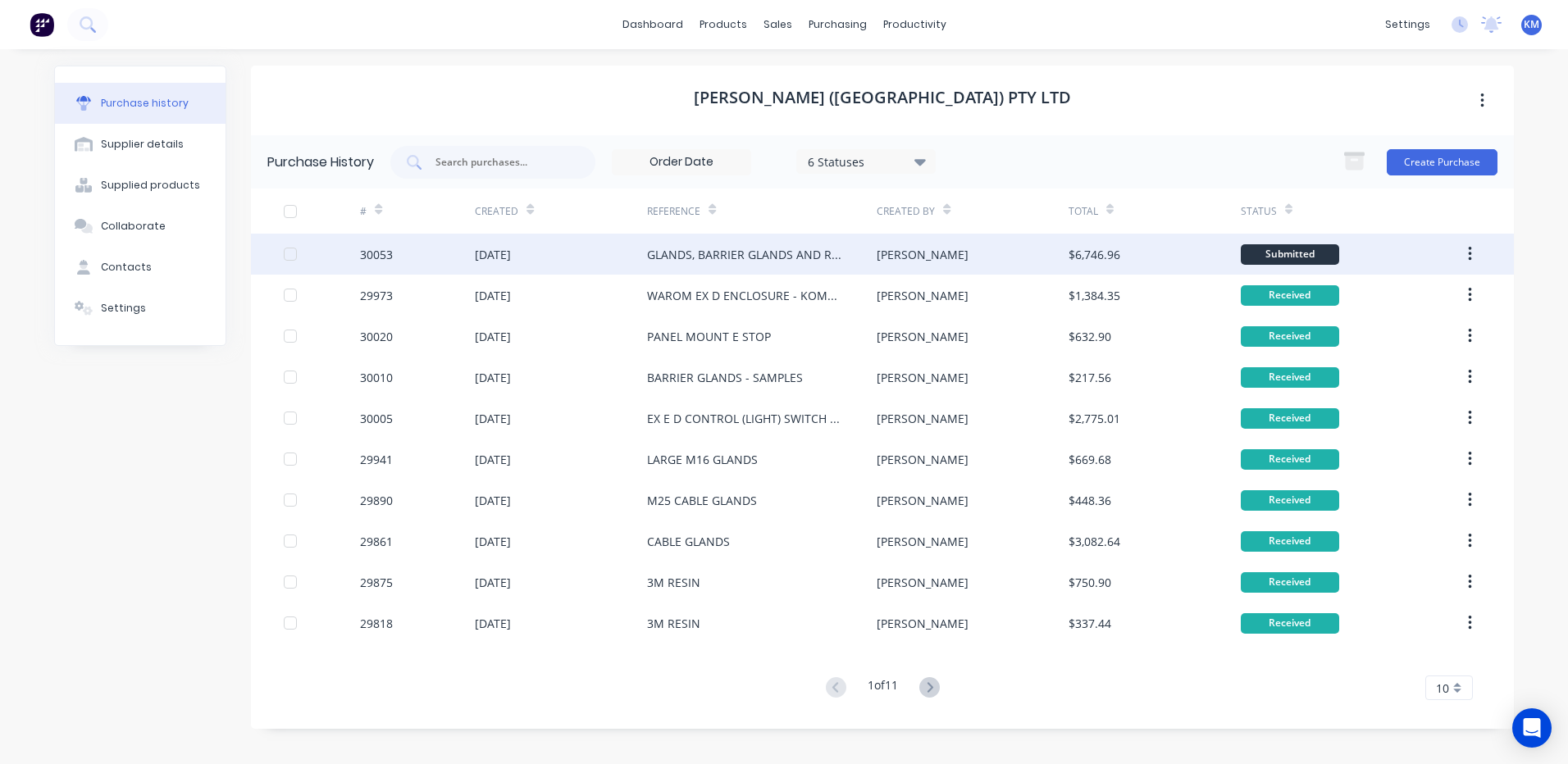
click at [1018, 248] on div "[PERSON_NAME]" at bounding box center [972, 254] width 191 height 41
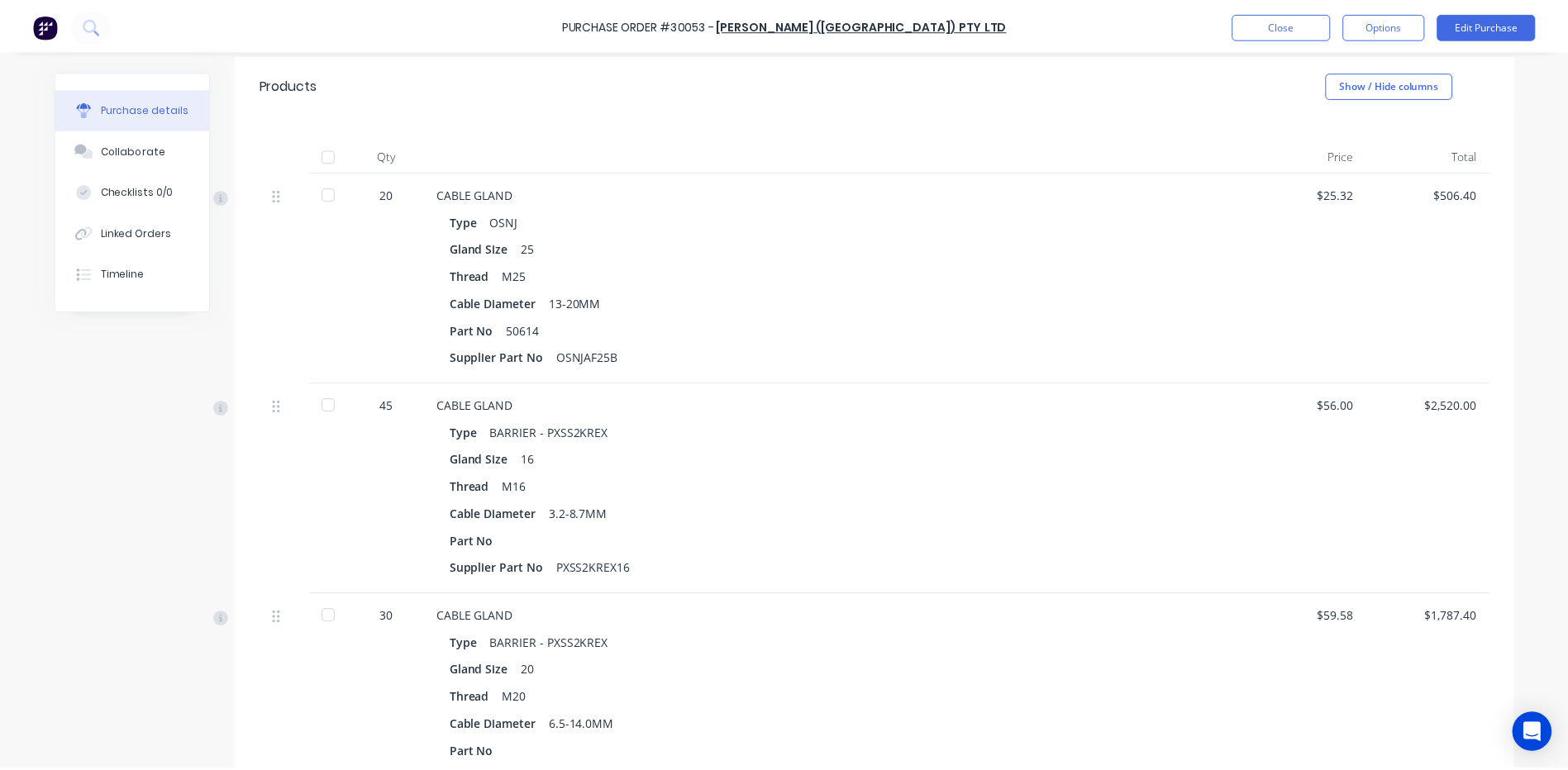
scroll to position [413, 0]
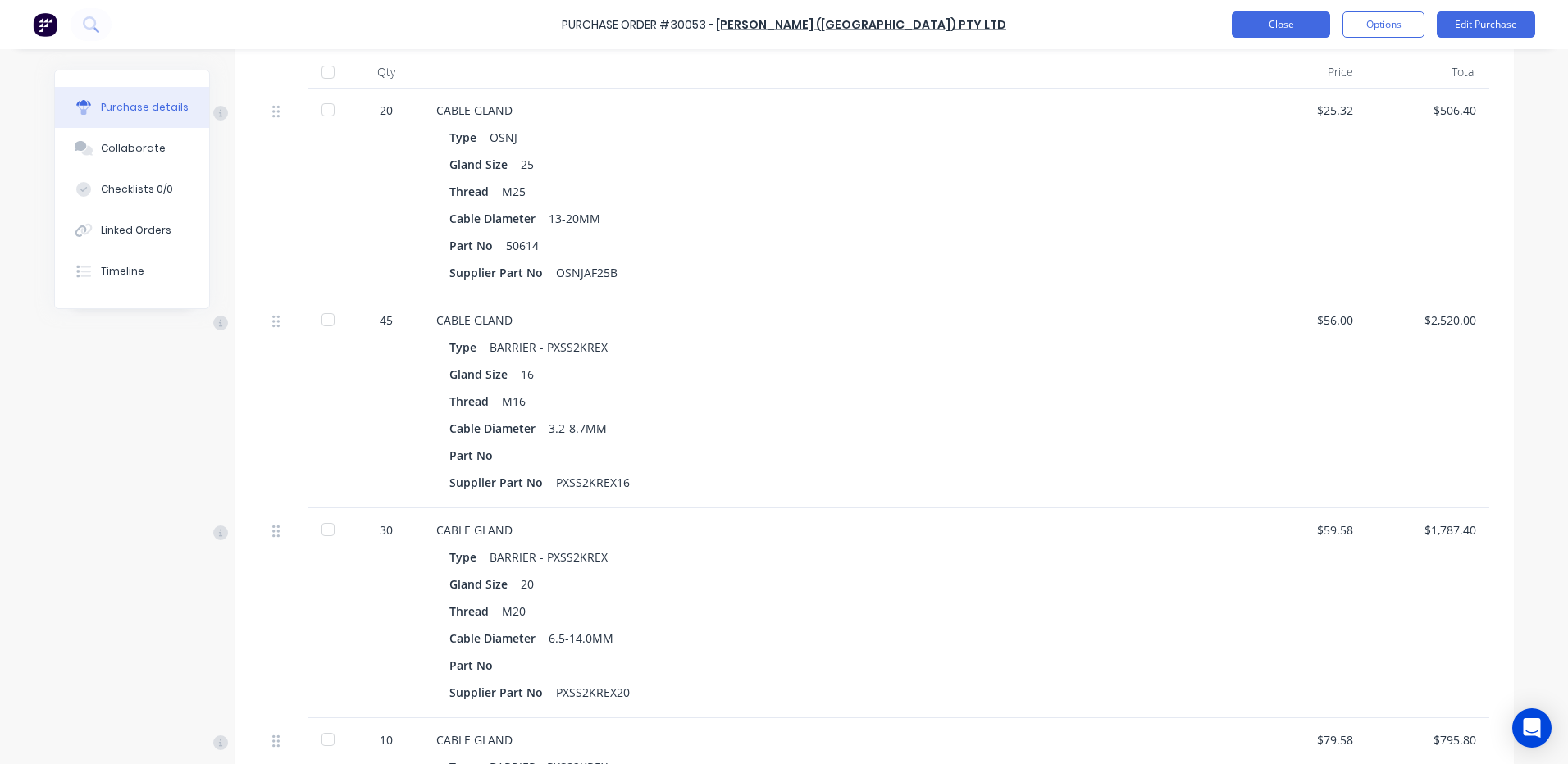
click at [1242, 13] on button "Close" at bounding box center [1281, 25] width 99 height 27
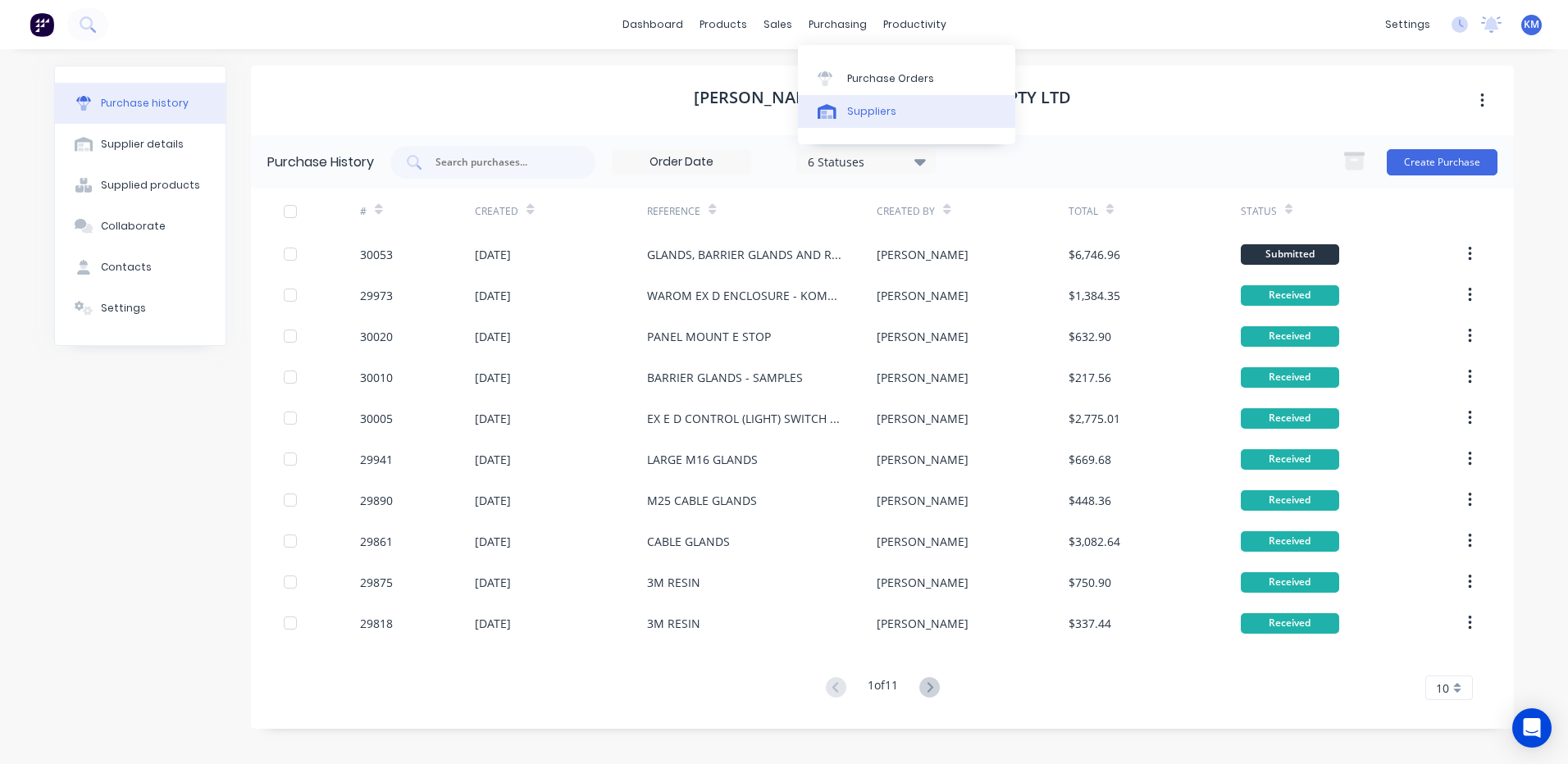
click at [840, 101] on link "Suppliers" at bounding box center [906, 111] width 217 height 33
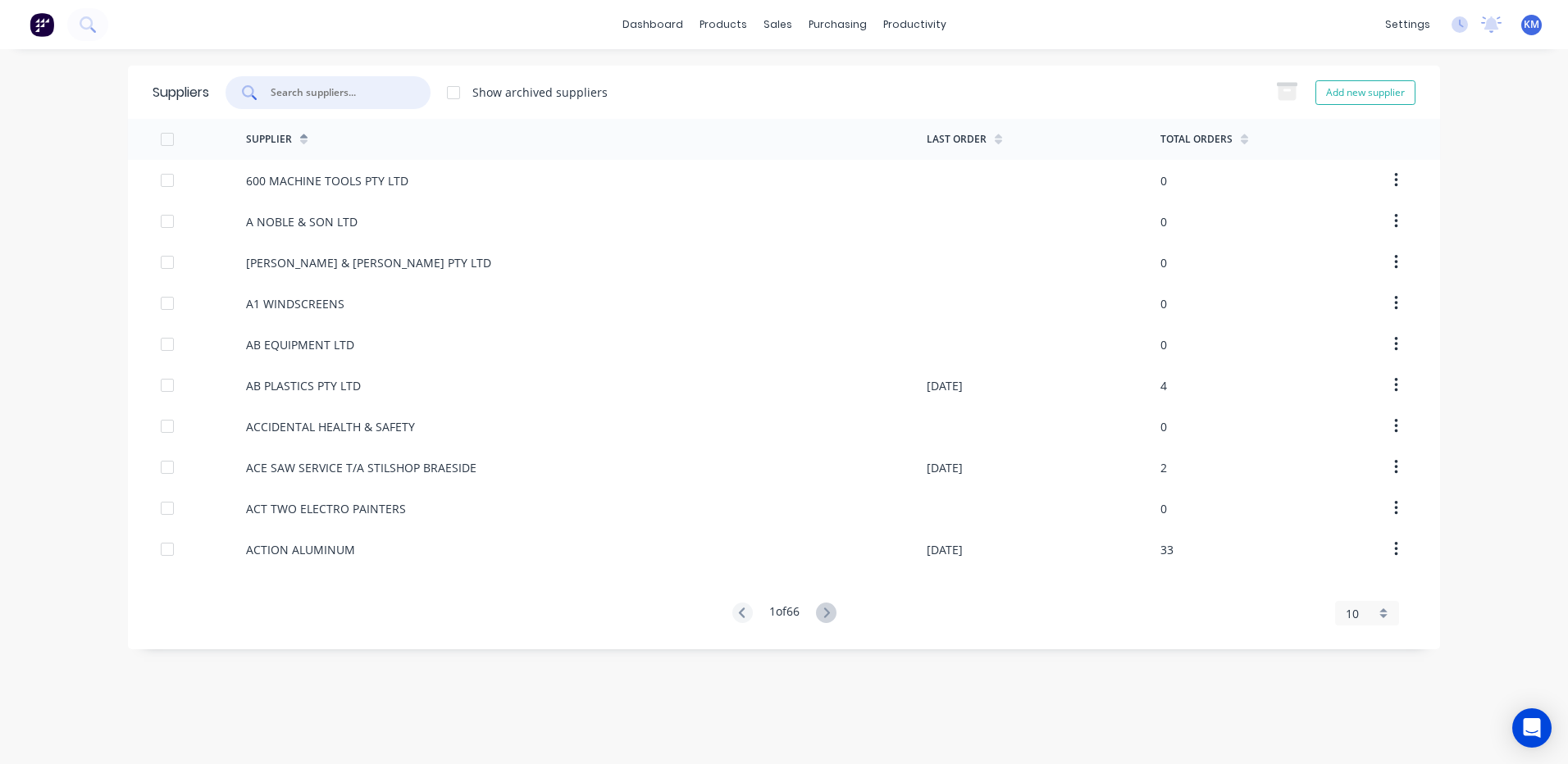
click at [336, 88] on input "text" at bounding box center [336, 92] width 136 height 16
click at [806, 69] on link "Sales Orders" at bounding box center [864, 77] width 217 height 33
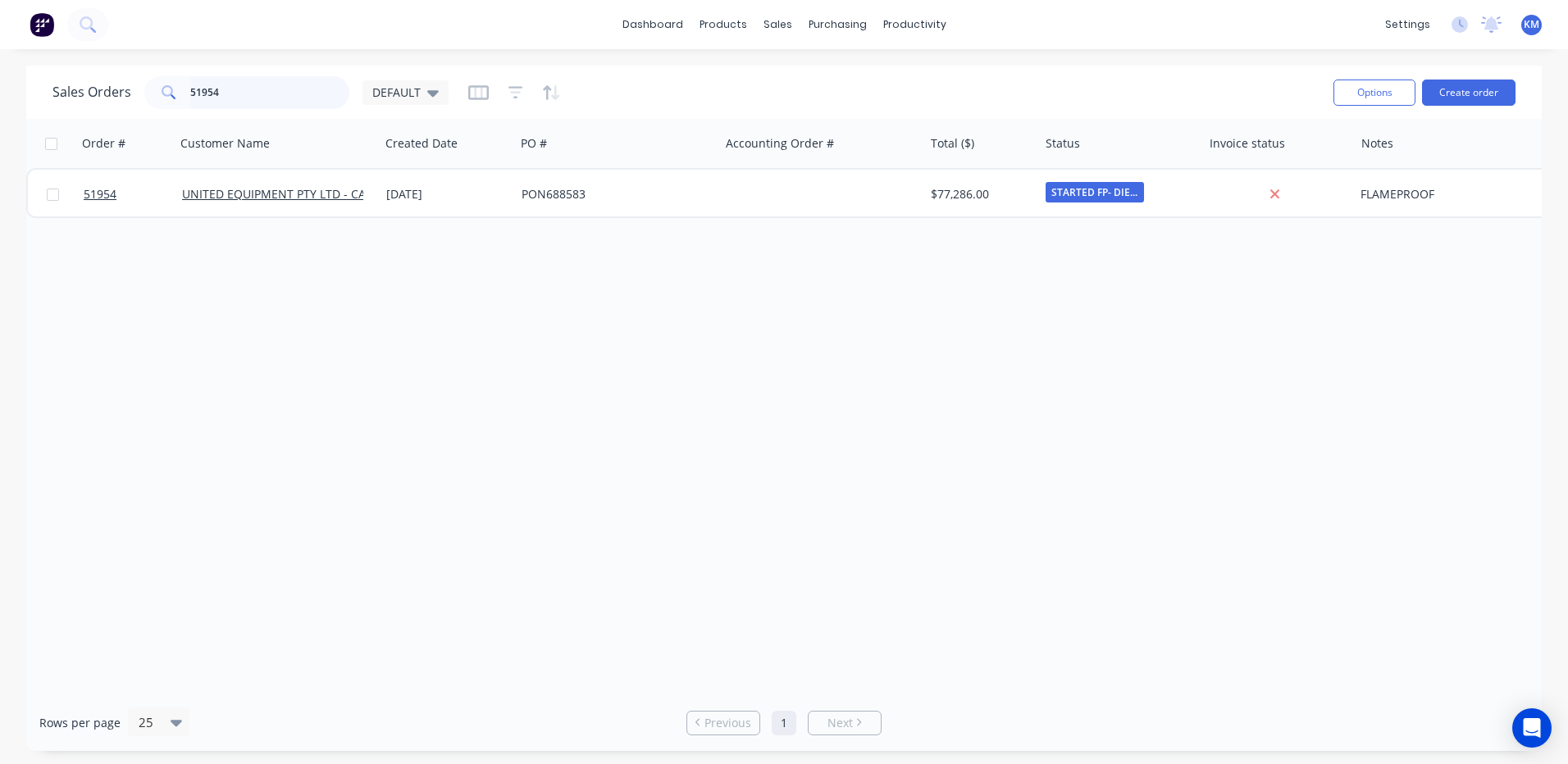
click at [332, 89] on input "51954" at bounding box center [270, 92] width 160 height 33
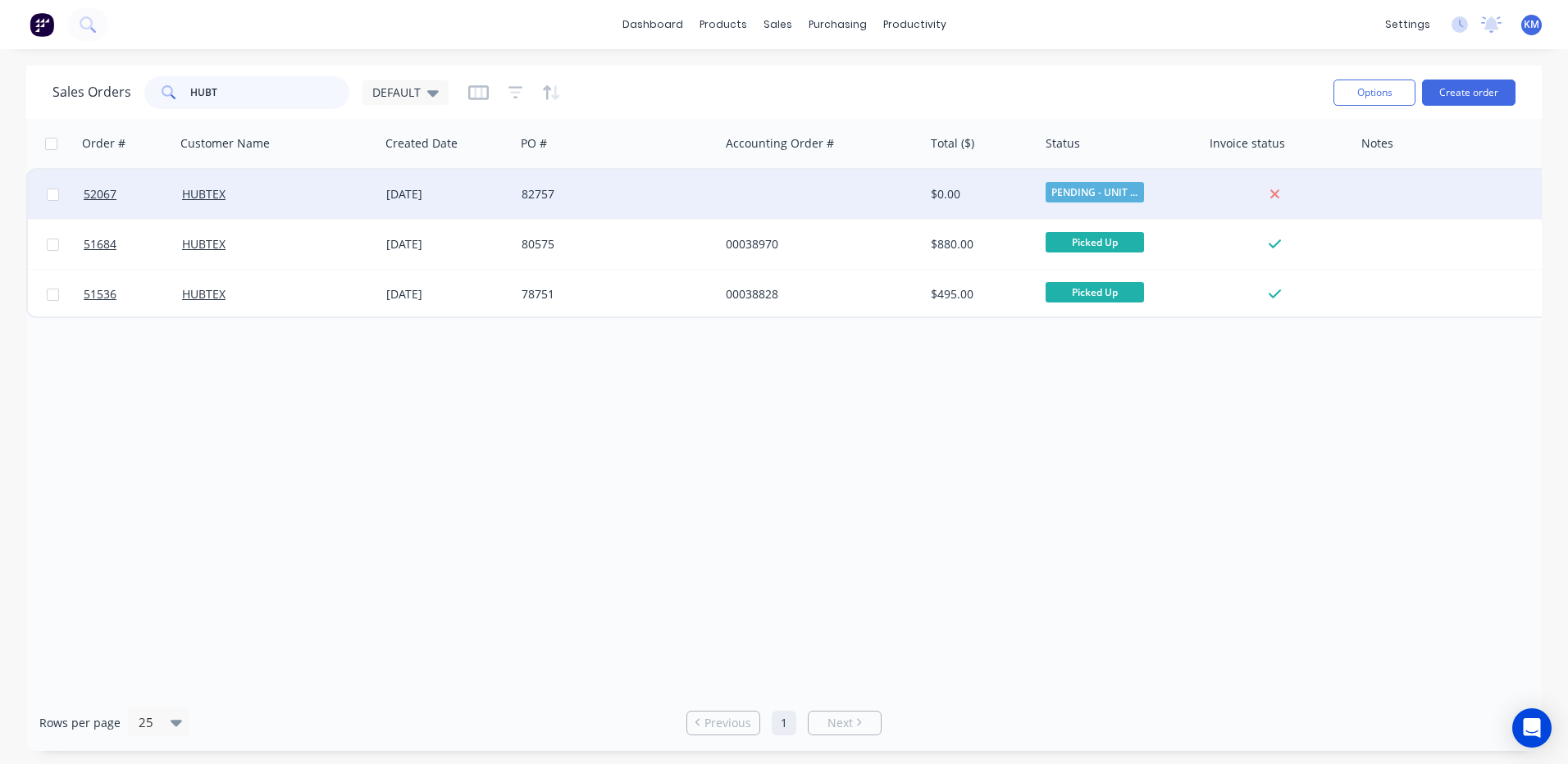
type input "HUBT"
click at [499, 191] on div "[DATE]" at bounding box center [446, 194] width 122 height 16
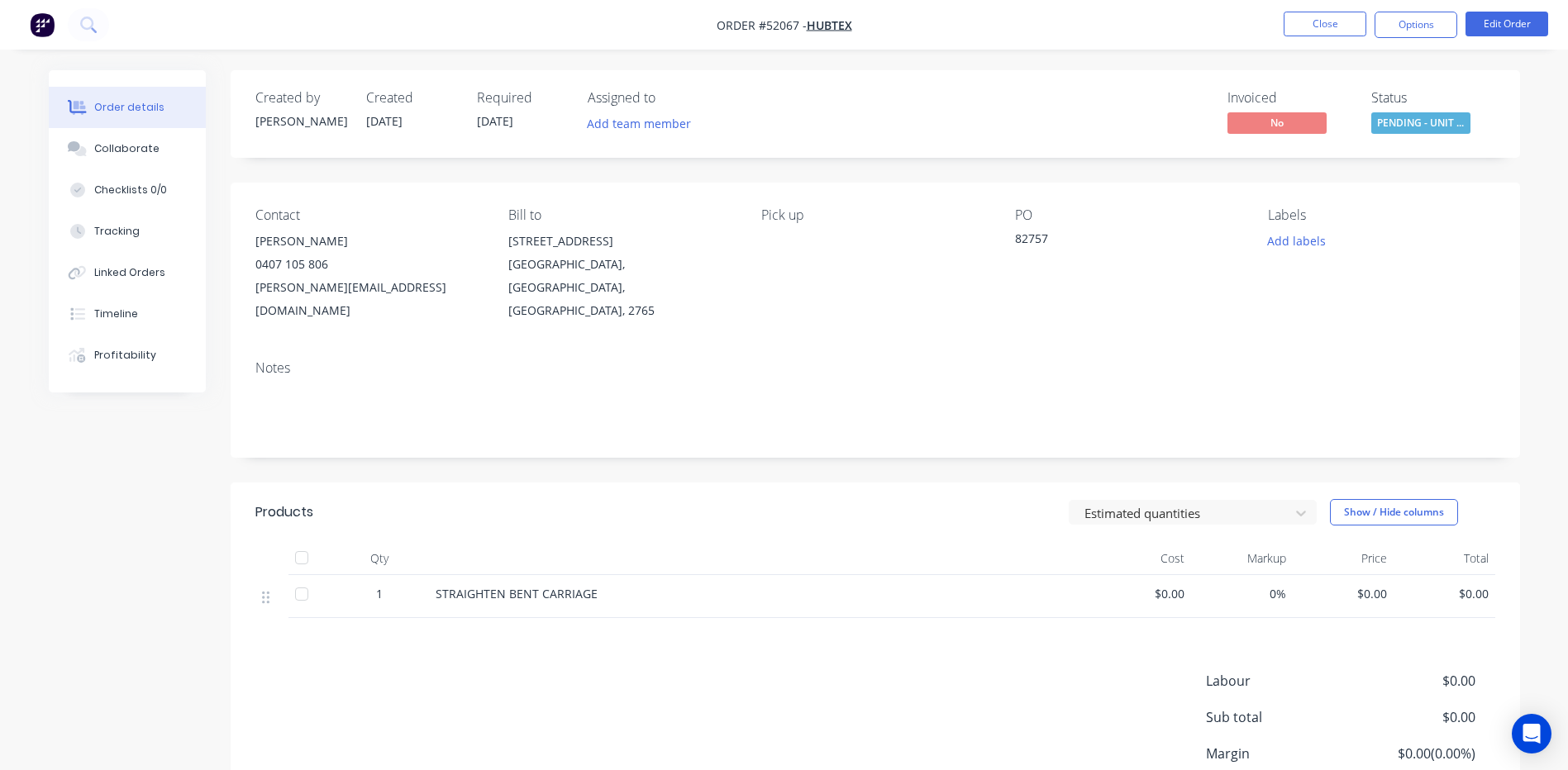
click at [1446, 125] on span "PENDING - UNIT ..." at bounding box center [1421, 122] width 100 height 21
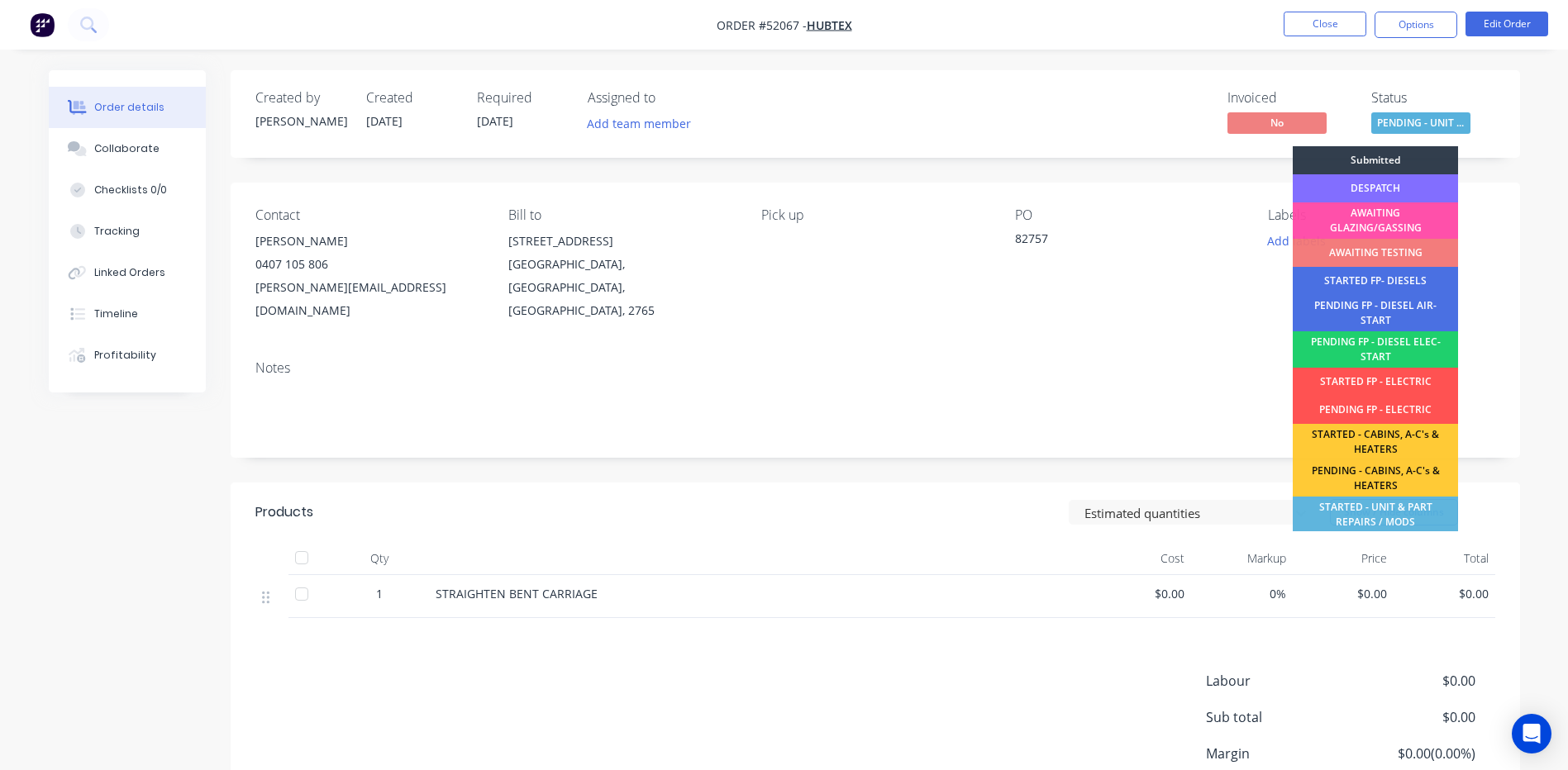
click at [1416, 185] on div "DESPATCH" at bounding box center [1375, 188] width 165 height 28
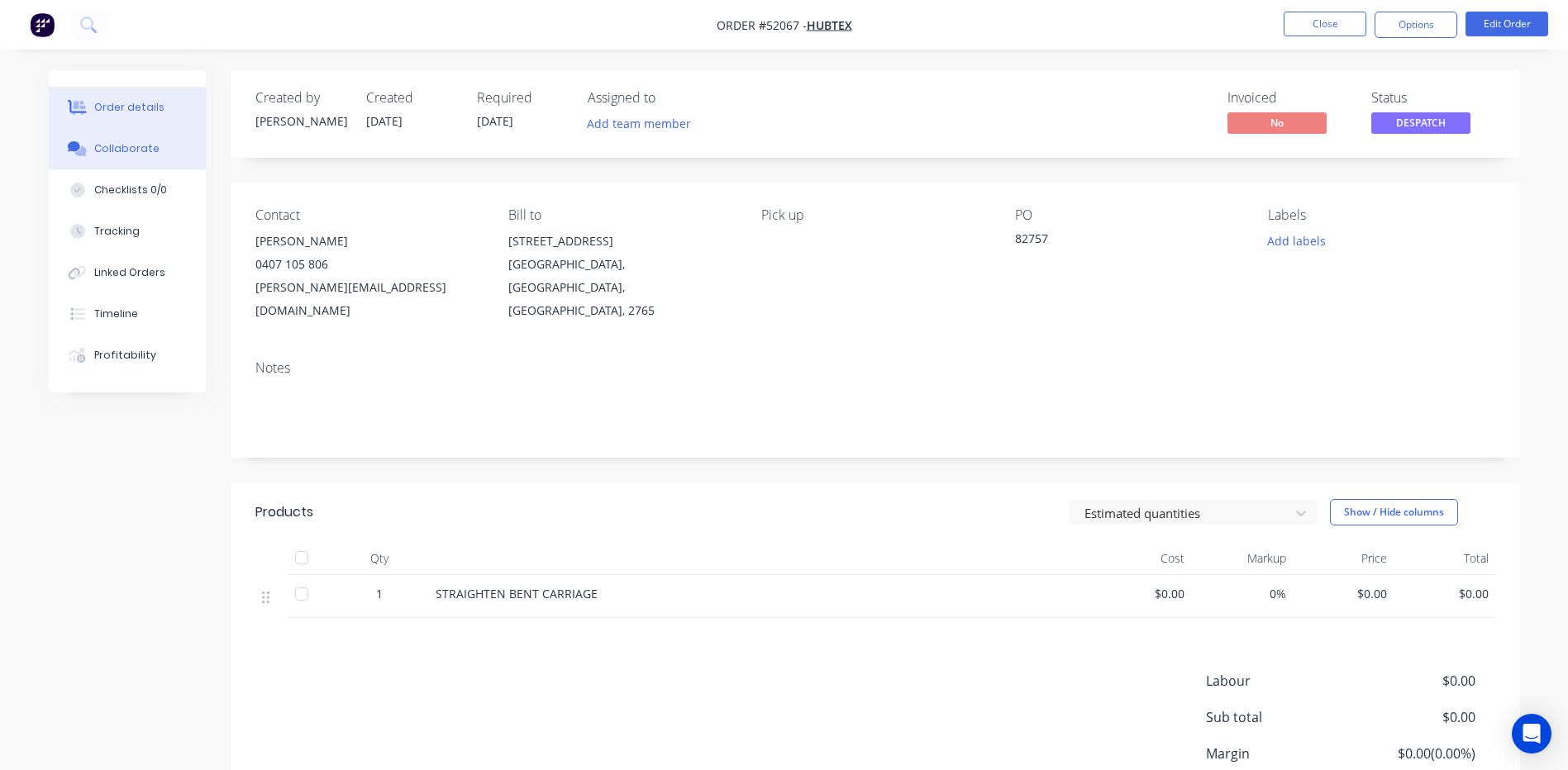
click at [166, 150] on button "Collaborate" at bounding box center [126, 149] width 157 height 41
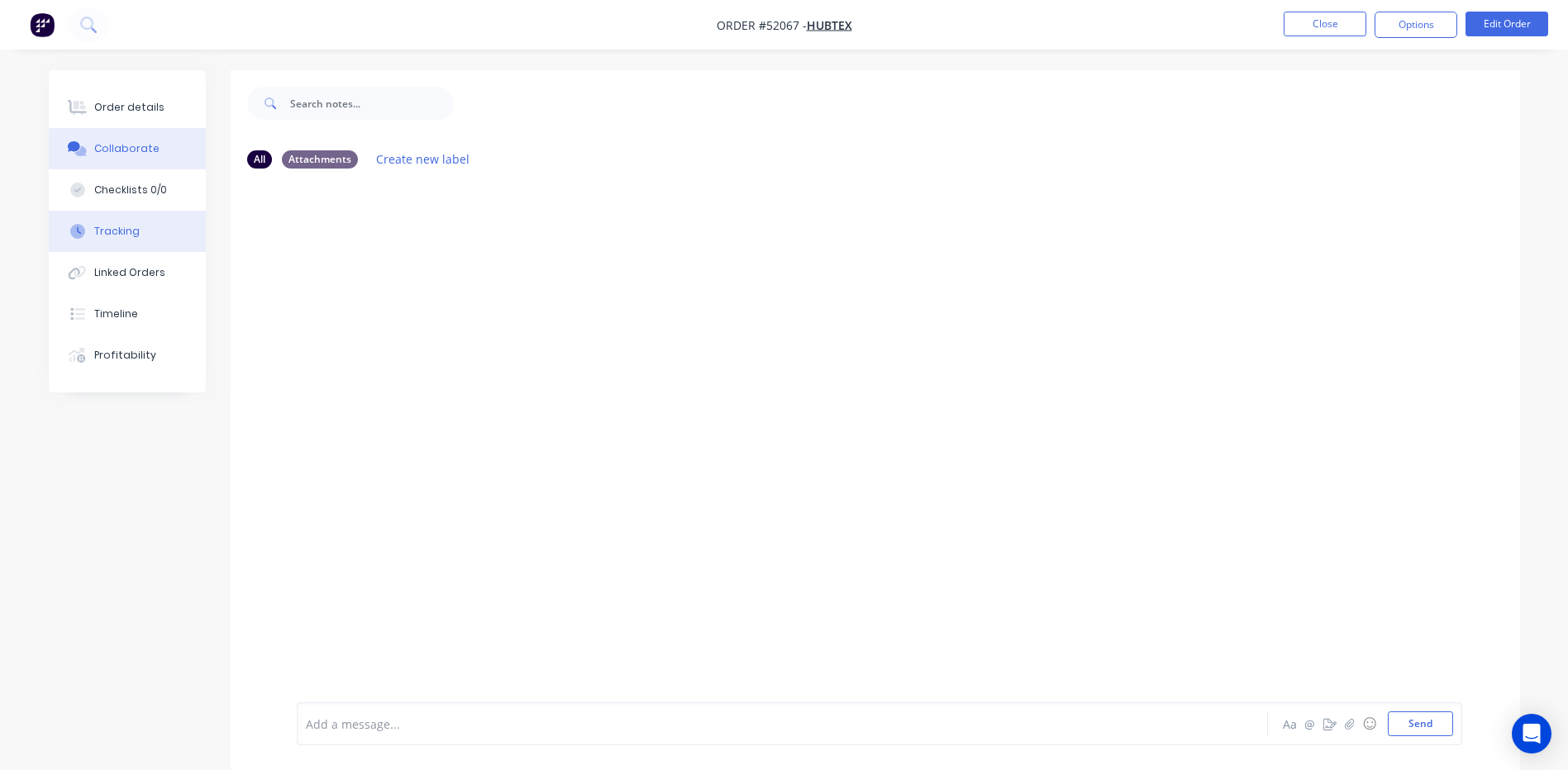
drag, startPoint x: 167, startPoint y: 255, endPoint x: 161, endPoint y: 238, distance: 18.0
click at [165, 254] on button "Linked Orders" at bounding box center [126, 273] width 157 height 41
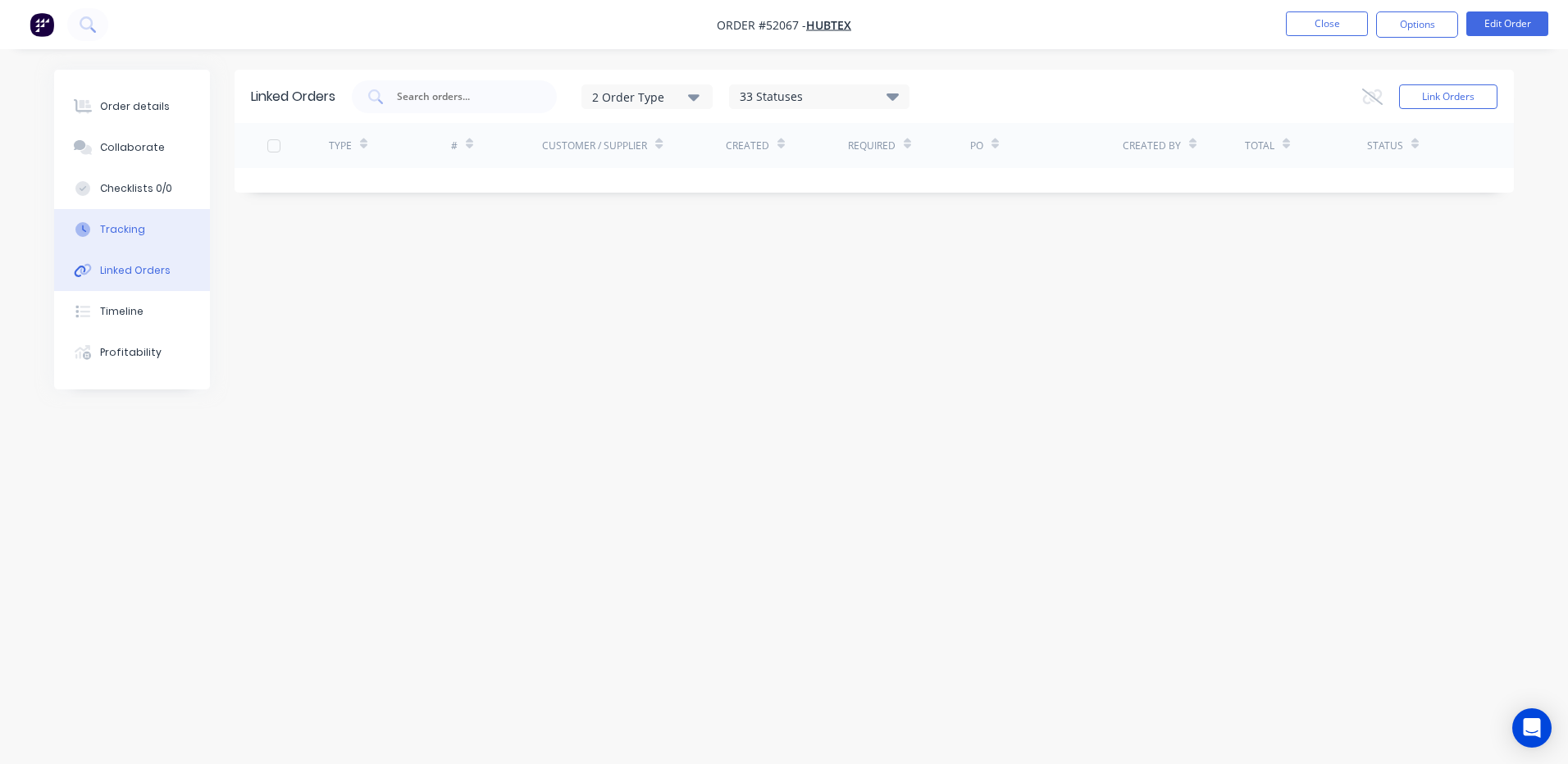
click at [158, 233] on button "Tracking" at bounding box center [132, 229] width 156 height 41
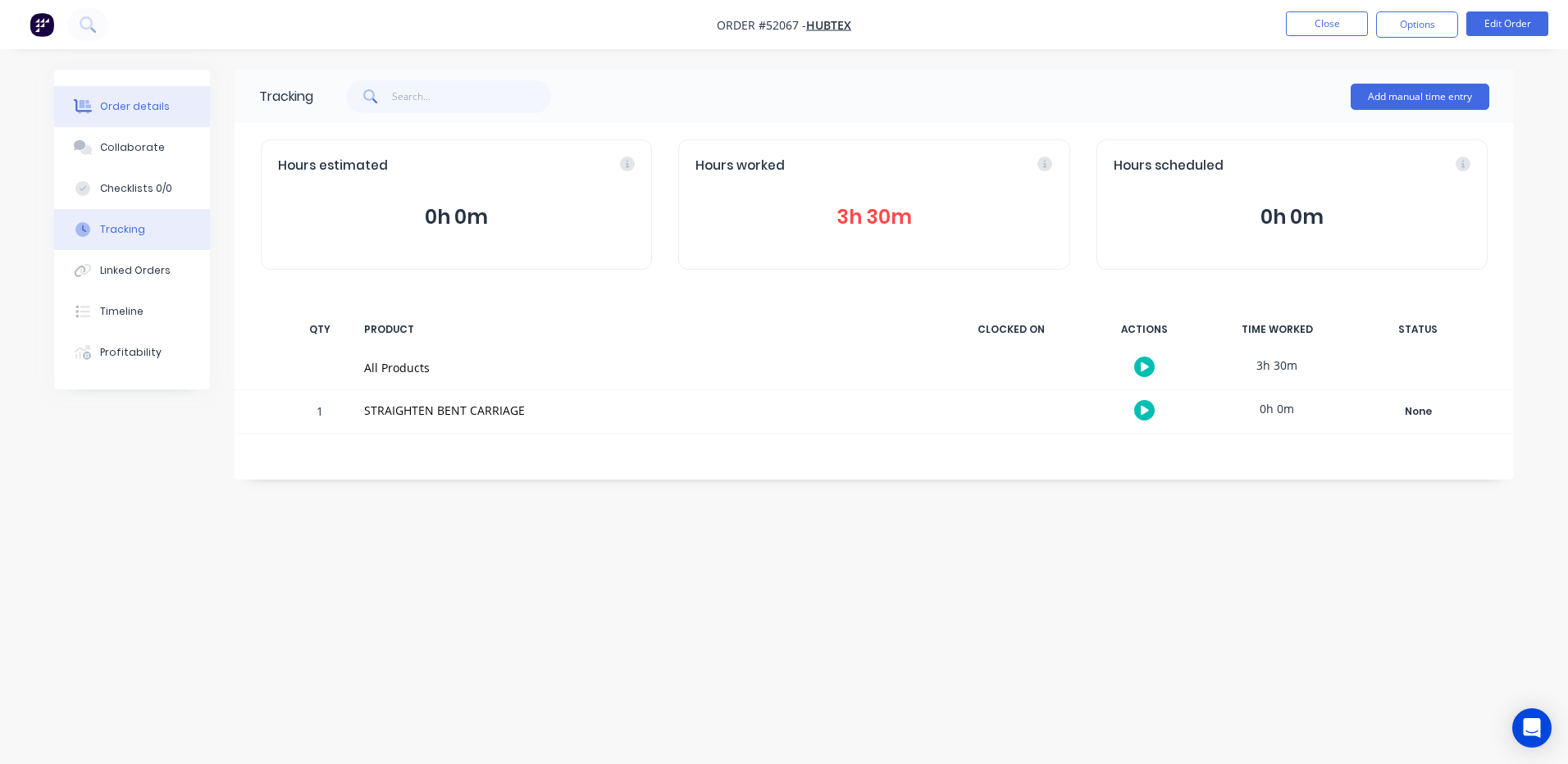
click at [130, 112] on div "Order details" at bounding box center [134, 107] width 69 height 15
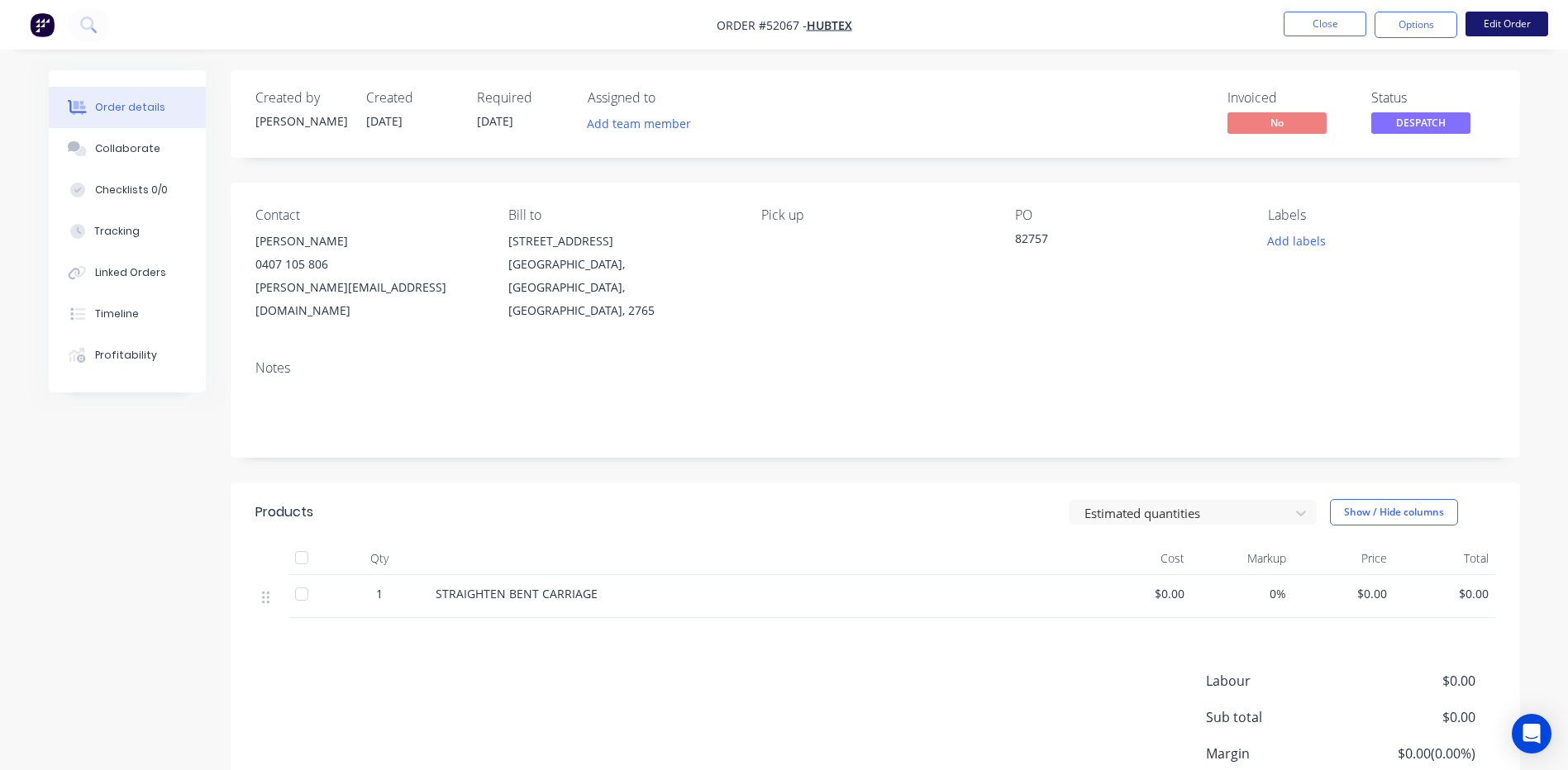
click at [1495, 17] on button "Edit Order" at bounding box center [1507, 24] width 82 height 25
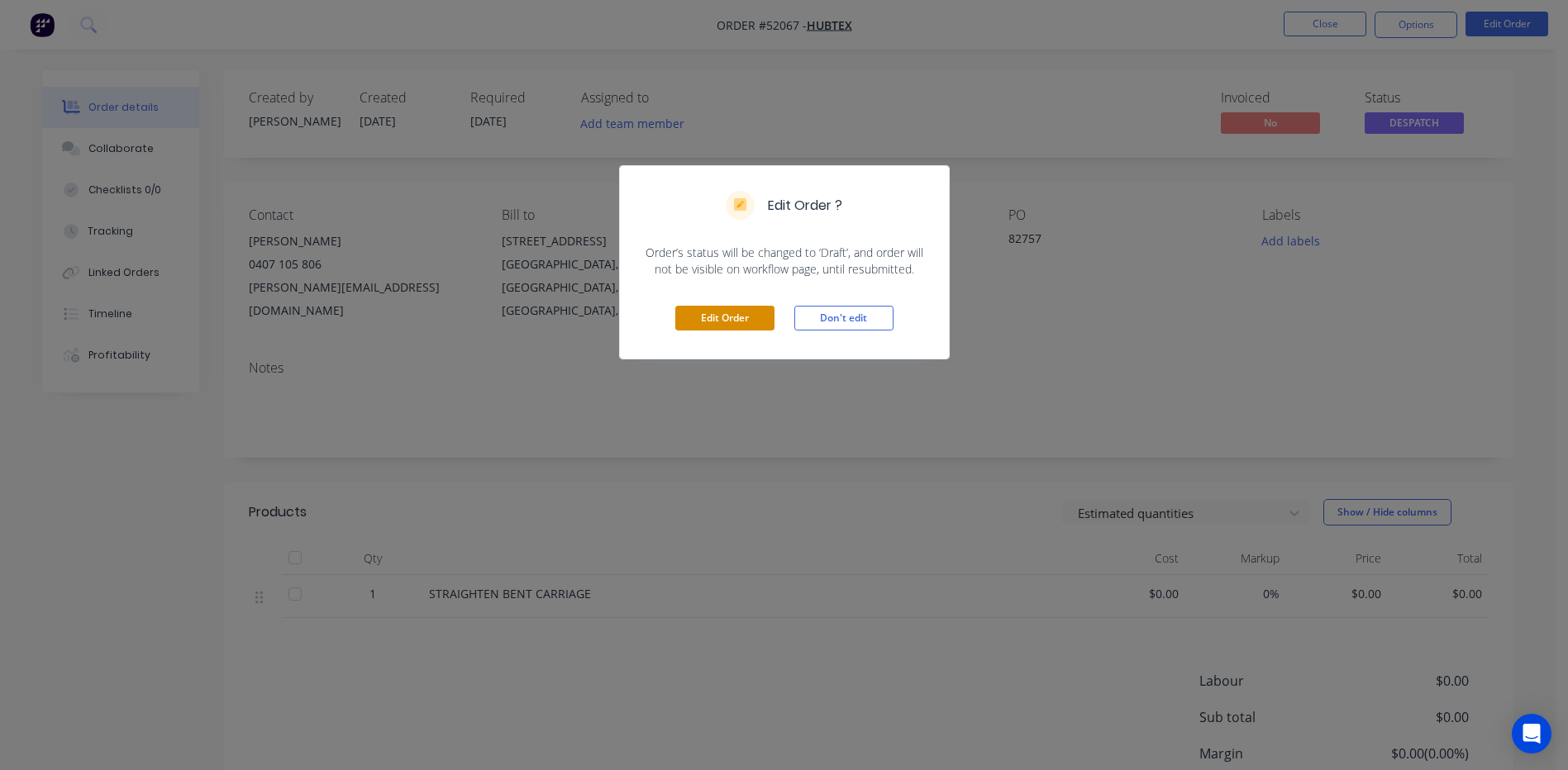
click at [706, 321] on button "Edit Order" at bounding box center [724, 318] width 100 height 25
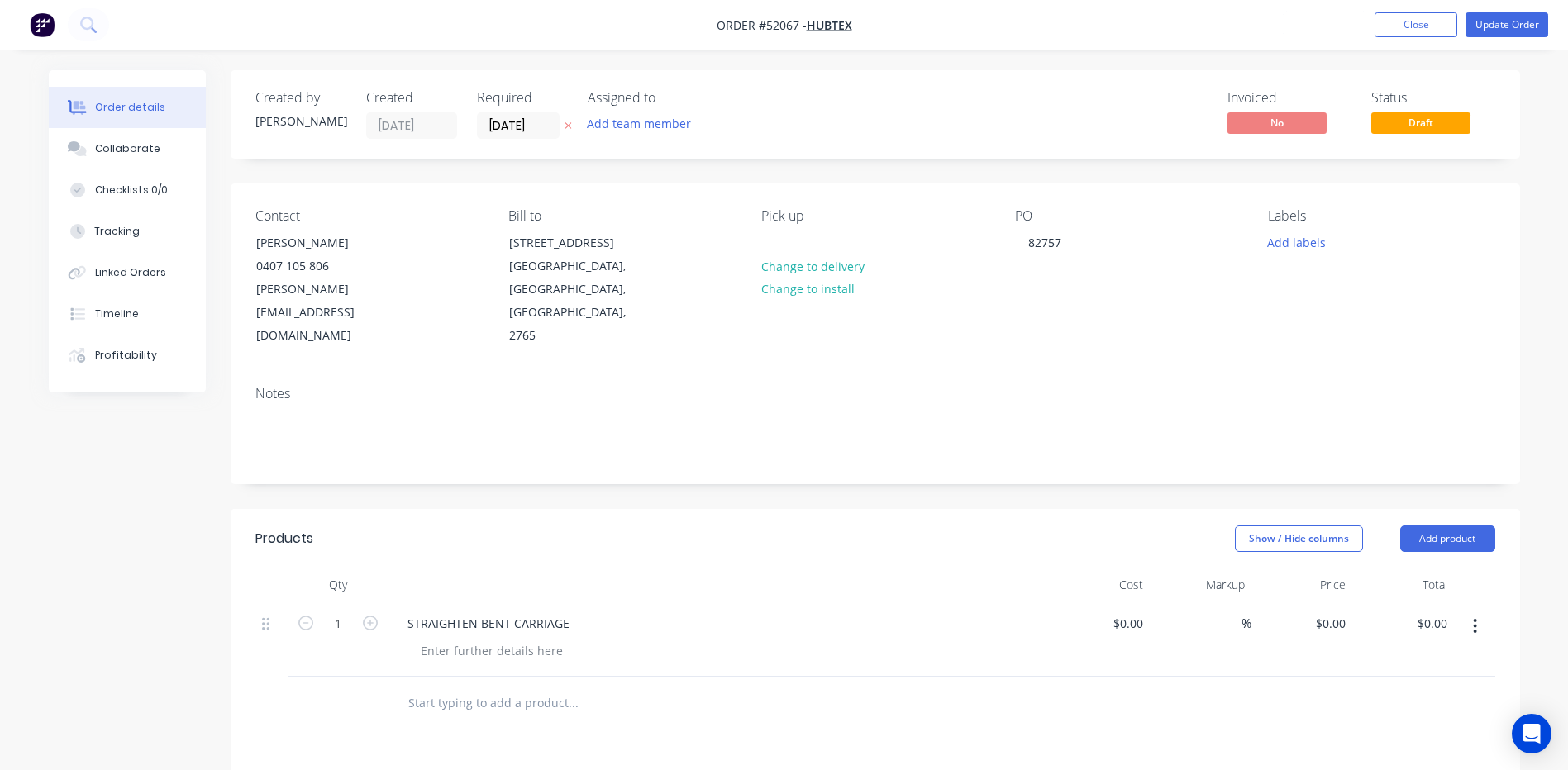
click at [1361, 601] on div "$0.00 $0.00" at bounding box center [1402, 639] width 101 height 75
click at [143, 225] on button "Tracking" at bounding box center [126, 231] width 157 height 41
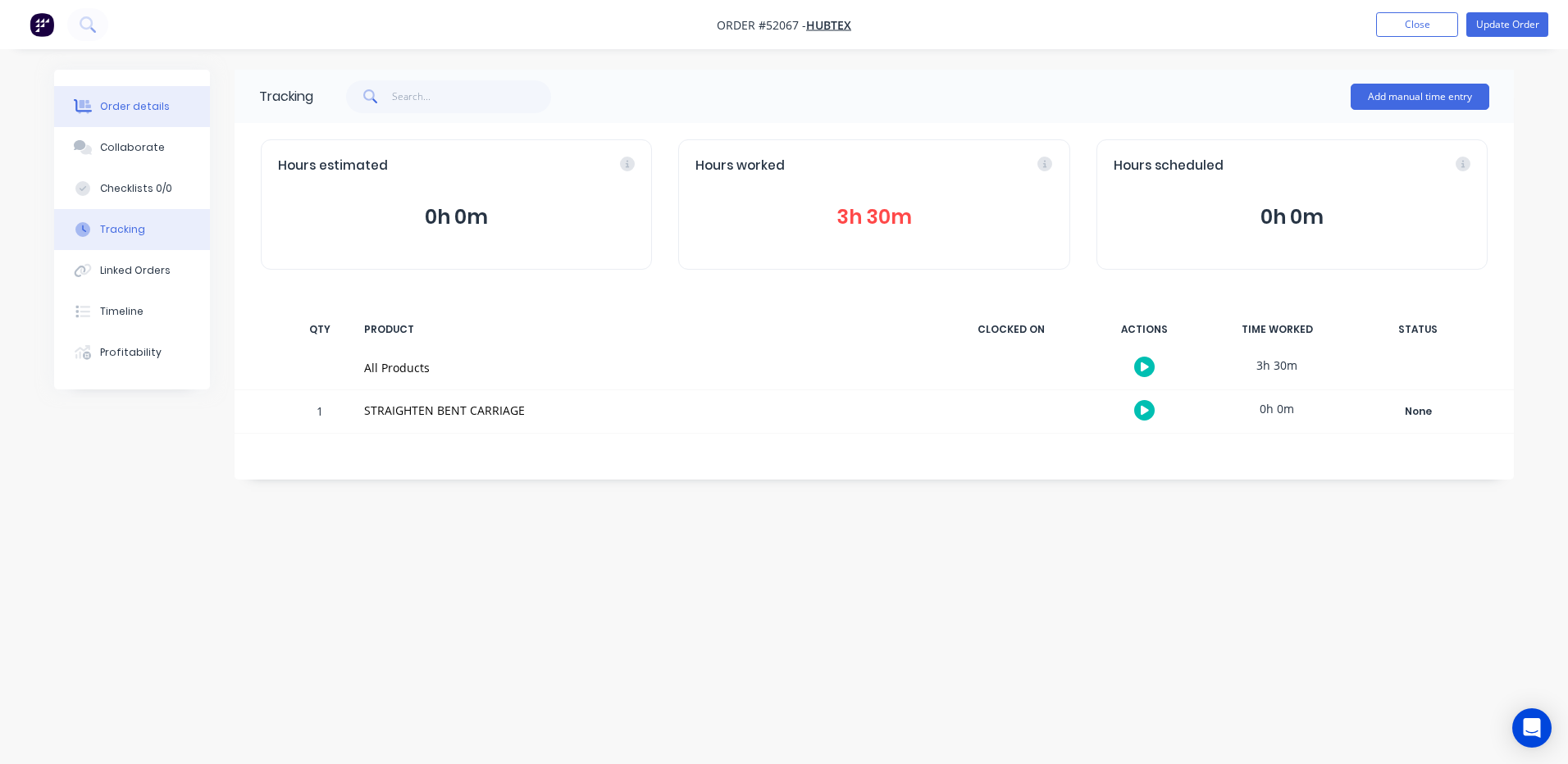
click at [128, 91] on button "Order details" at bounding box center [132, 107] width 156 height 41
click at [127, 97] on button "Order details" at bounding box center [132, 107] width 156 height 41
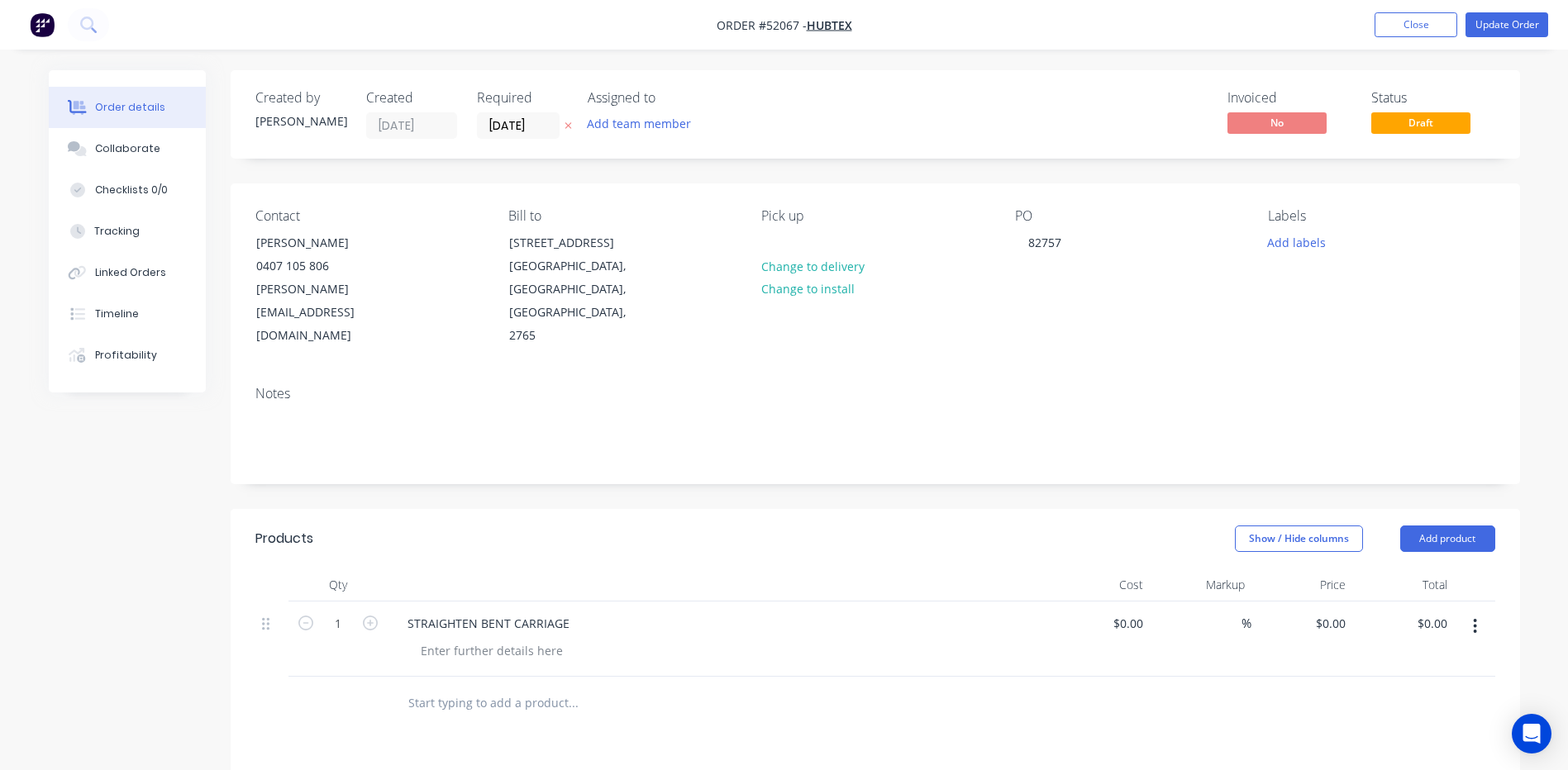
click at [1132, 601] on div "$0.00 $0.00" at bounding box center [1099, 639] width 101 height 75
drag, startPoint x: 1132, startPoint y: 561, endPoint x: 1136, endPoint y: 573, distance: 12.6
click at [1133, 601] on div "$0.00 $0.00" at bounding box center [1099, 639] width 101 height 75
click at [1136, 611] on input "0" at bounding box center [1131, 623] width 38 height 24
type input "$332.50"
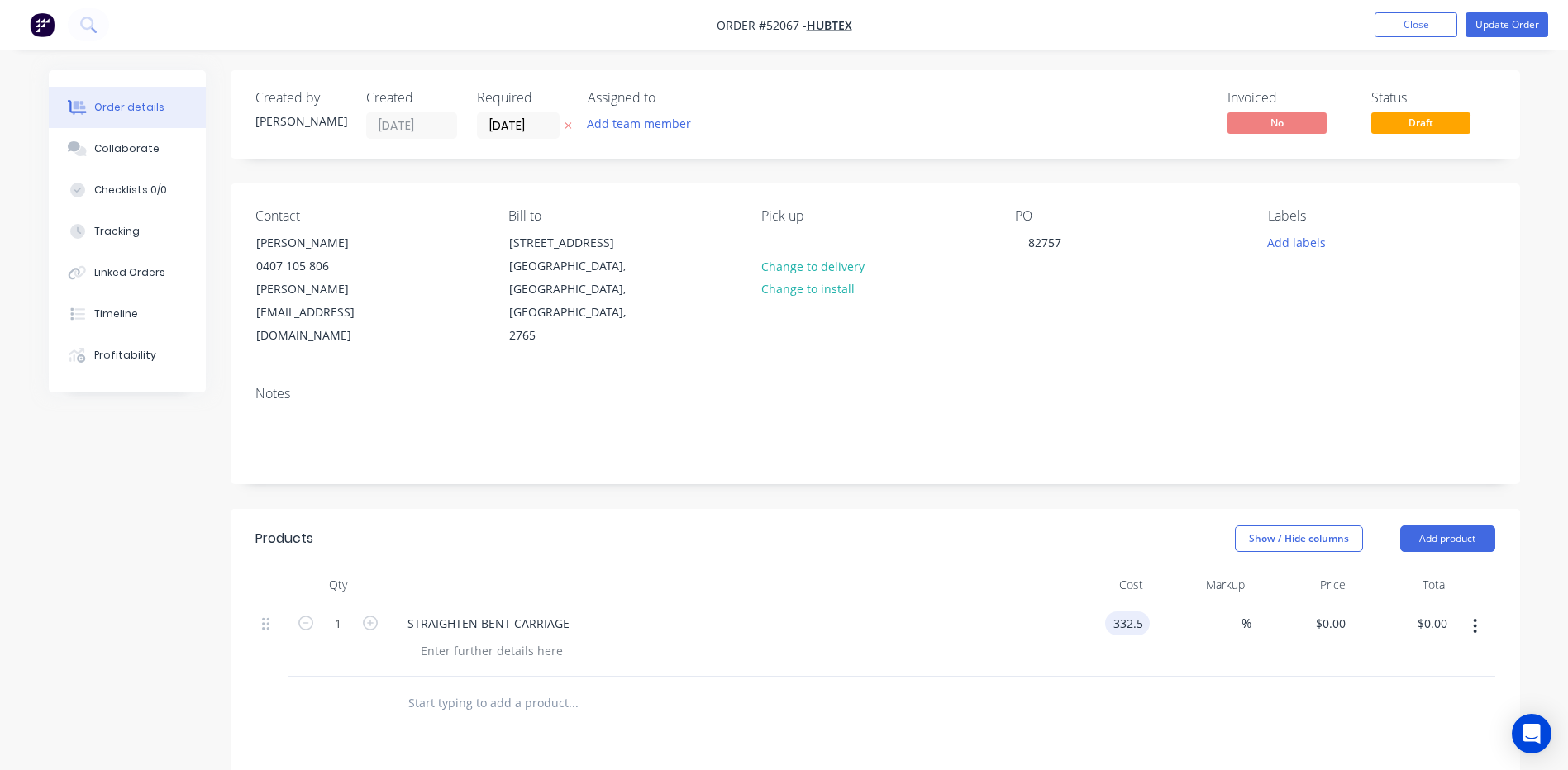
type input "$332.50"
drag, startPoint x: 1075, startPoint y: 498, endPoint x: 1136, endPoint y: 531, distance: 69.4
click at [1074, 525] on div "Show / Hide columns Add product" at bounding box center [1006, 539] width 976 height 27
click at [1349, 611] on input "332.5" at bounding box center [1326, 623] width 51 height 24
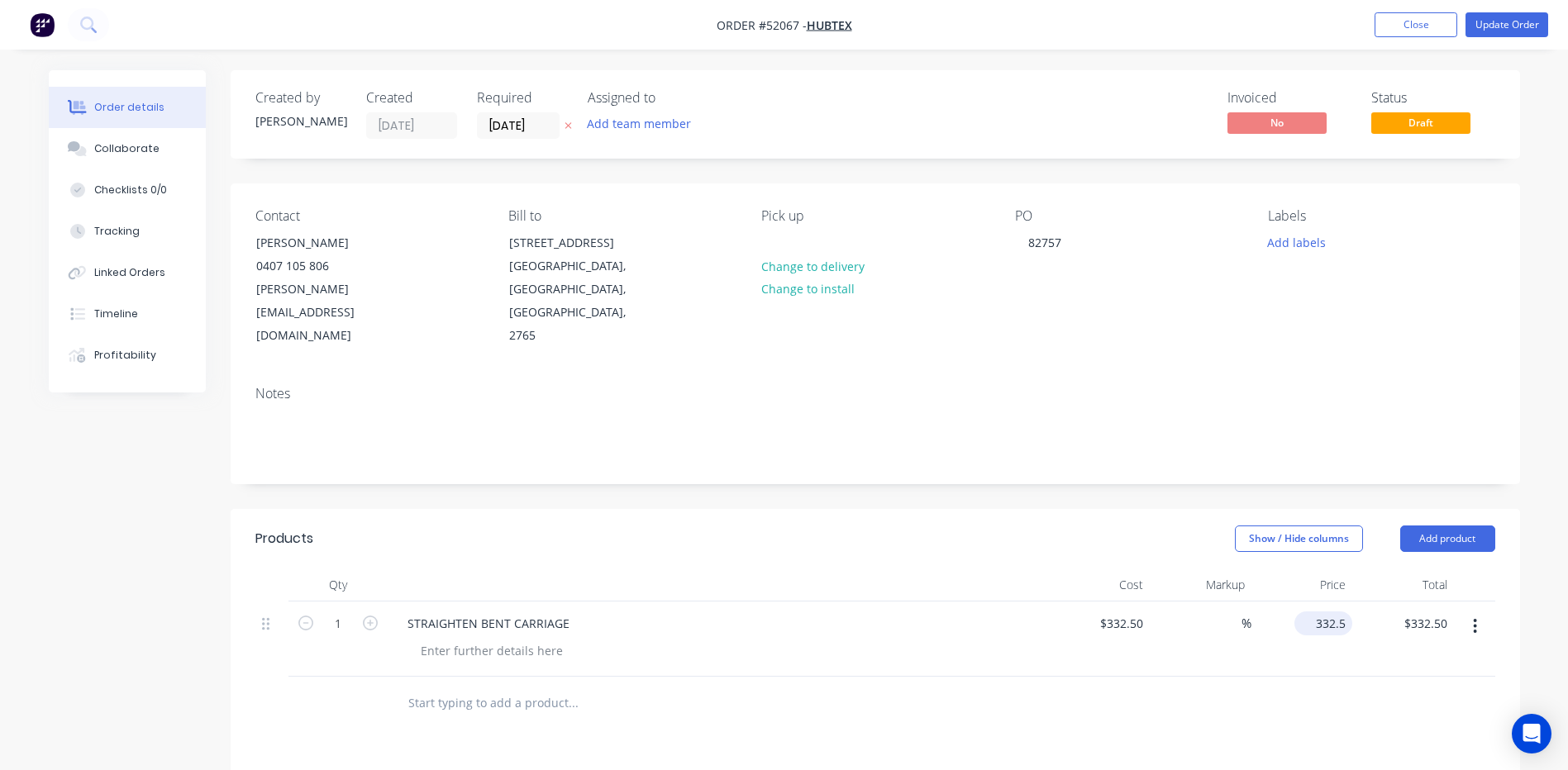
click at [1349, 611] on input "332.5" at bounding box center [1326, 623] width 51 height 24
type input "800"
type input "140.6"
type input "$800.00"
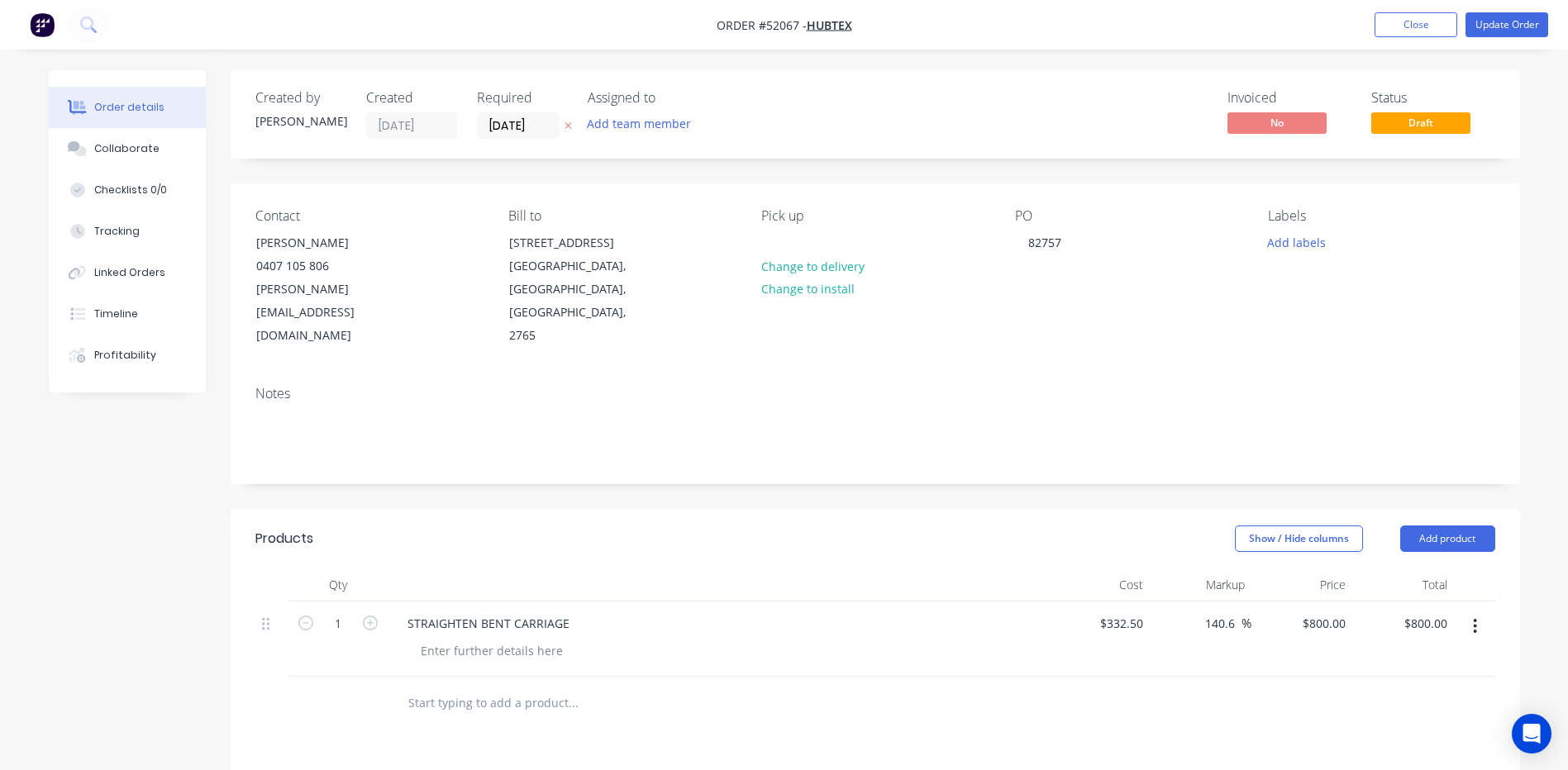
click at [1004, 601] on div "STRAIGHTEN BENT CARRIAGE" at bounding box center [718, 639] width 662 height 75
click at [1500, 26] on button "Update Order" at bounding box center [1507, 25] width 82 height 25
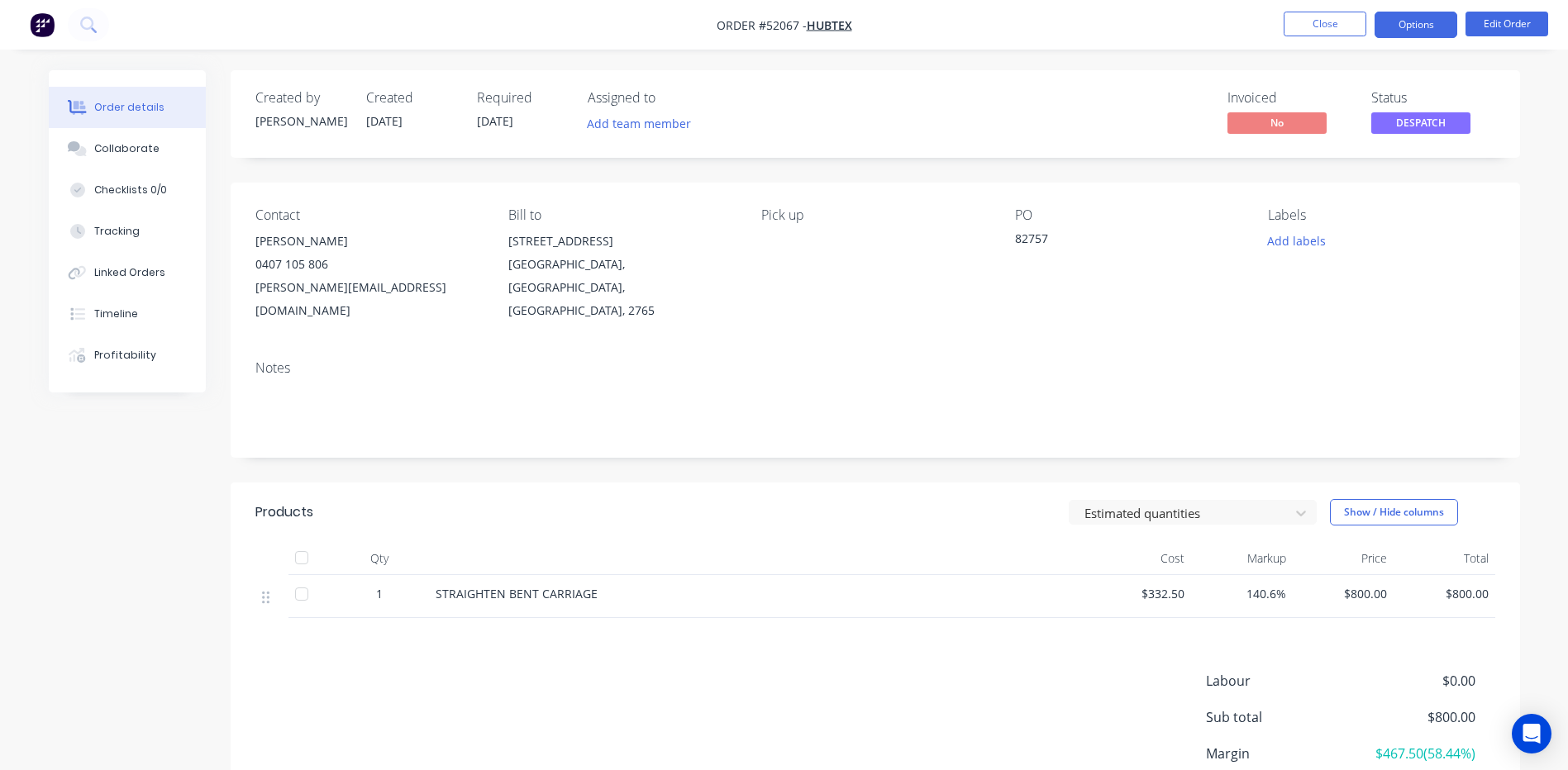
click at [1414, 22] on button "Options" at bounding box center [1416, 25] width 82 height 27
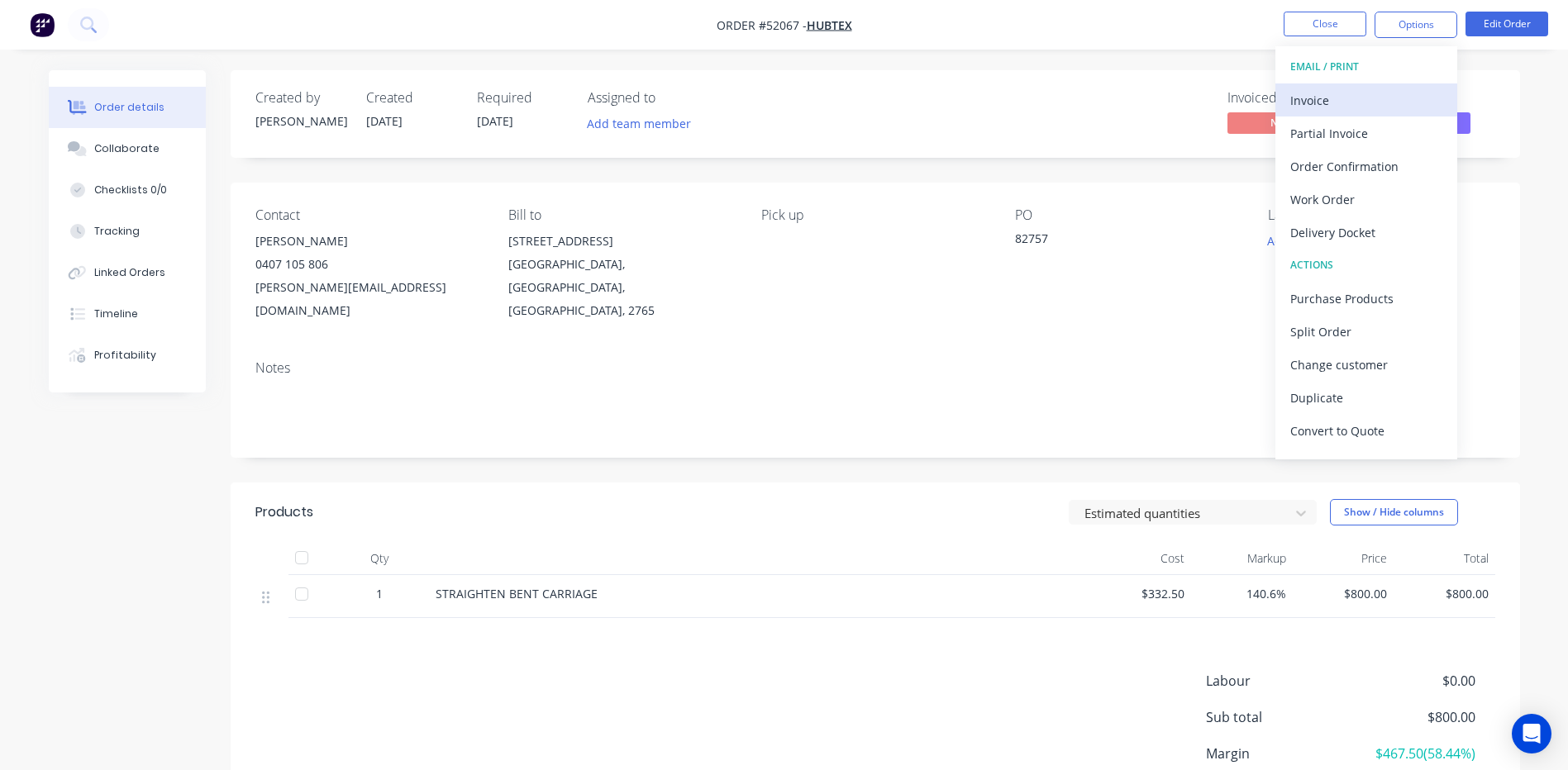
click at [1348, 96] on div "Invoice" at bounding box center [1366, 100] width 152 height 24
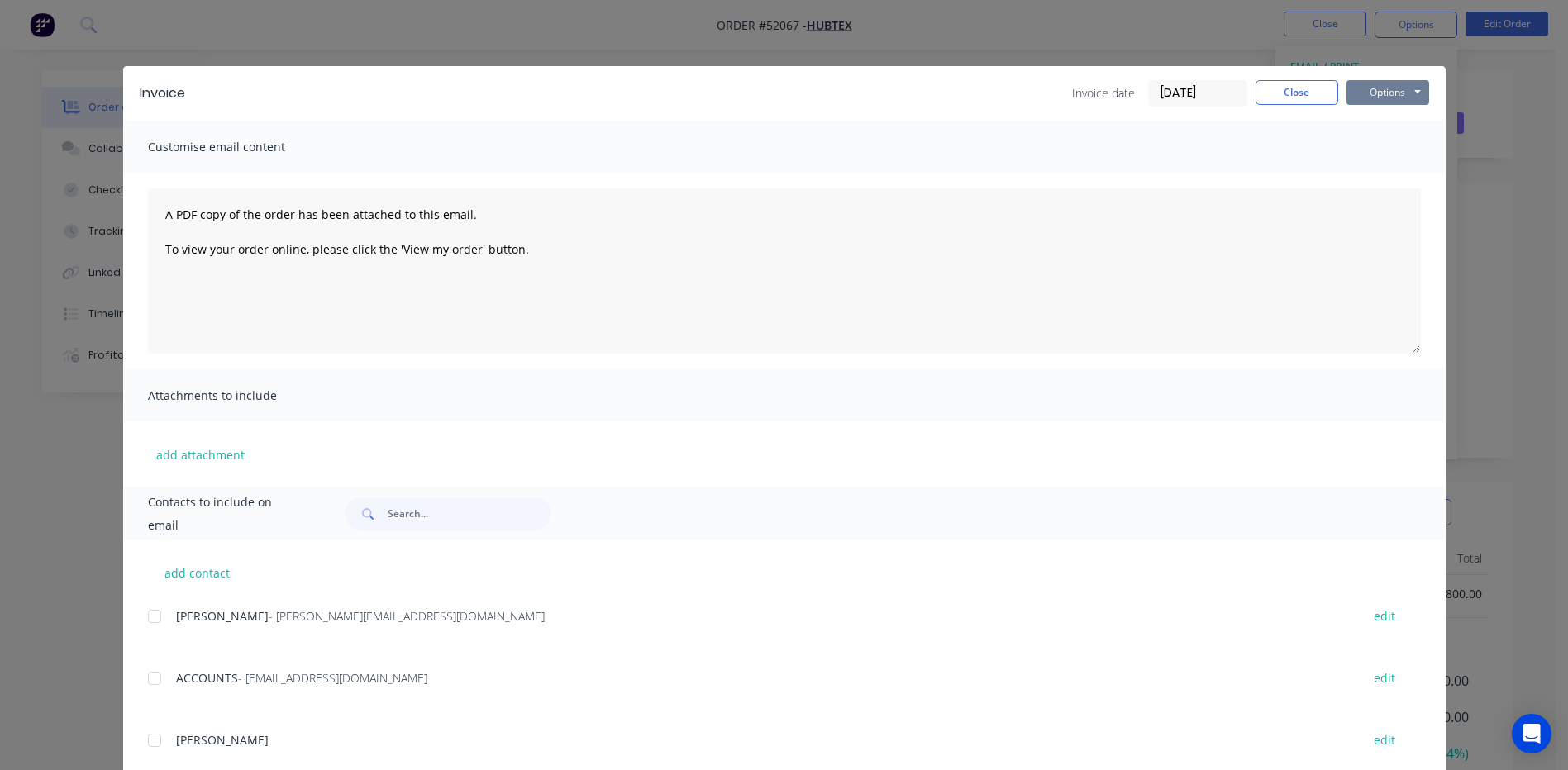
click at [1362, 96] on button "Options" at bounding box center [1388, 92] width 82 height 25
click at [1356, 125] on button "Preview" at bounding box center [1399, 122] width 106 height 27
click at [1166, 91] on input "[DATE]" at bounding box center [1198, 93] width 98 height 25
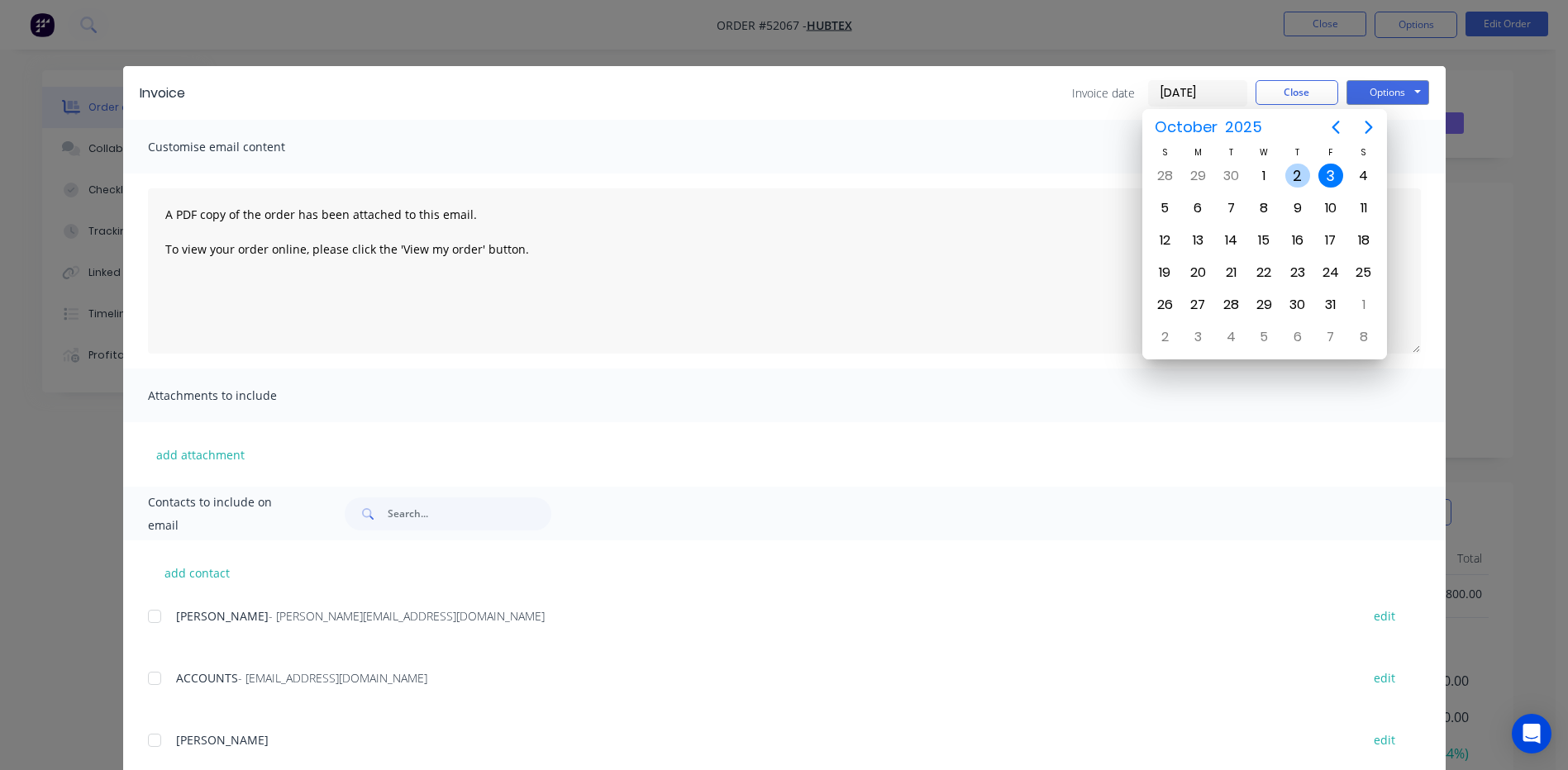
click at [1294, 177] on div "2" at bounding box center [1298, 177] width 25 height 25
type input "[DATE]"
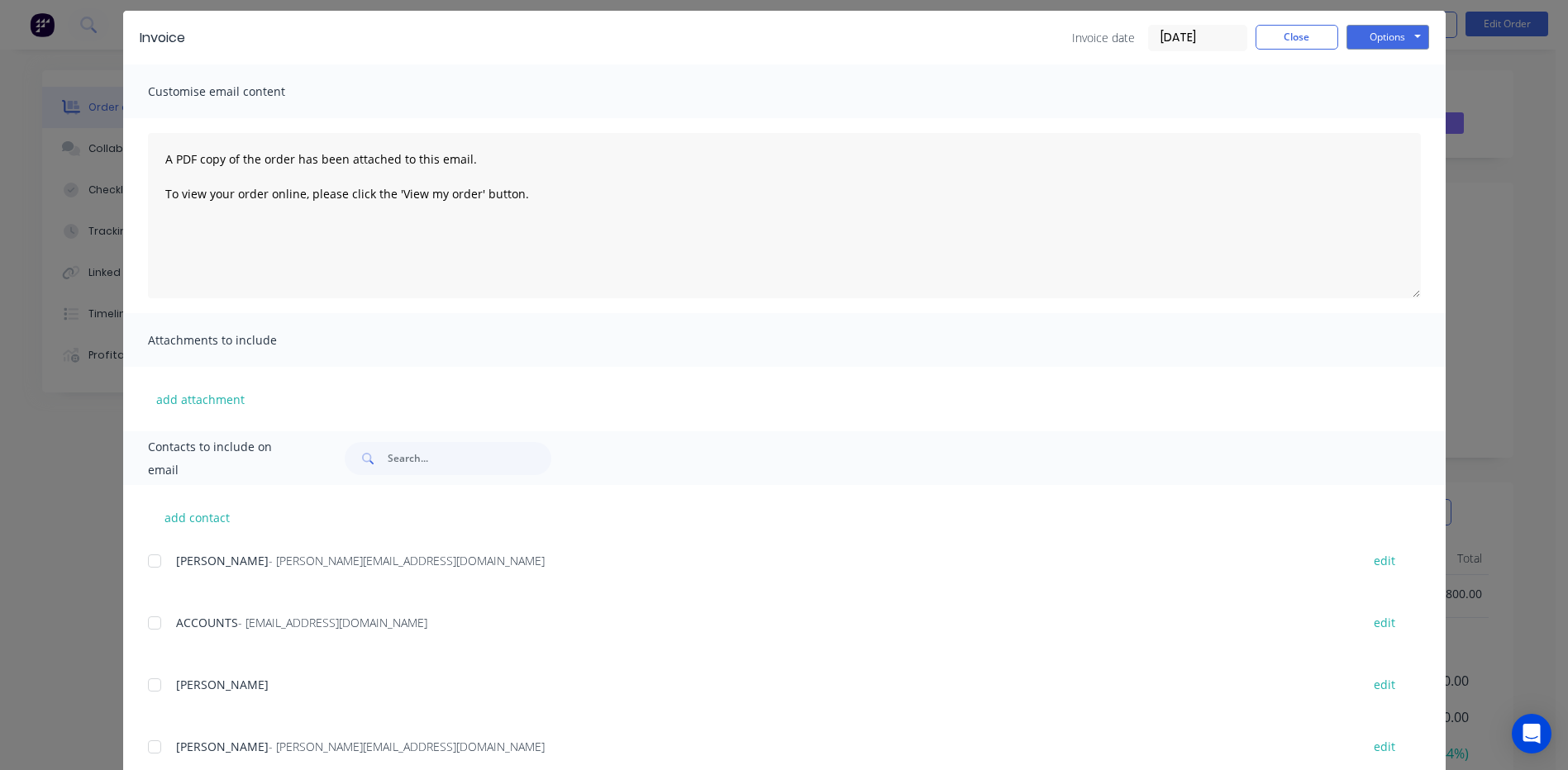
scroll to position [106, 0]
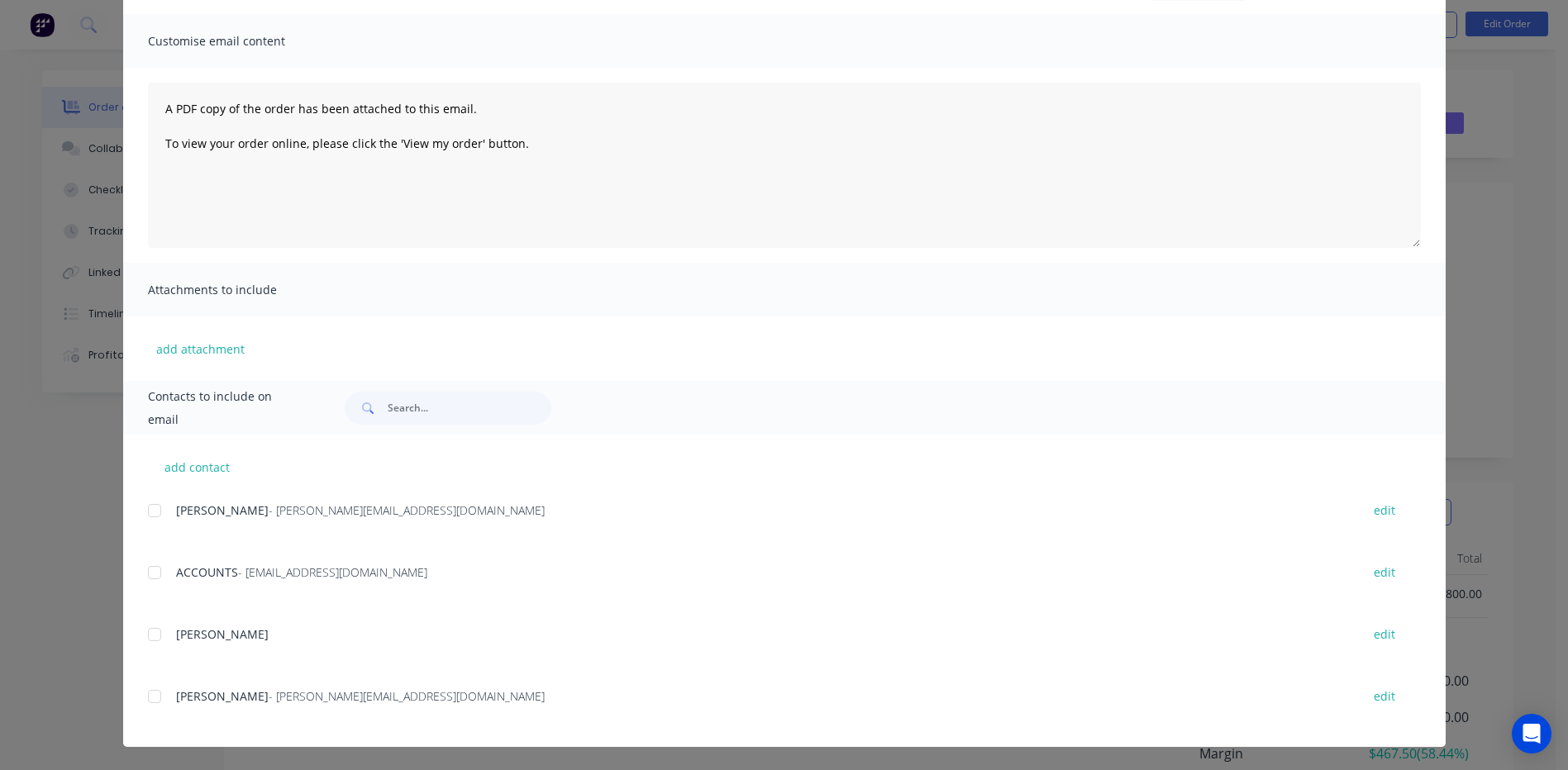
click at [161, 510] on div at bounding box center [154, 510] width 33 height 33
click at [161, 565] on div at bounding box center [154, 572] width 33 height 33
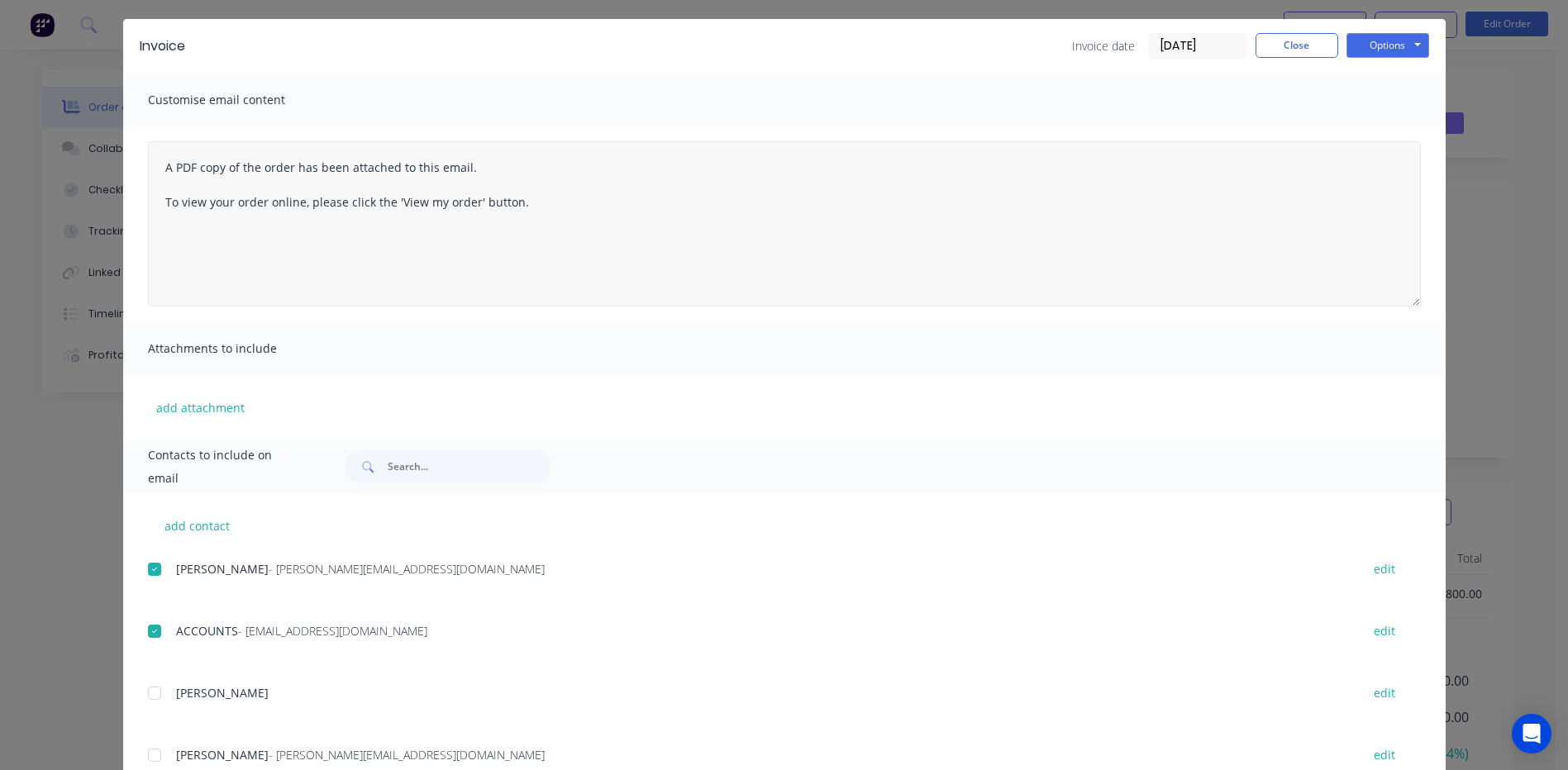
scroll to position [0, 0]
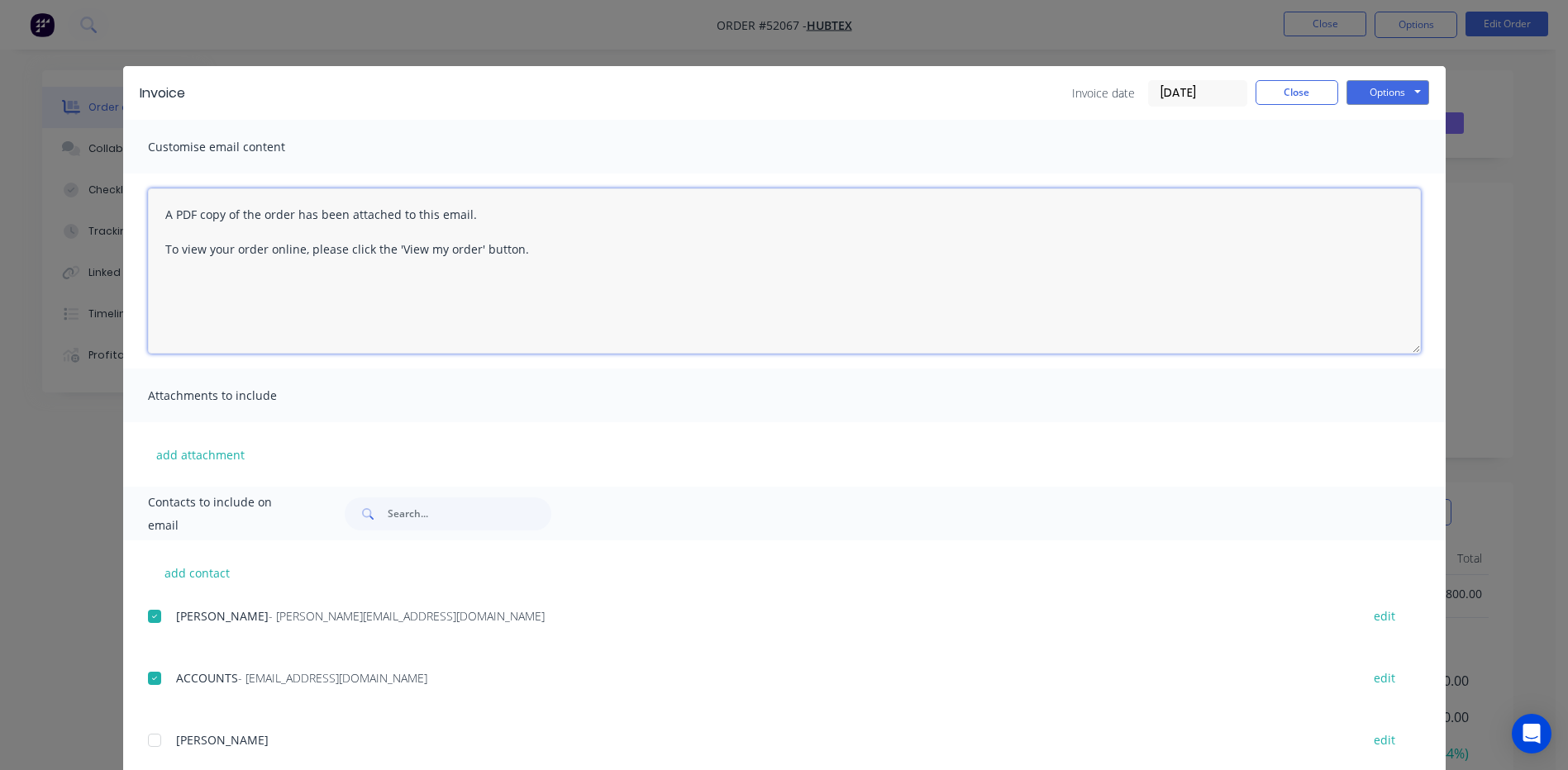
click at [150, 217] on textarea "A PDF copy of the order has been attached to this email. To view your order onl…" at bounding box center [784, 271] width 1273 height 165
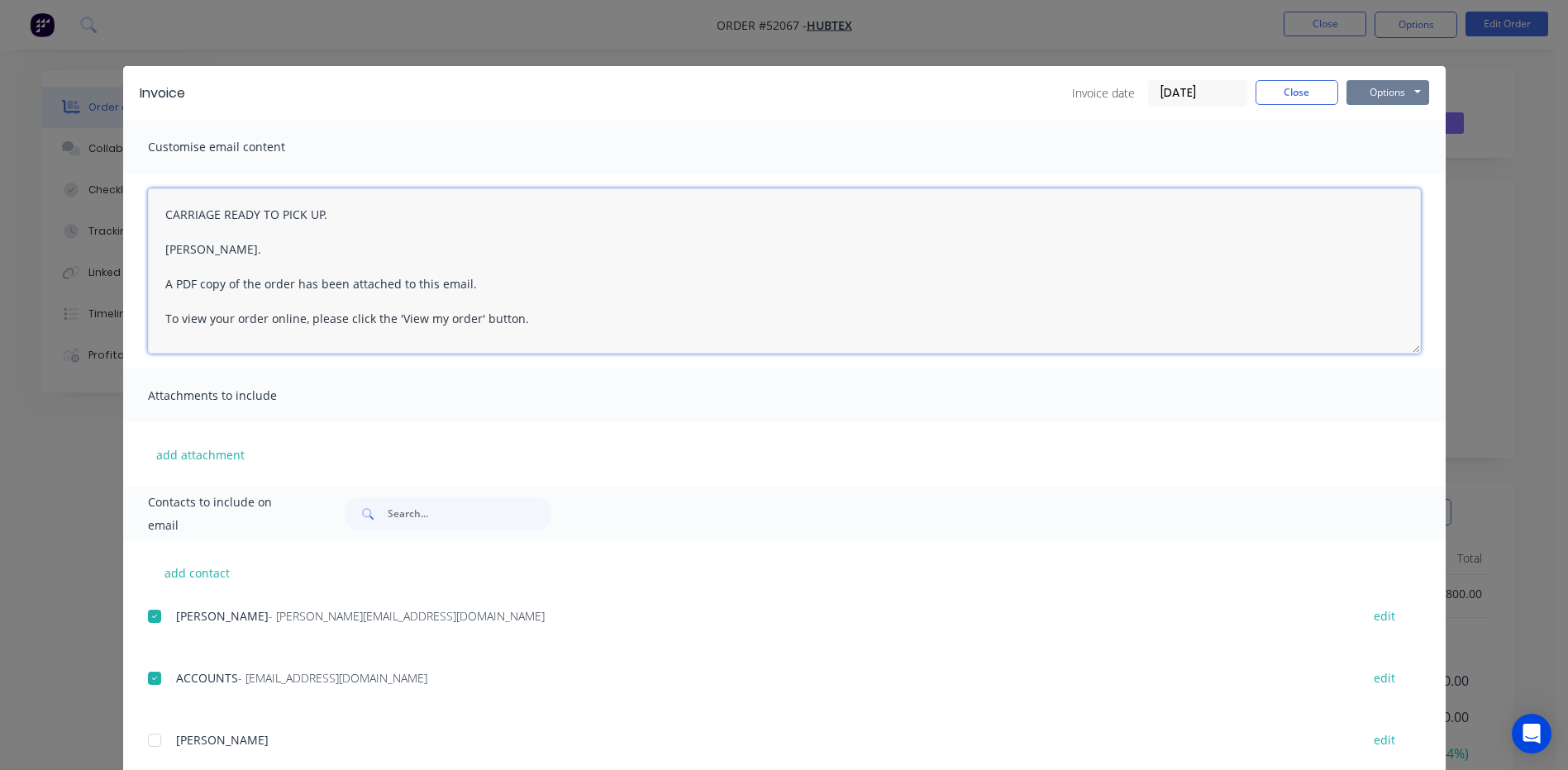
type textarea "CARRIAGE READY TO PICK UP. [PERSON_NAME]. A PDF copy of the order has been atta…"
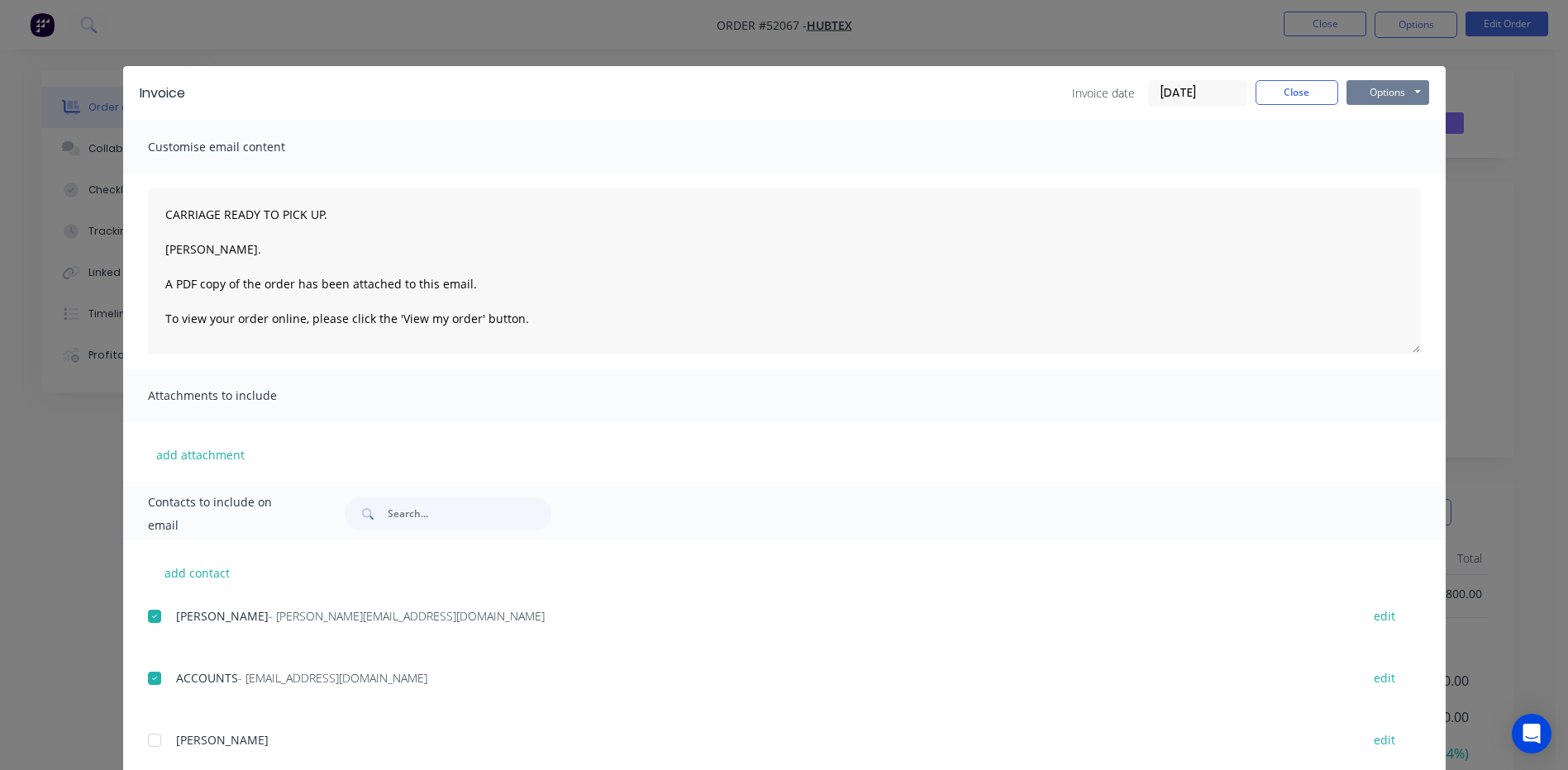
click at [1373, 93] on button "Options" at bounding box center [1388, 92] width 82 height 25
click at [1361, 178] on button "Email" at bounding box center [1399, 177] width 106 height 27
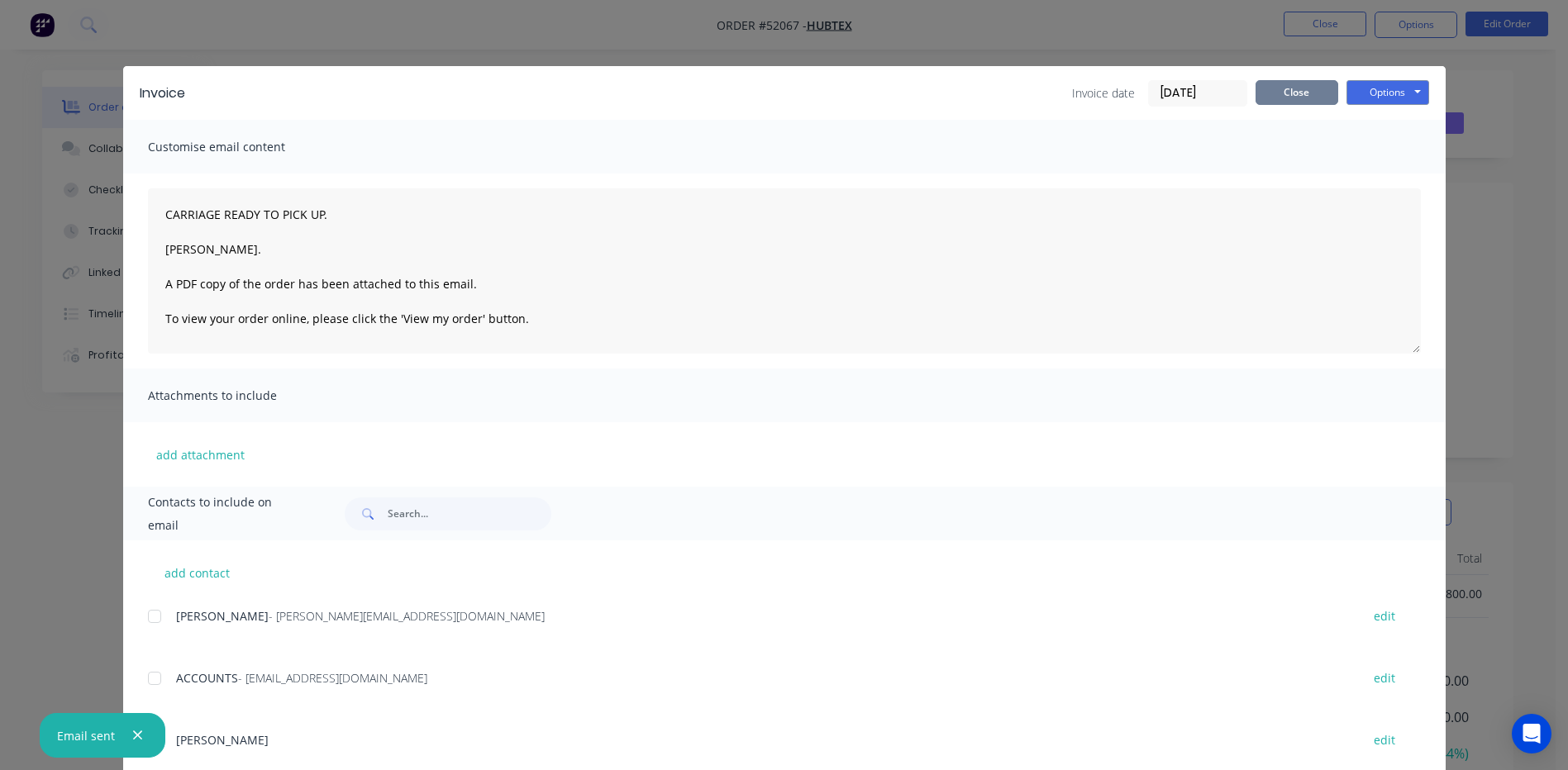
click at [1283, 90] on button "Close" at bounding box center [1296, 92] width 82 height 25
